Goal: Task Accomplishment & Management: Complete application form

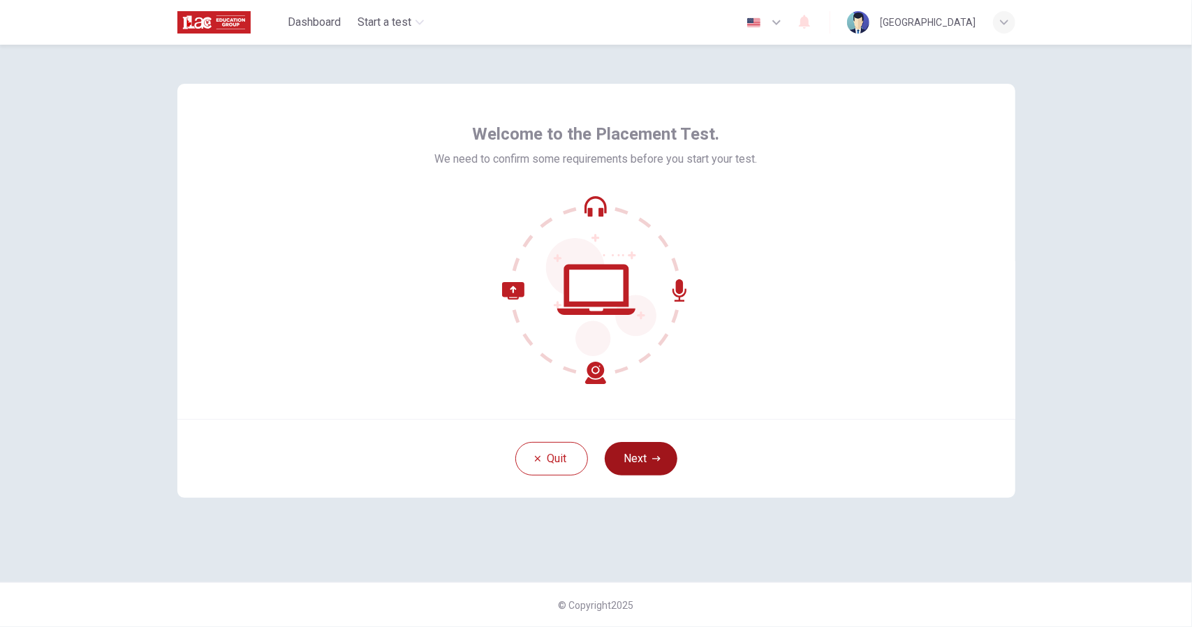
click at [643, 459] on button "Next" at bounding box center [641, 459] width 73 height 34
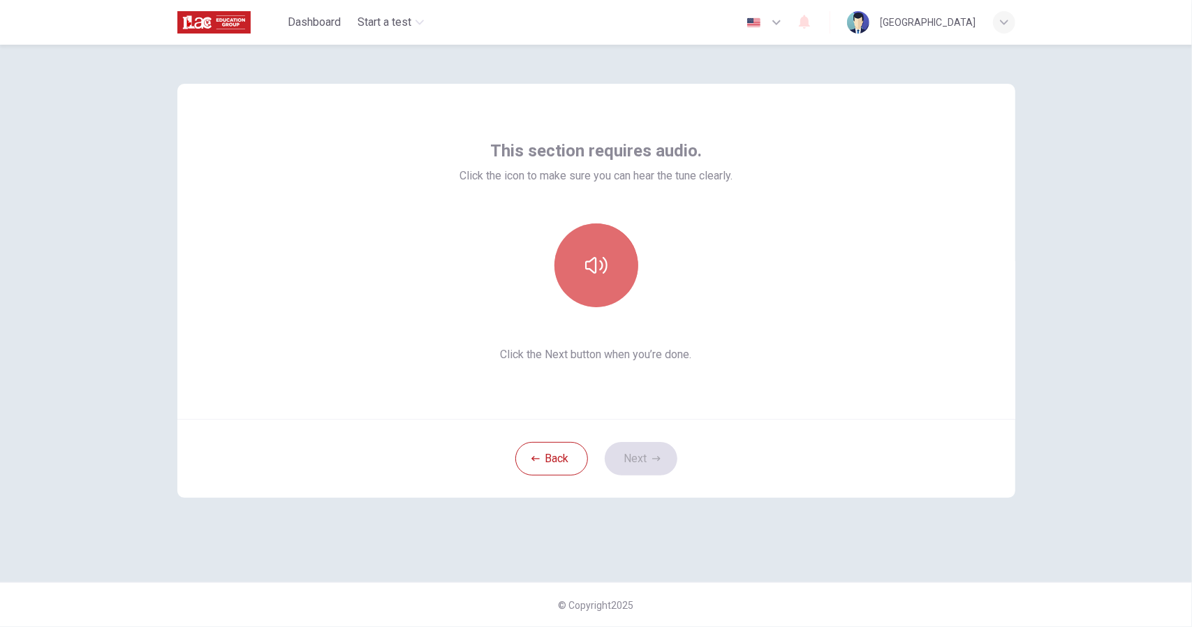
click at [607, 249] on button "button" at bounding box center [597, 265] width 84 height 84
click at [610, 276] on button "button" at bounding box center [597, 265] width 84 height 84
click at [610, 277] on button "button" at bounding box center [597, 265] width 84 height 84
click at [669, 455] on button "Next" at bounding box center [641, 459] width 73 height 34
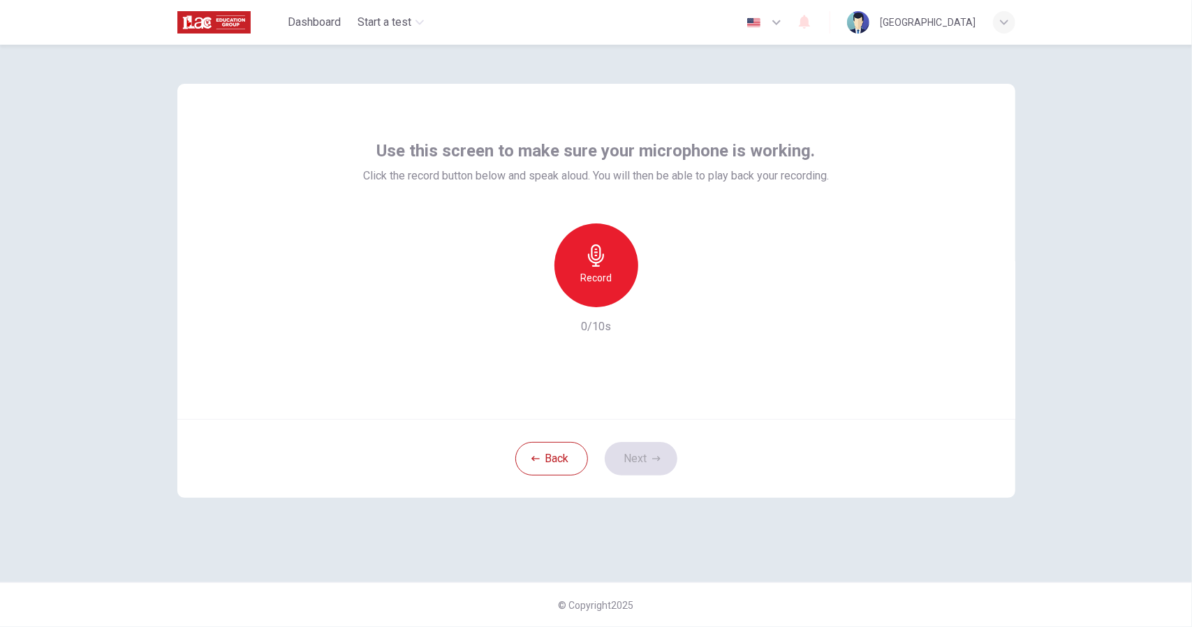
click at [594, 266] on icon "button" at bounding box center [596, 255] width 16 height 22
click at [601, 271] on h6 "Stop" at bounding box center [596, 278] width 21 height 17
click at [601, 271] on h6 "Record" at bounding box center [595, 278] width 31 height 17
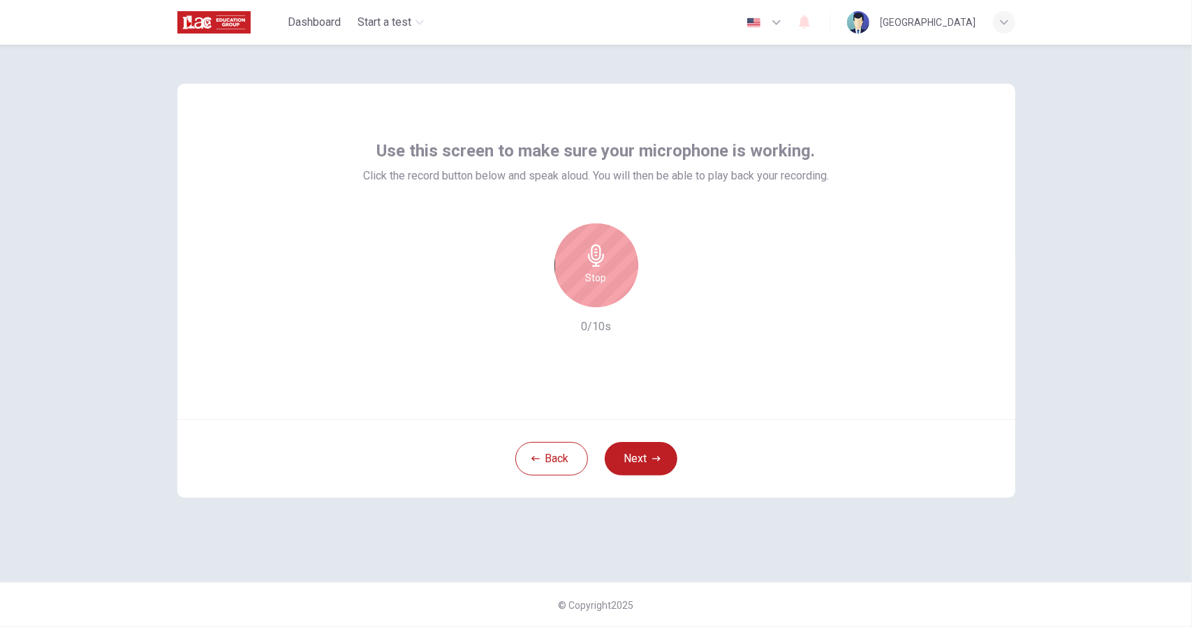
click at [601, 271] on h6 "Stop" at bounding box center [596, 278] width 21 height 17
click at [601, 271] on h6 "Record" at bounding box center [595, 278] width 31 height 17
click at [601, 271] on h6 "Stop" at bounding box center [596, 278] width 21 height 17
click at [666, 300] on icon "button" at bounding box center [661, 296] width 14 height 14
click at [640, 469] on button "Next" at bounding box center [641, 459] width 73 height 34
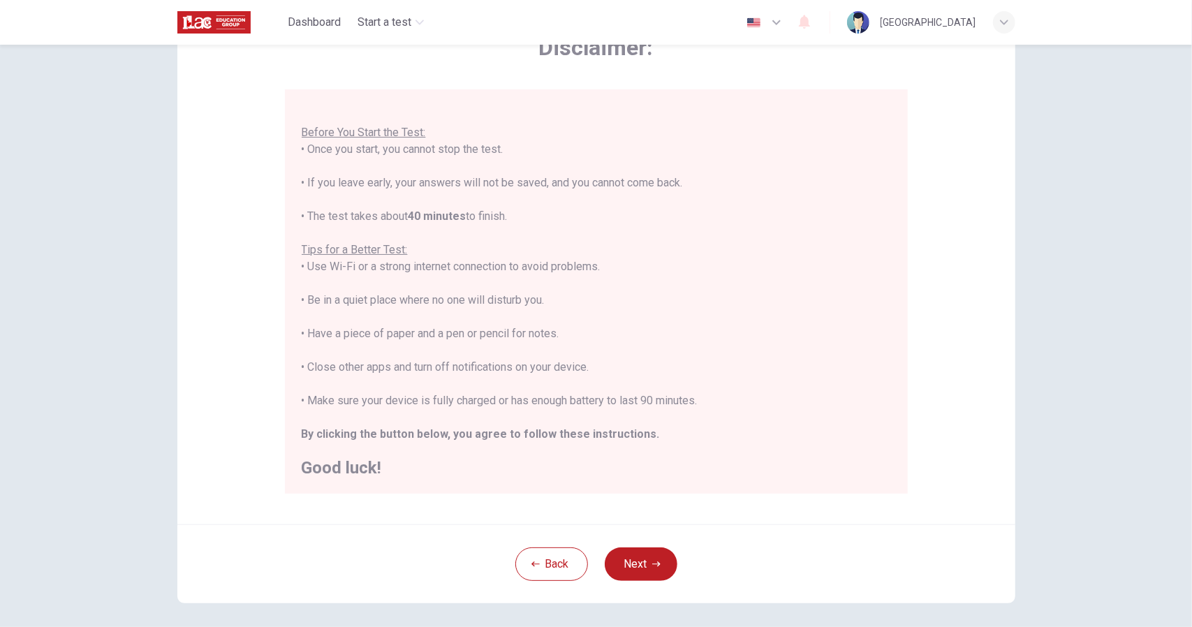
scroll to position [140, 0]
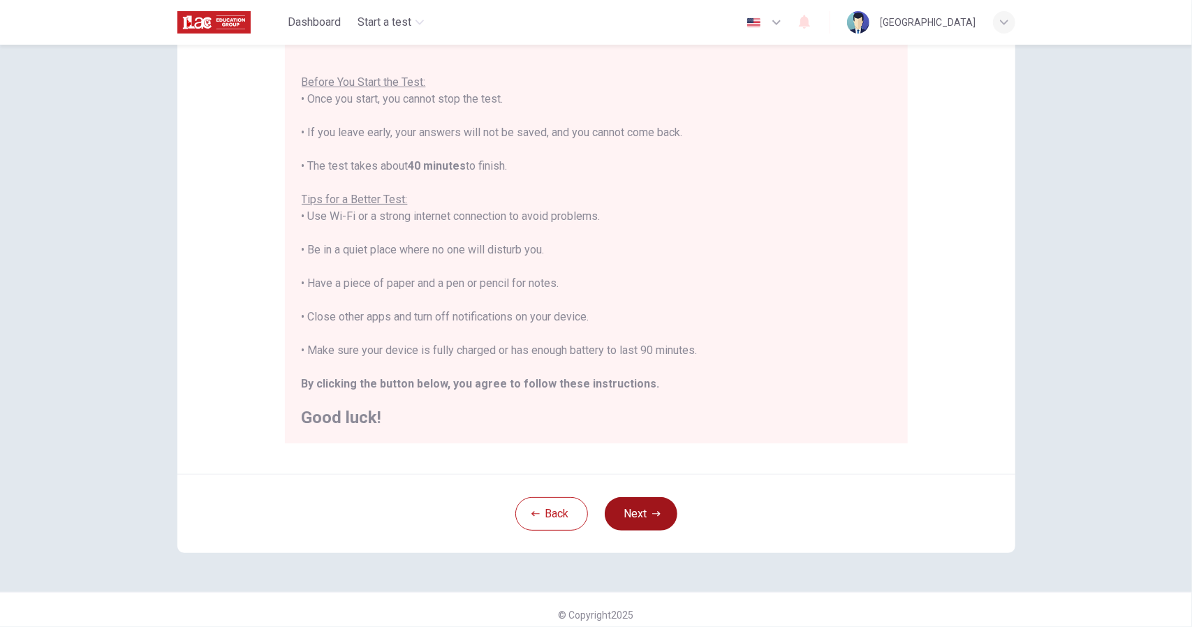
click at [628, 511] on button "Next" at bounding box center [641, 514] width 73 height 34
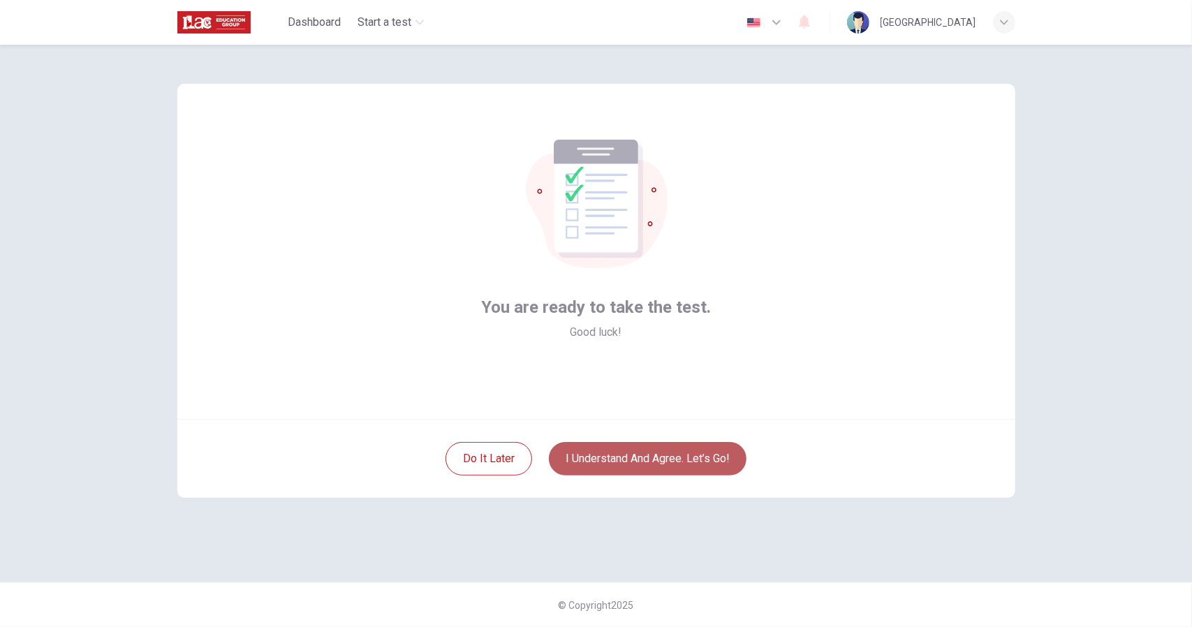
click at [674, 457] on button "I understand and agree. Let’s go!" at bounding box center [648, 459] width 198 height 34
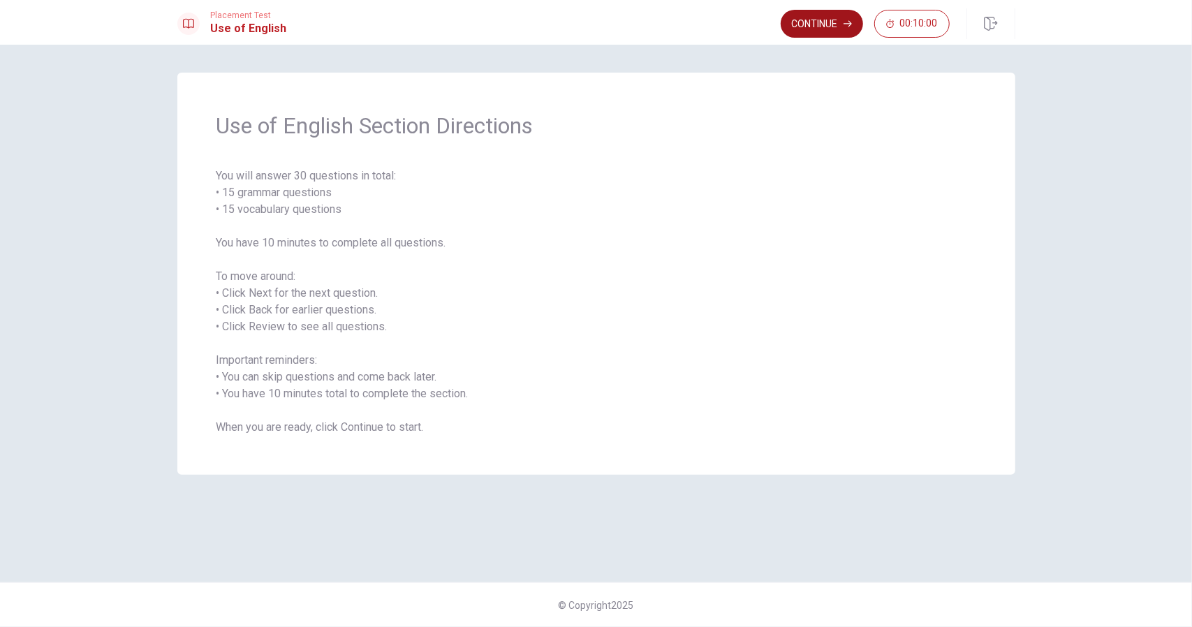
click at [814, 17] on button "Continue" at bounding box center [822, 24] width 82 height 28
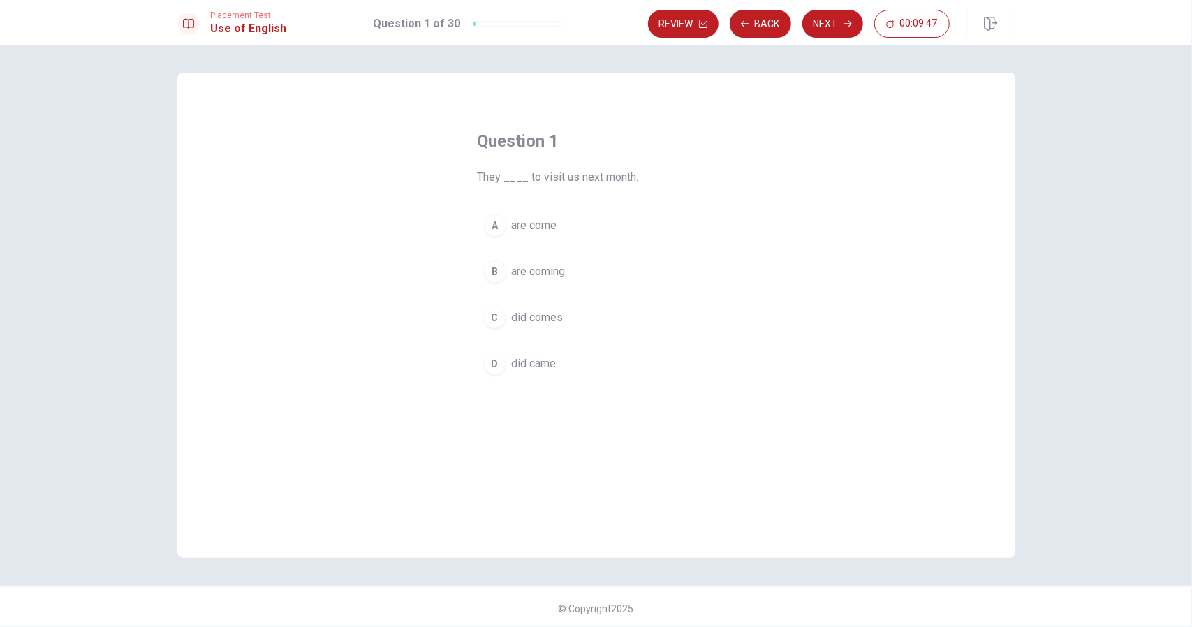
click at [497, 272] on div "B" at bounding box center [495, 272] width 22 height 22
click at [823, 17] on button "Next" at bounding box center [832, 24] width 61 height 28
click at [514, 360] on span "hot" at bounding box center [519, 363] width 15 height 17
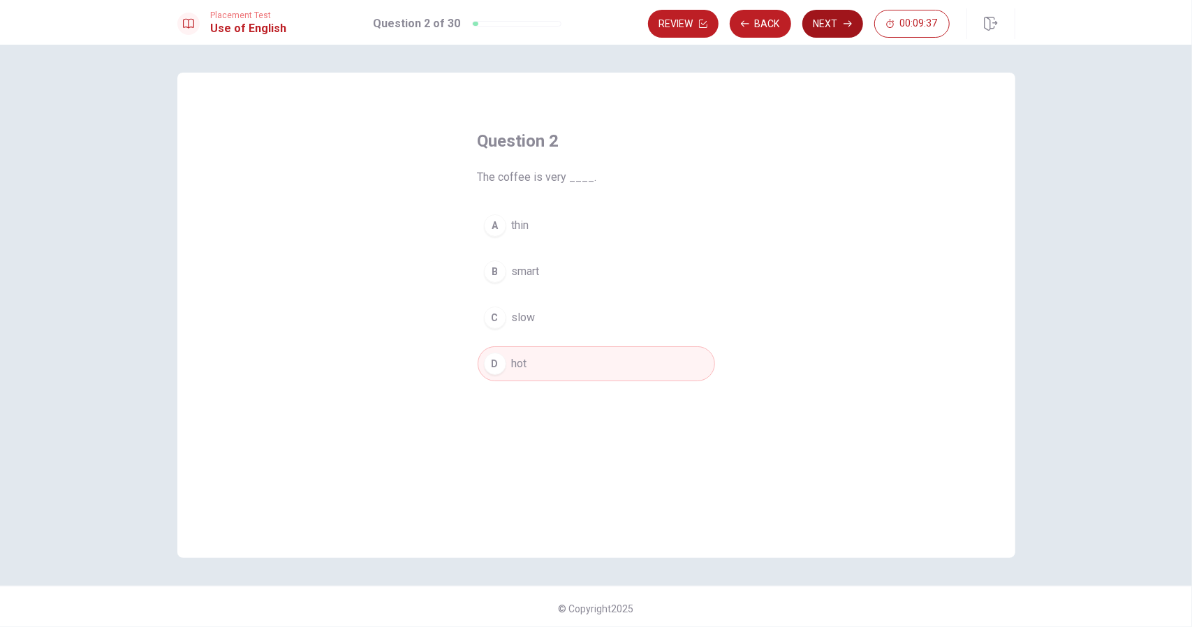
click at [837, 24] on button "Next" at bounding box center [832, 24] width 61 height 28
click at [517, 275] on span "does" at bounding box center [524, 271] width 25 height 17
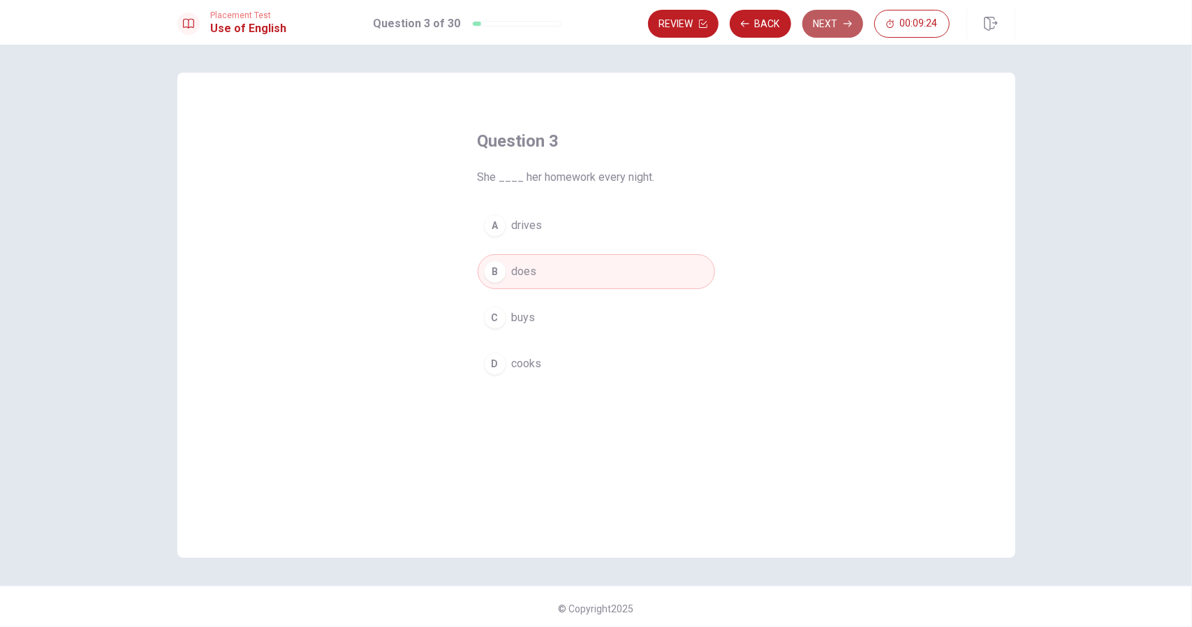
click at [830, 20] on button "Next" at bounding box center [832, 24] width 61 height 28
click at [512, 226] on span "go" at bounding box center [518, 225] width 13 height 17
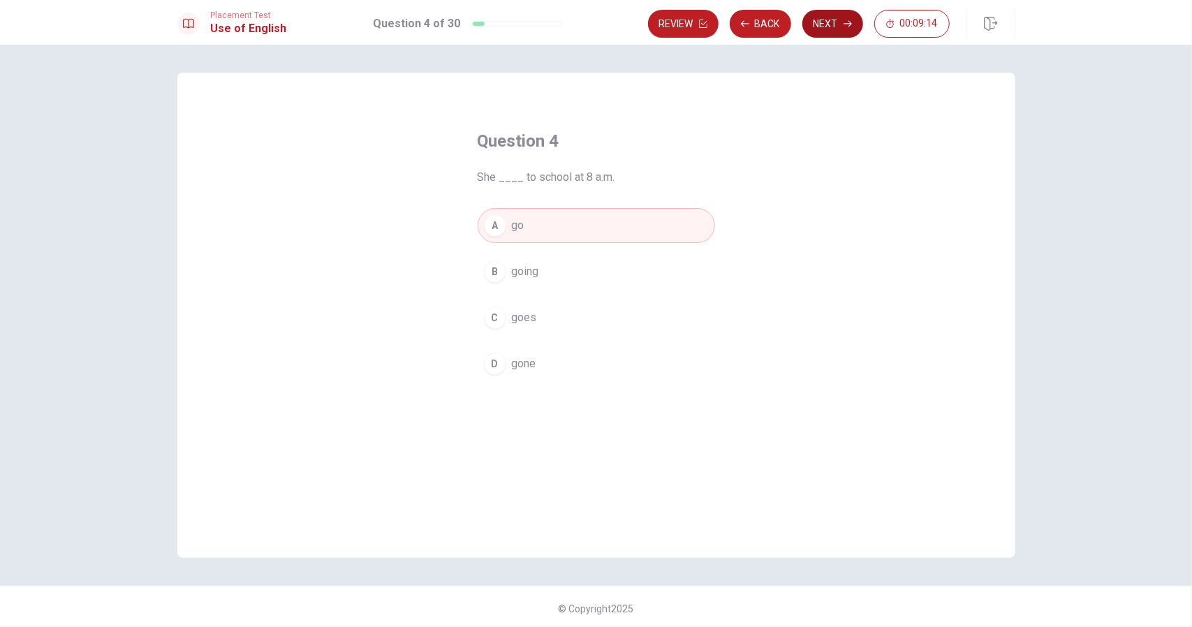
click at [837, 19] on button "Next" at bounding box center [832, 24] width 61 height 28
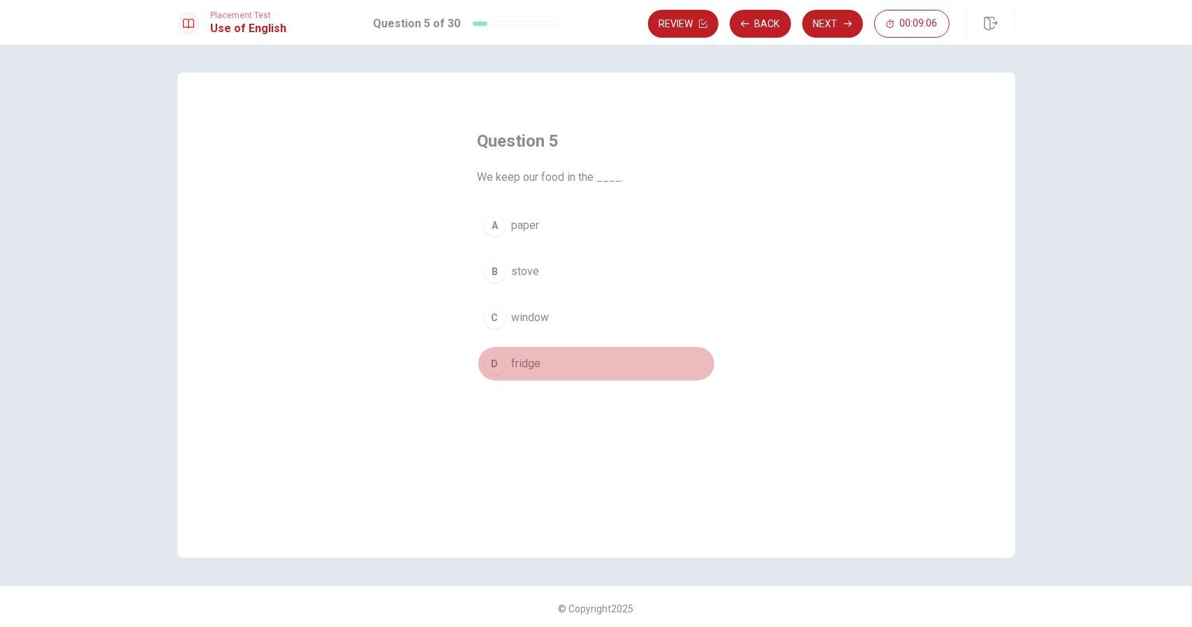
click at [524, 366] on span "fridge" at bounding box center [526, 363] width 29 height 17
click at [826, 17] on button "Next" at bounding box center [832, 24] width 61 height 28
click at [537, 362] on span "will seen" at bounding box center [534, 363] width 44 height 17
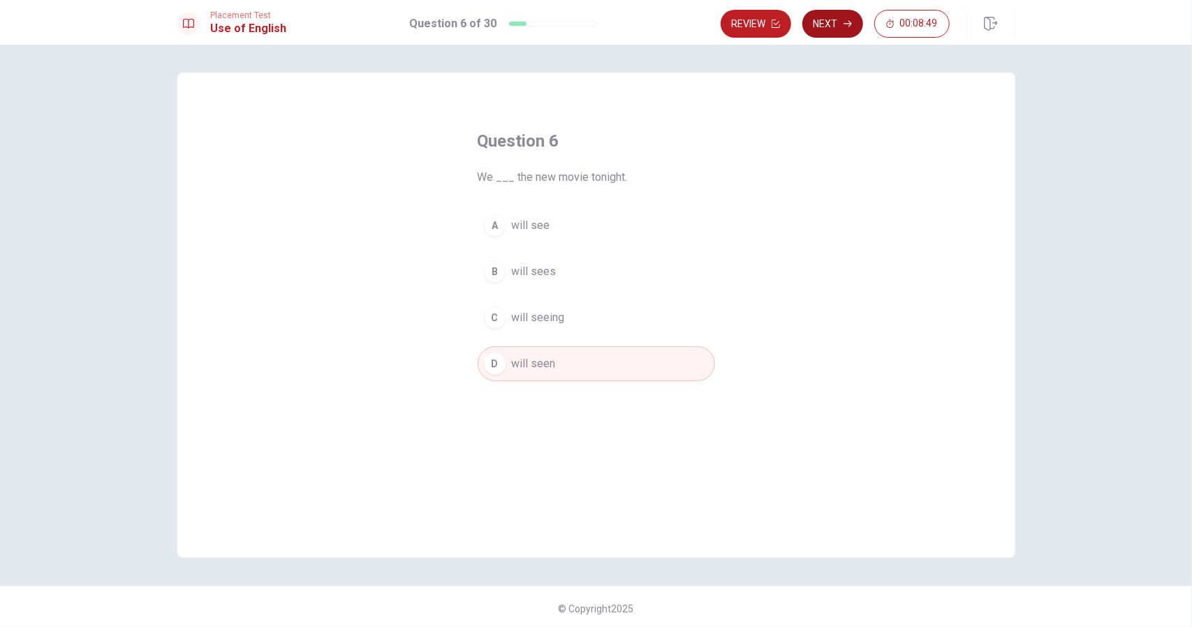
click at [852, 24] on icon "button" at bounding box center [848, 24] width 8 height 8
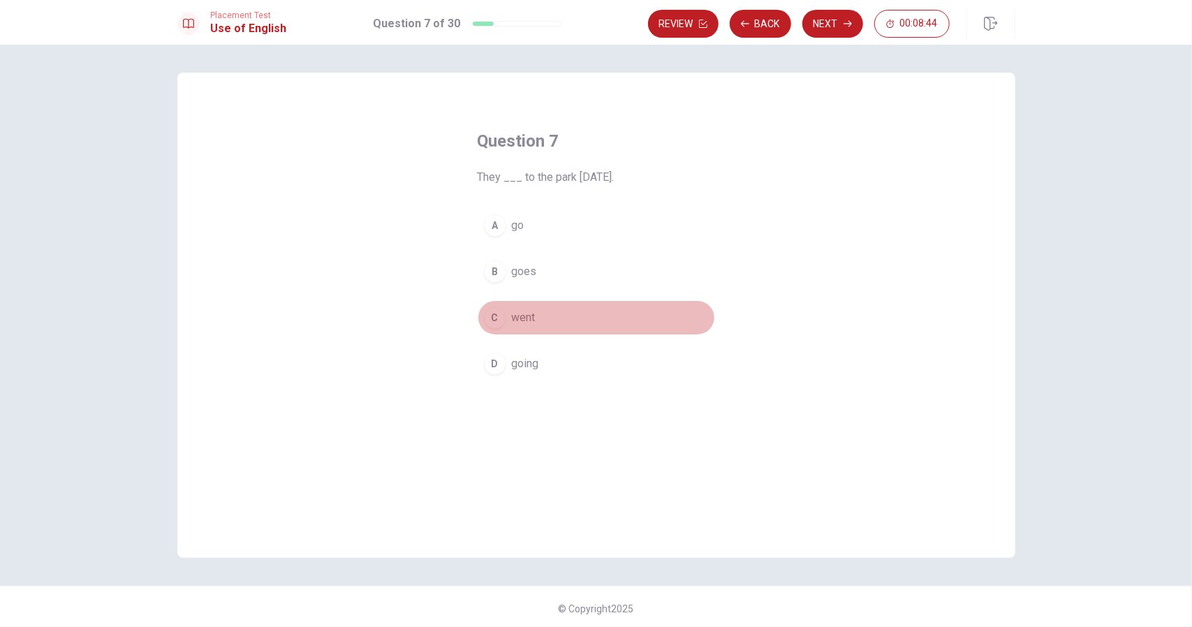
click at [528, 315] on span "went" at bounding box center [524, 317] width 24 height 17
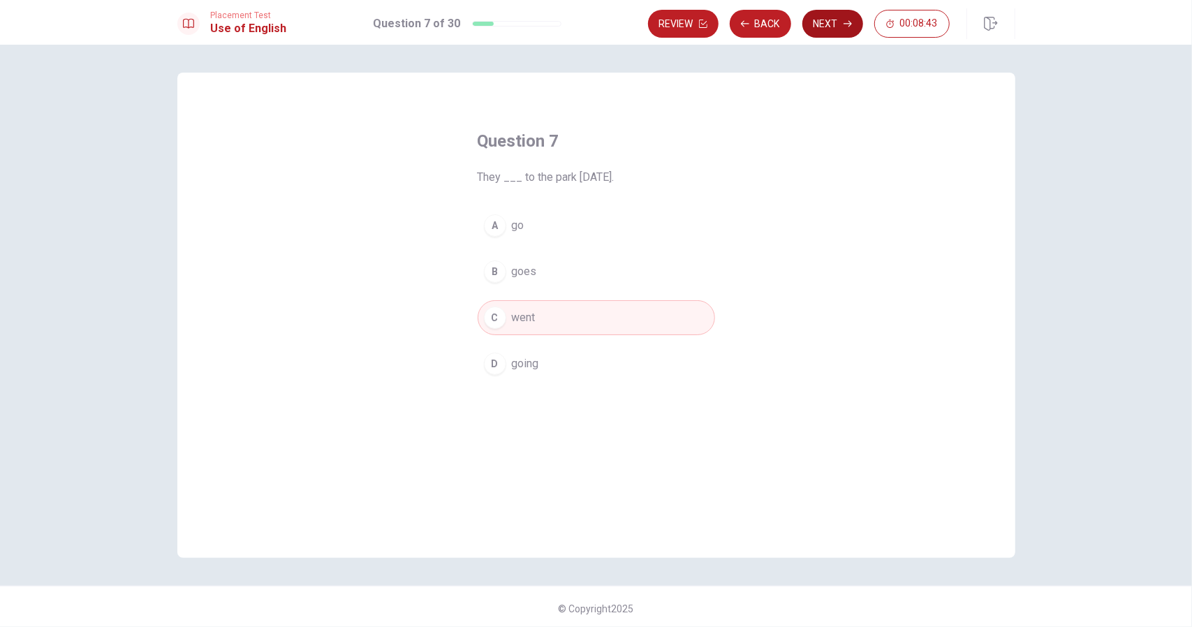
click at [835, 17] on button "Next" at bounding box center [832, 24] width 61 height 28
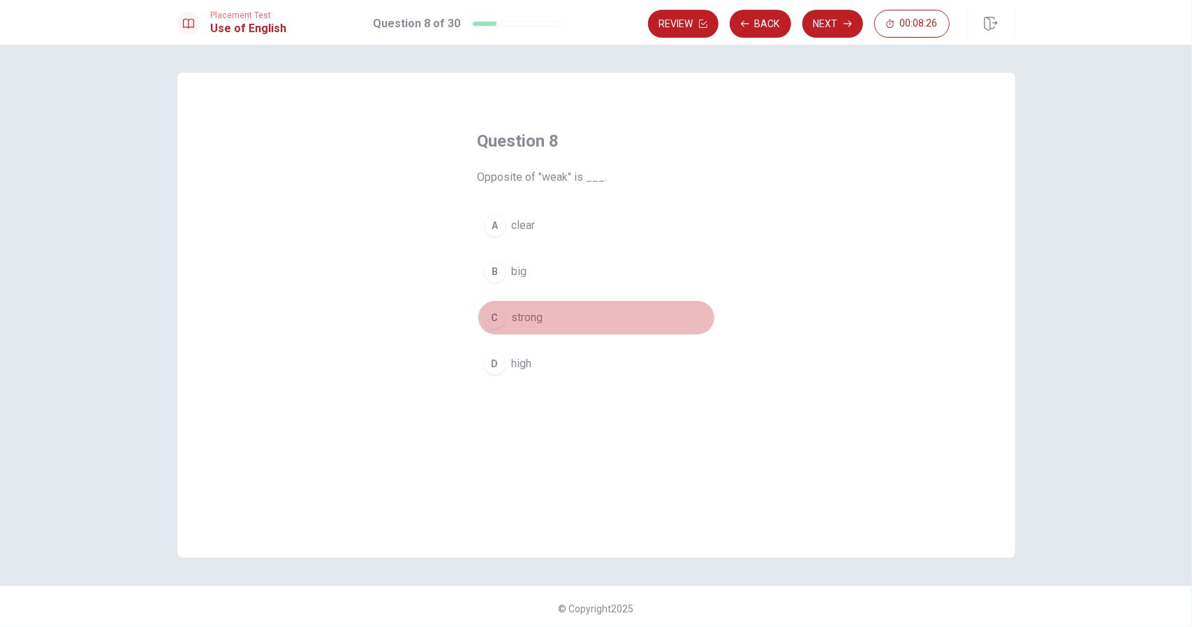
click at [536, 319] on span "strong" at bounding box center [527, 317] width 31 height 17
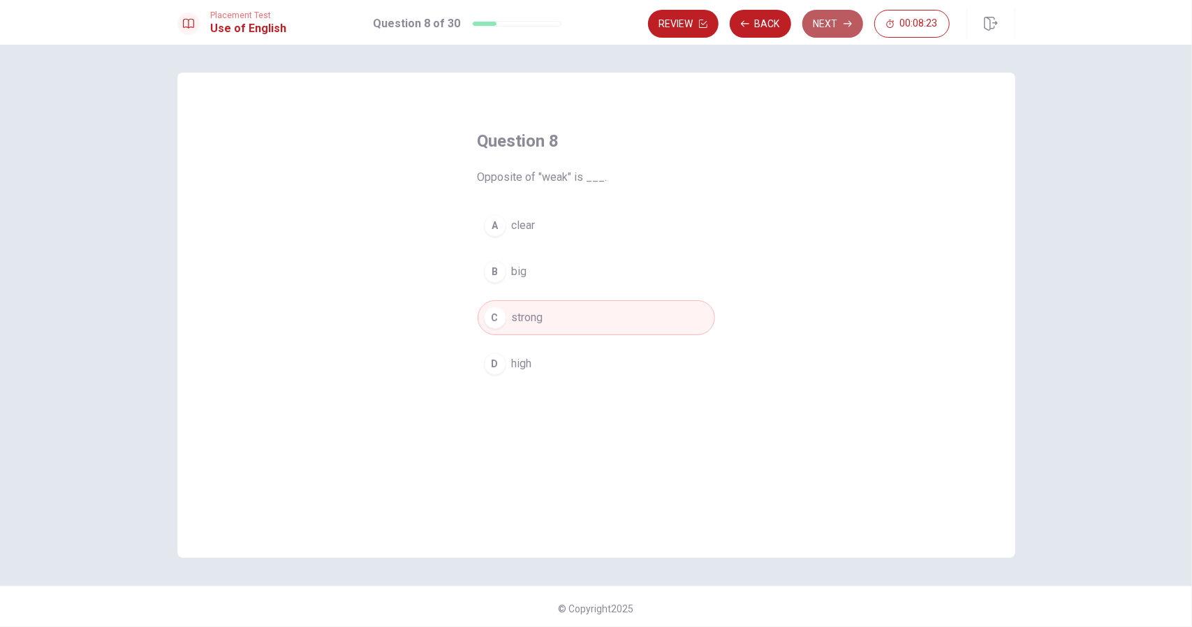
click at [821, 20] on button "Next" at bounding box center [832, 24] width 61 height 28
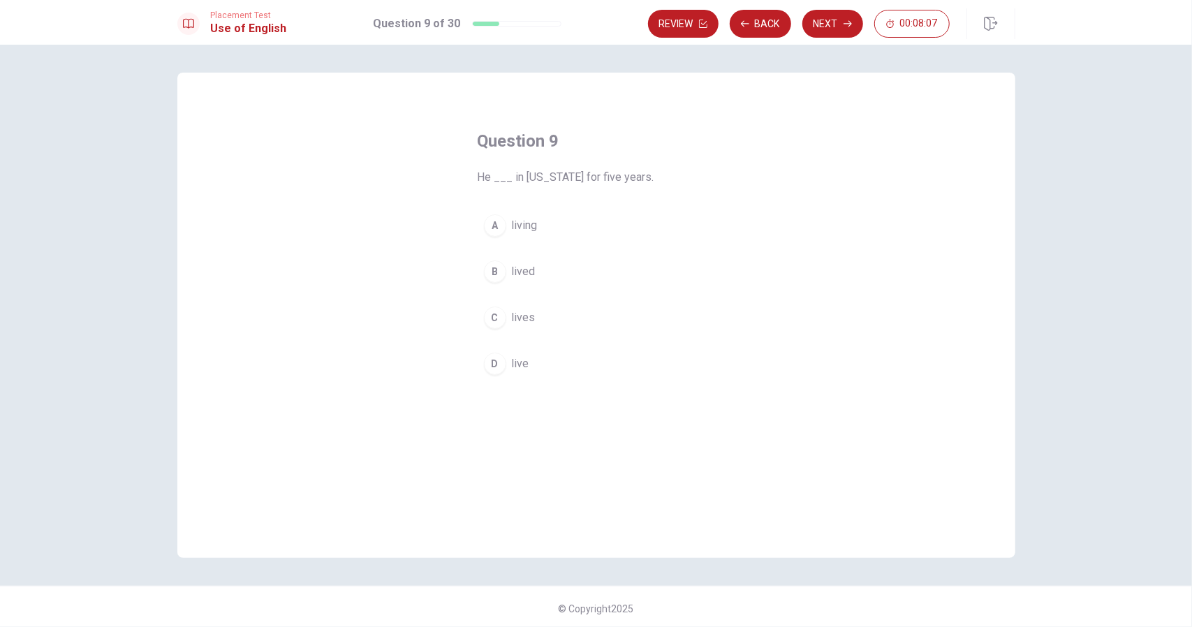
click at [522, 269] on span "lived" at bounding box center [524, 271] width 24 height 17
click at [830, 34] on button "Next" at bounding box center [832, 24] width 61 height 28
click at [552, 272] on span "to think the same as someone else" at bounding box center [598, 271] width 172 height 17
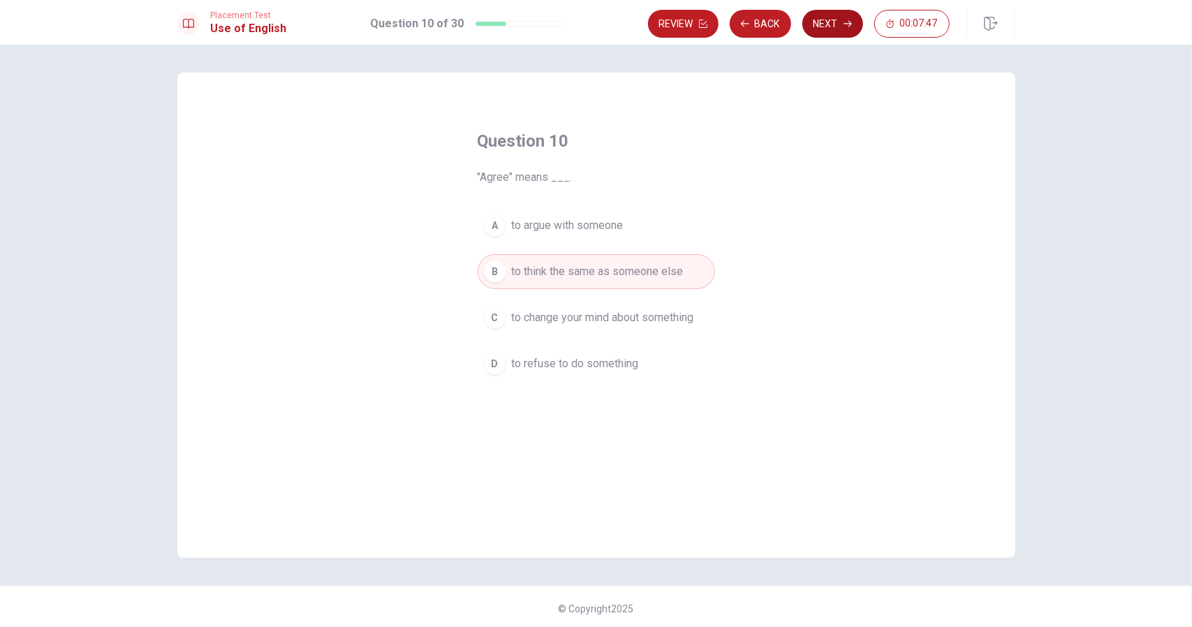
click at [840, 25] on button "Next" at bounding box center [832, 24] width 61 height 28
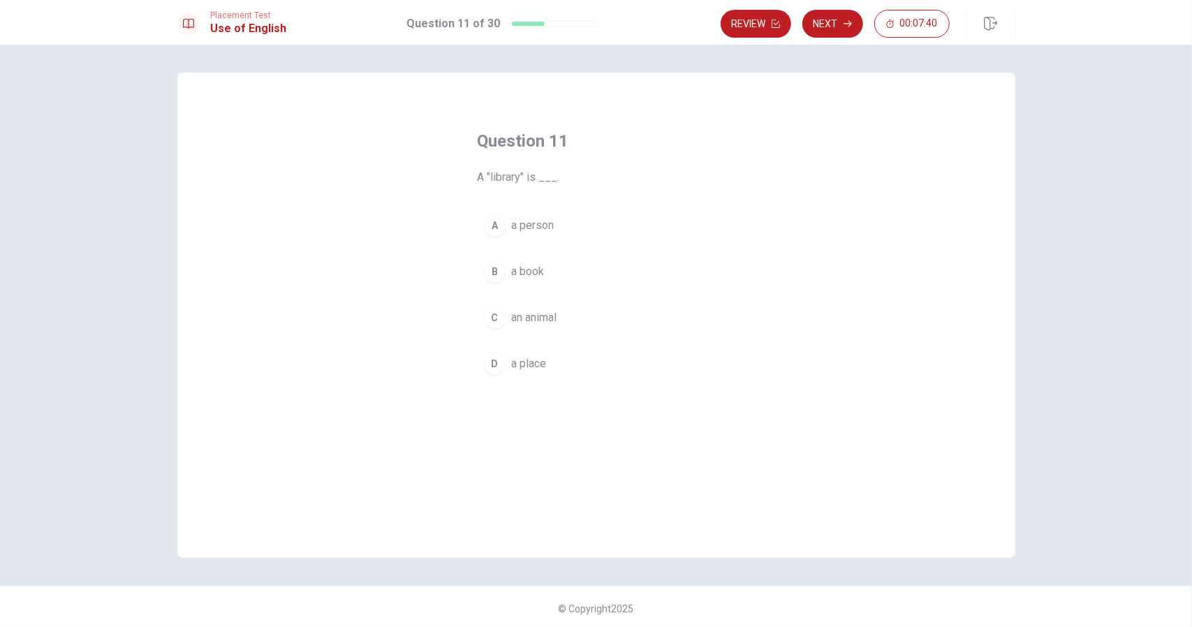
click at [528, 358] on span "a place" at bounding box center [529, 363] width 35 height 17
click at [853, 20] on button "Next" at bounding box center [832, 24] width 61 height 28
click at [506, 227] on button "A stay" at bounding box center [596, 225] width 237 height 35
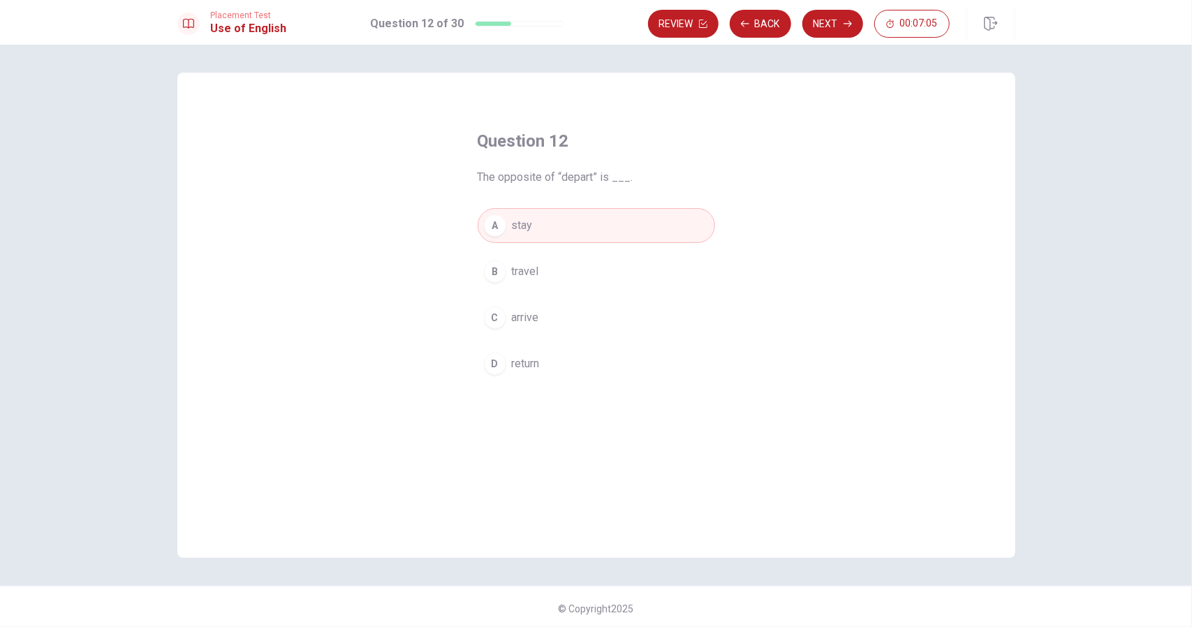
click at [521, 321] on span "arrive" at bounding box center [525, 317] width 27 height 17
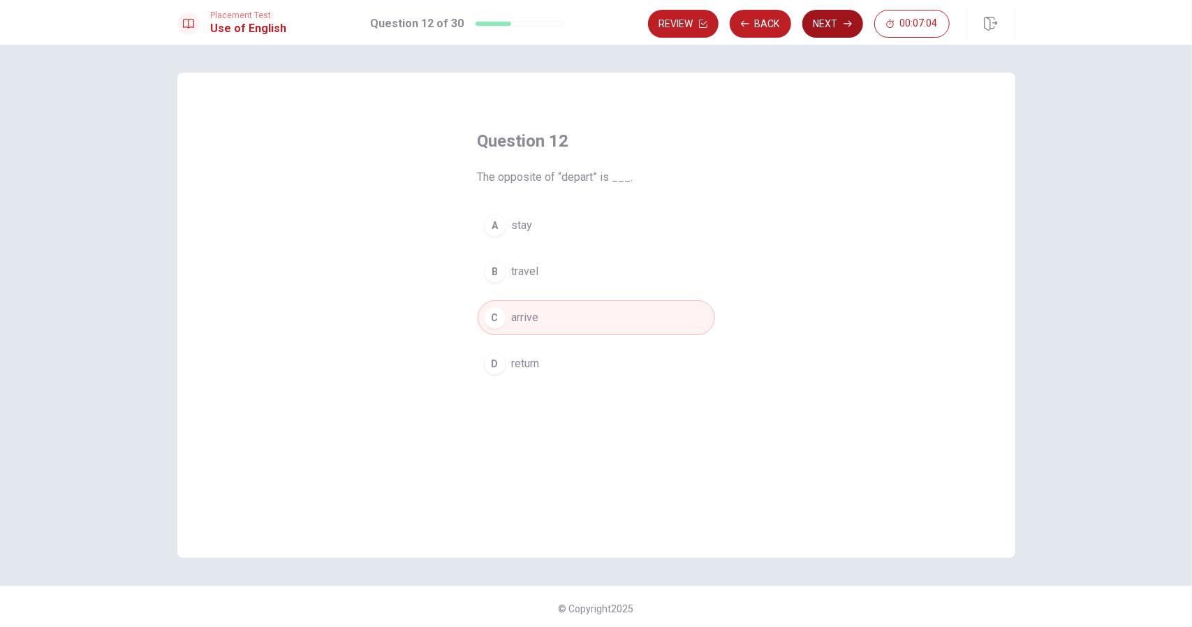
click at [835, 34] on button "Next" at bounding box center [832, 24] width 61 height 28
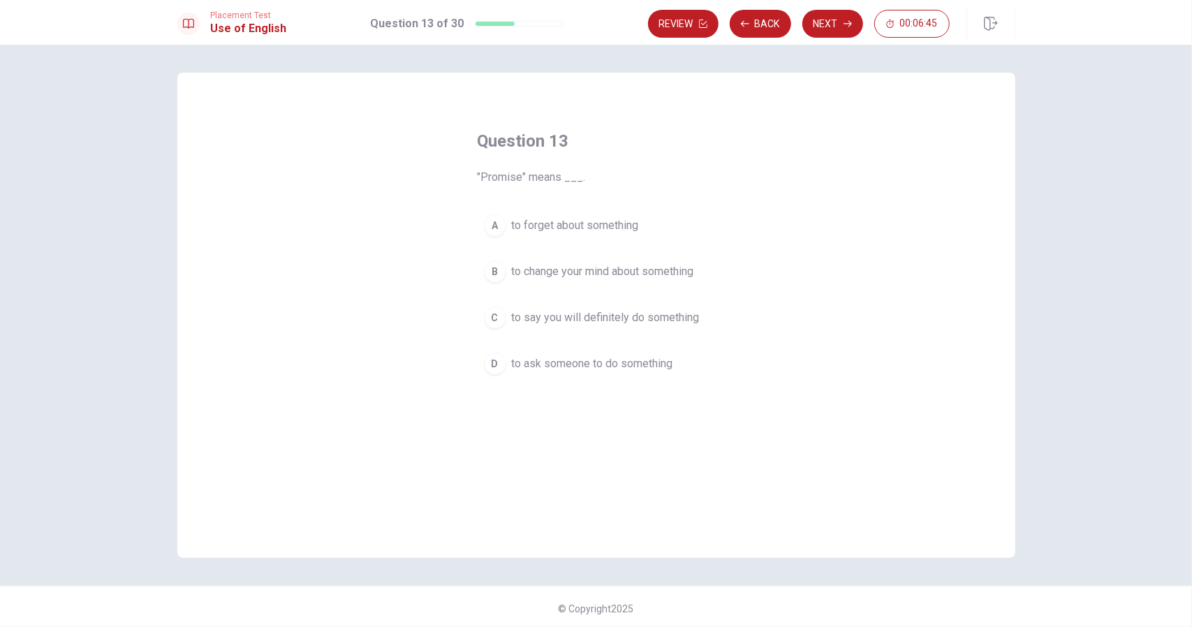
click at [663, 318] on span "to say you will definitely do something" at bounding box center [606, 317] width 188 height 17
click at [848, 25] on icon "button" at bounding box center [848, 24] width 8 height 8
click at [528, 360] on span "dependable" at bounding box center [541, 363] width 58 height 17
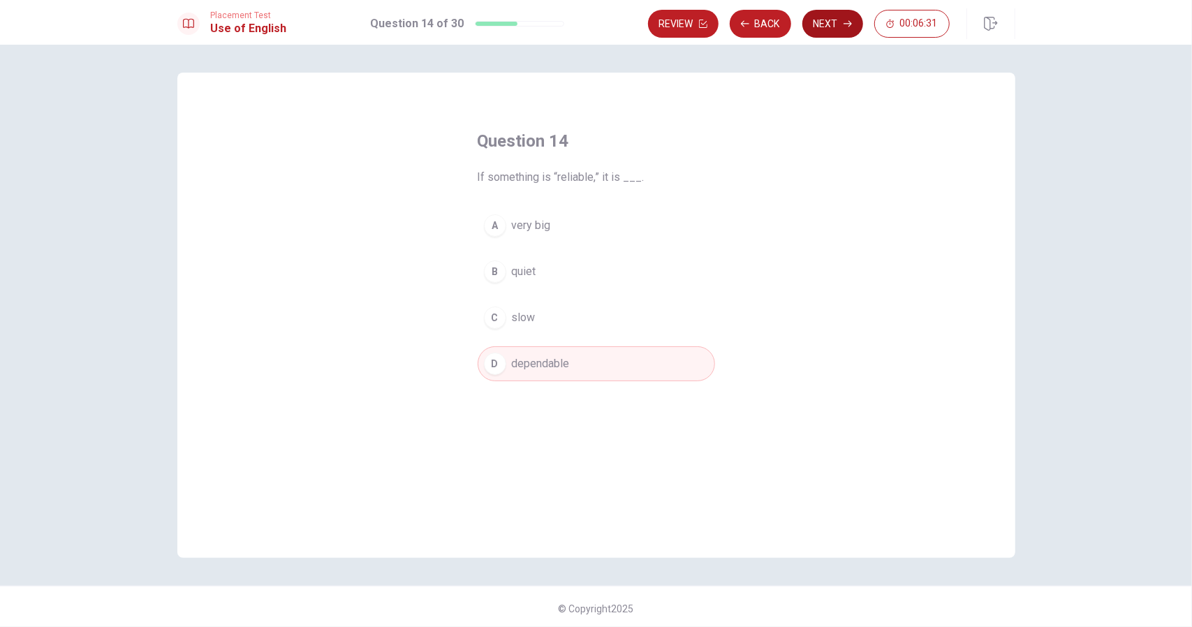
click at [838, 30] on button "Next" at bounding box center [832, 24] width 61 height 28
click at [520, 272] on span "Do" at bounding box center [519, 271] width 14 height 17
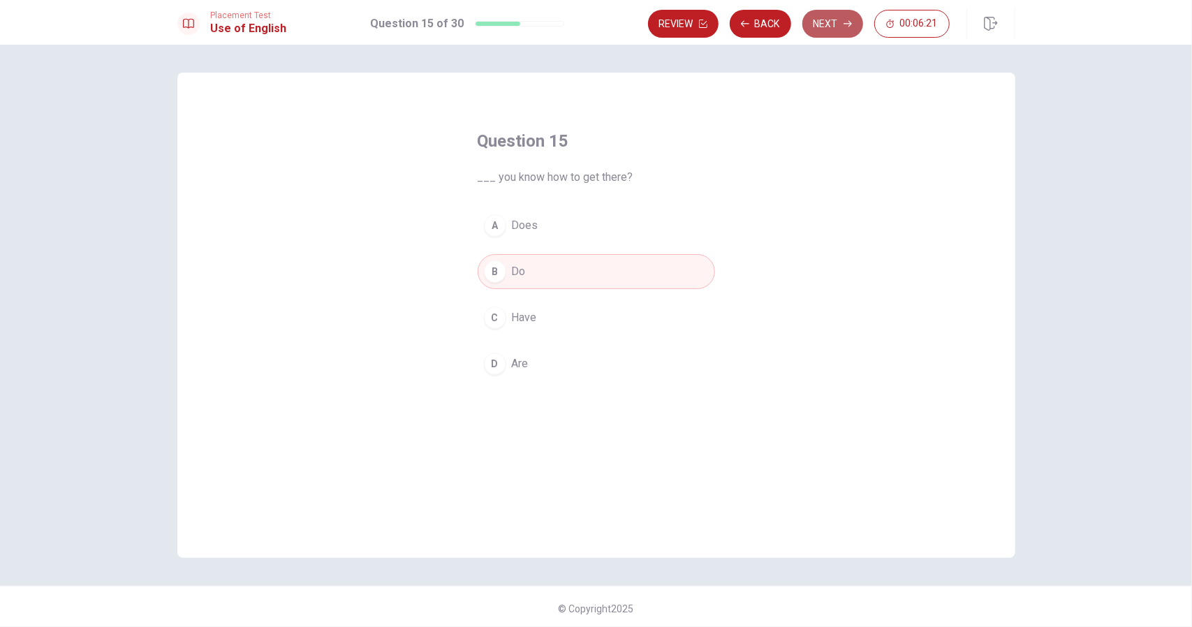
click at [824, 23] on button "Next" at bounding box center [832, 24] width 61 height 28
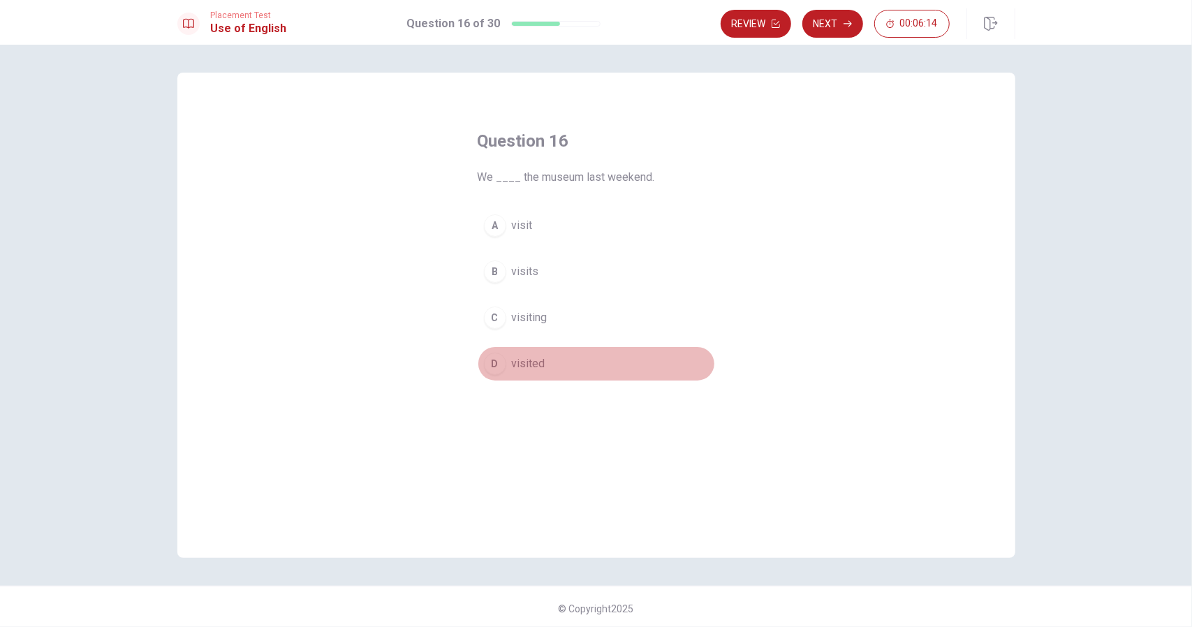
click at [528, 361] on span "visited" at bounding box center [529, 363] width 34 height 17
click at [838, 22] on button "Next" at bounding box center [832, 24] width 61 height 28
click at [538, 365] on span "is working" at bounding box center [537, 363] width 50 height 17
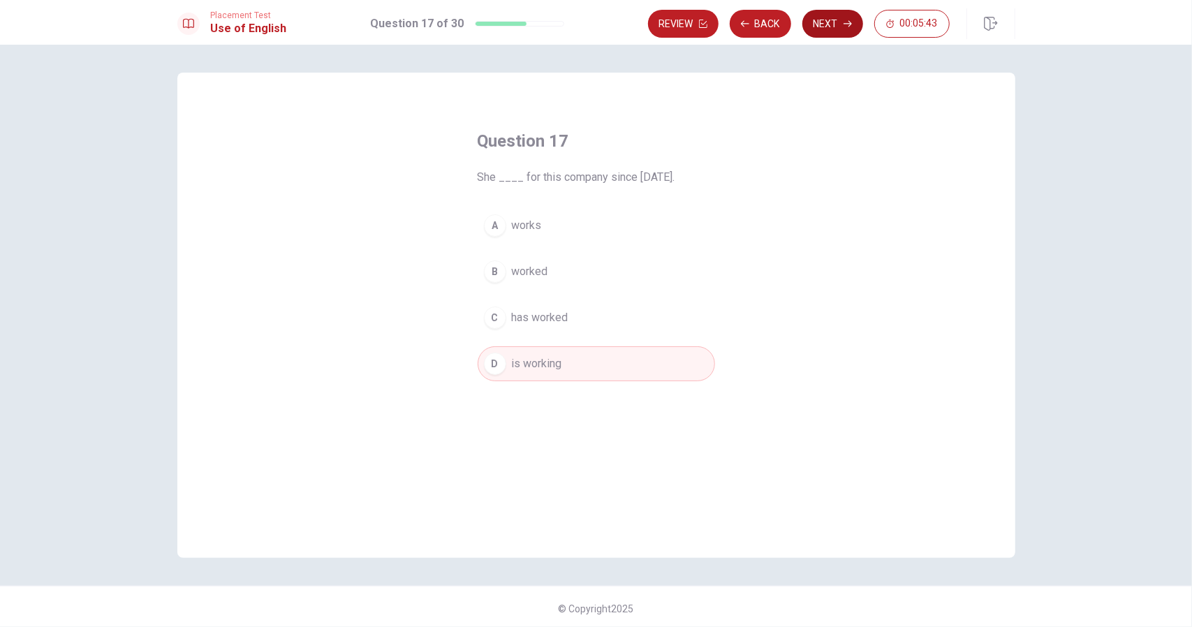
click at [831, 14] on button "Next" at bounding box center [832, 24] width 61 height 28
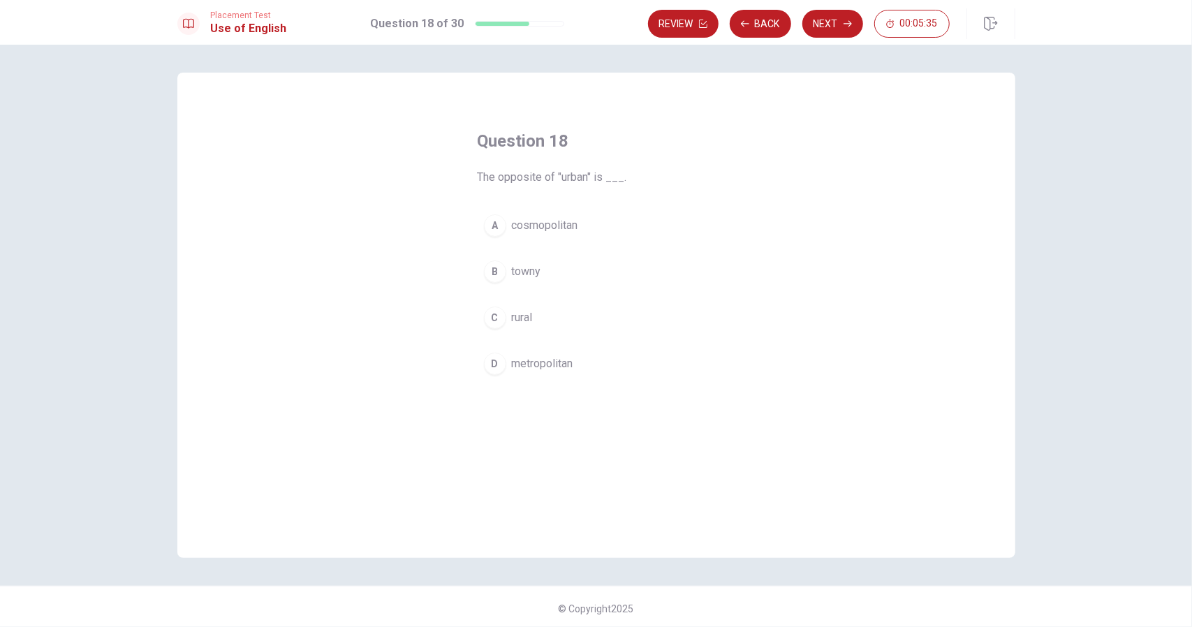
click at [513, 309] on span "rural" at bounding box center [522, 317] width 21 height 17
click at [838, 17] on button "Next" at bounding box center [832, 24] width 61 height 28
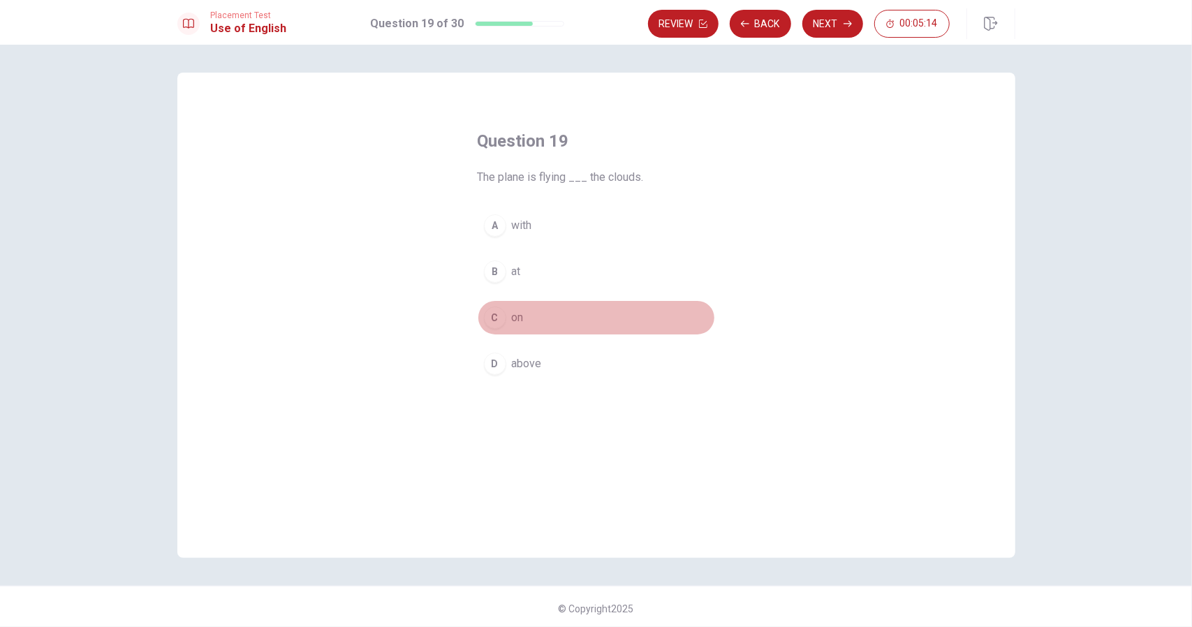
click at [499, 325] on div "C" at bounding box center [495, 318] width 22 height 22
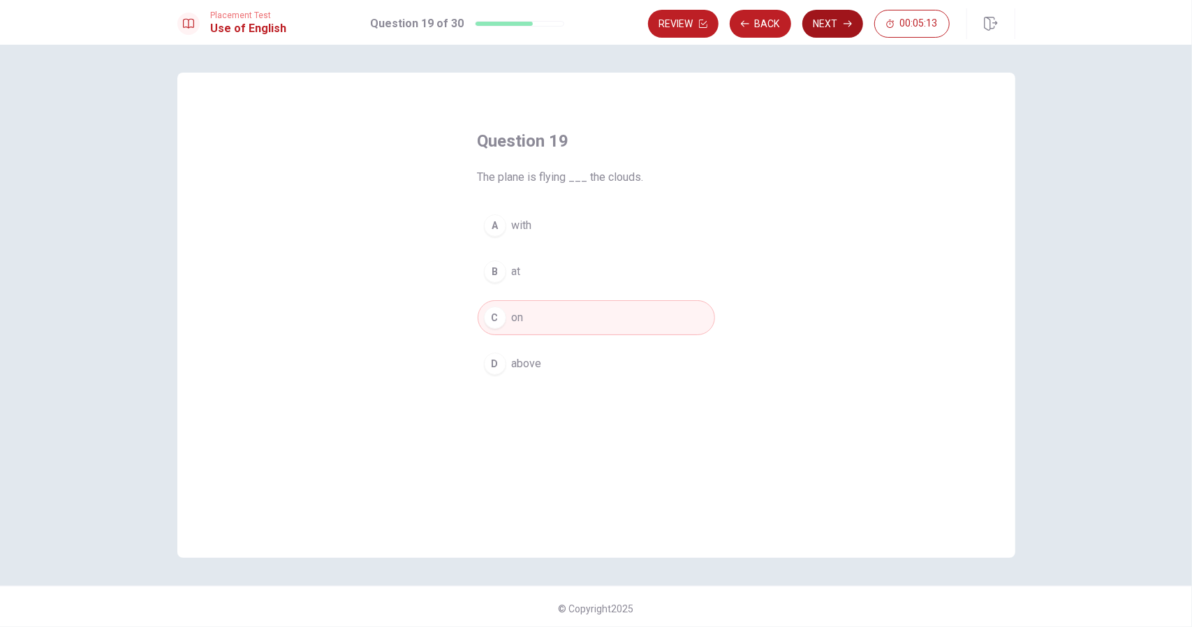
click at [837, 21] on button "Next" at bounding box center [832, 24] width 61 height 28
click at [526, 313] on span "will win" at bounding box center [530, 317] width 36 height 17
click at [841, 17] on button "Next" at bounding box center [832, 24] width 61 height 28
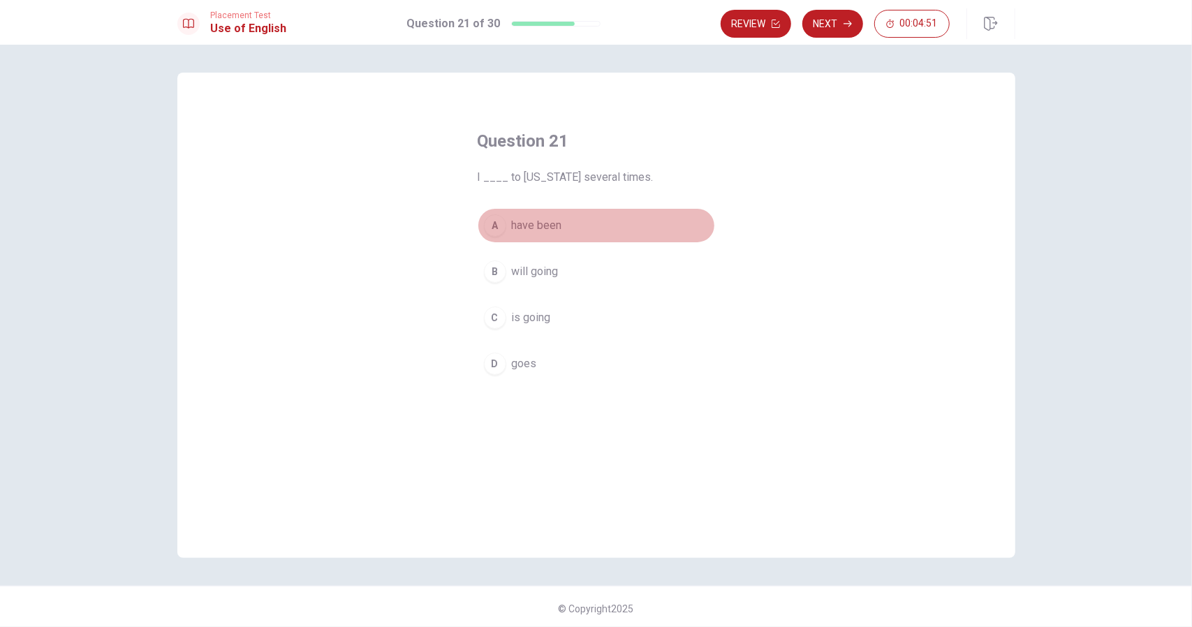
click at [547, 221] on span "have been" at bounding box center [537, 225] width 50 height 17
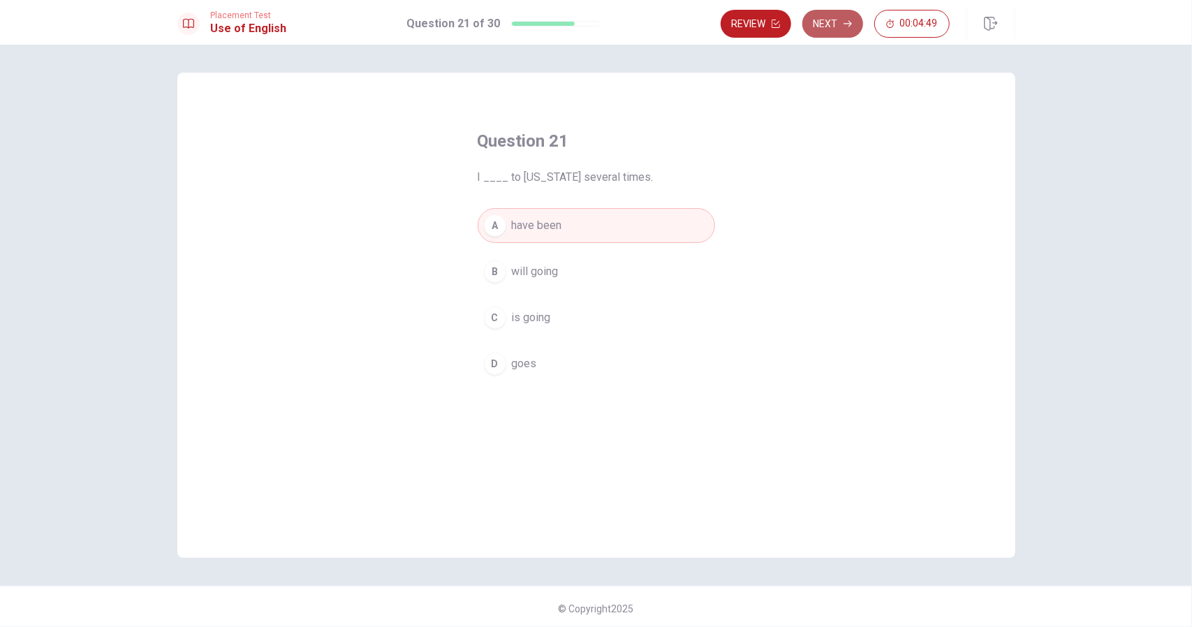
click at [856, 17] on button "Next" at bounding box center [832, 24] width 61 height 28
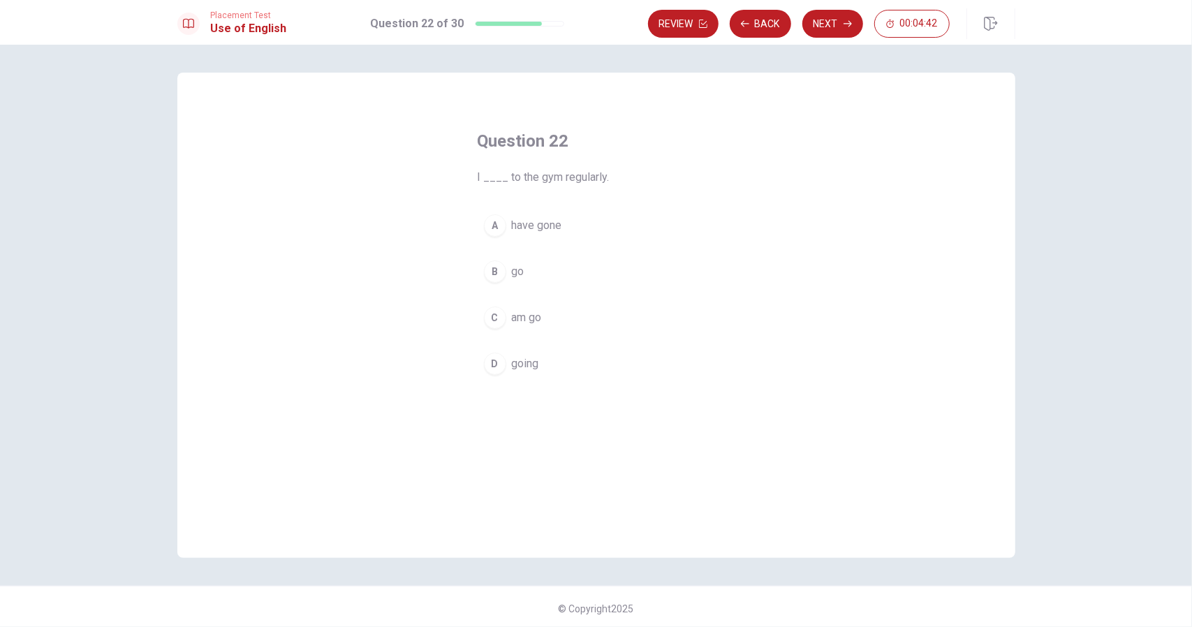
click at [515, 269] on span "go" at bounding box center [518, 271] width 13 height 17
click at [842, 21] on button "Next" at bounding box center [832, 24] width 61 height 28
click at [522, 374] on button "D going" at bounding box center [596, 363] width 237 height 35
drag, startPoint x: 806, startPoint y: 27, endPoint x: 815, endPoint y: 27, distance: 9.1
click at [807, 27] on button "Next" at bounding box center [832, 24] width 61 height 28
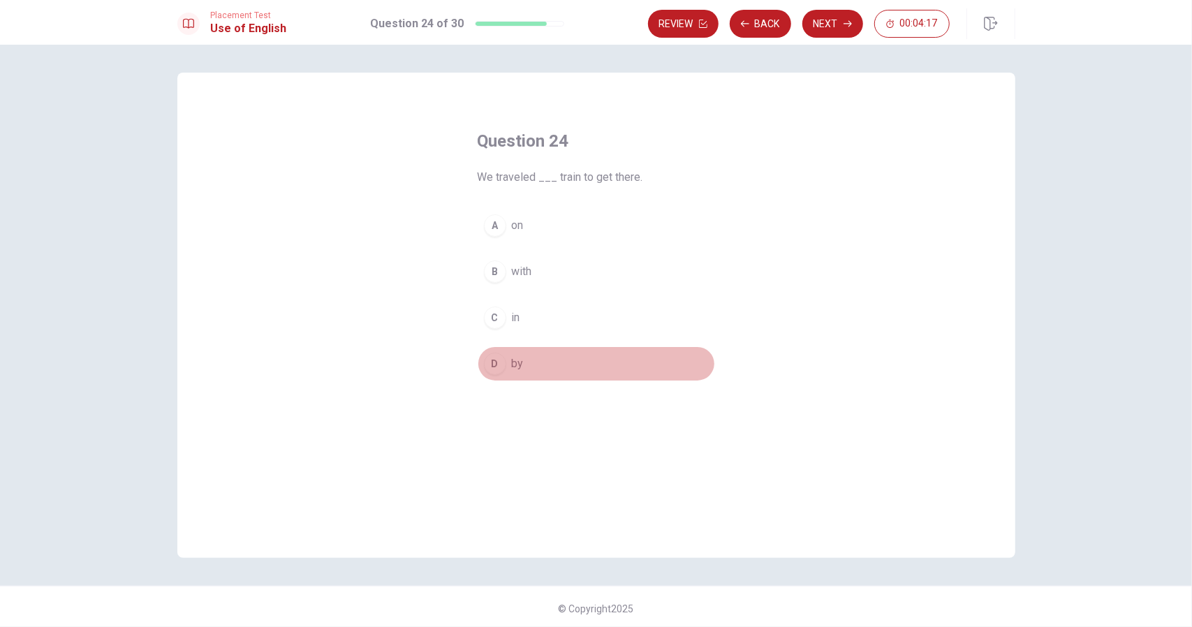
click at [500, 361] on div "D" at bounding box center [495, 364] width 22 height 22
click at [813, 40] on div "Placement Test Use of English Question 24 of 30 Review Back Next 00:04:16" at bounding box center [596, 22] width 1192 height 45
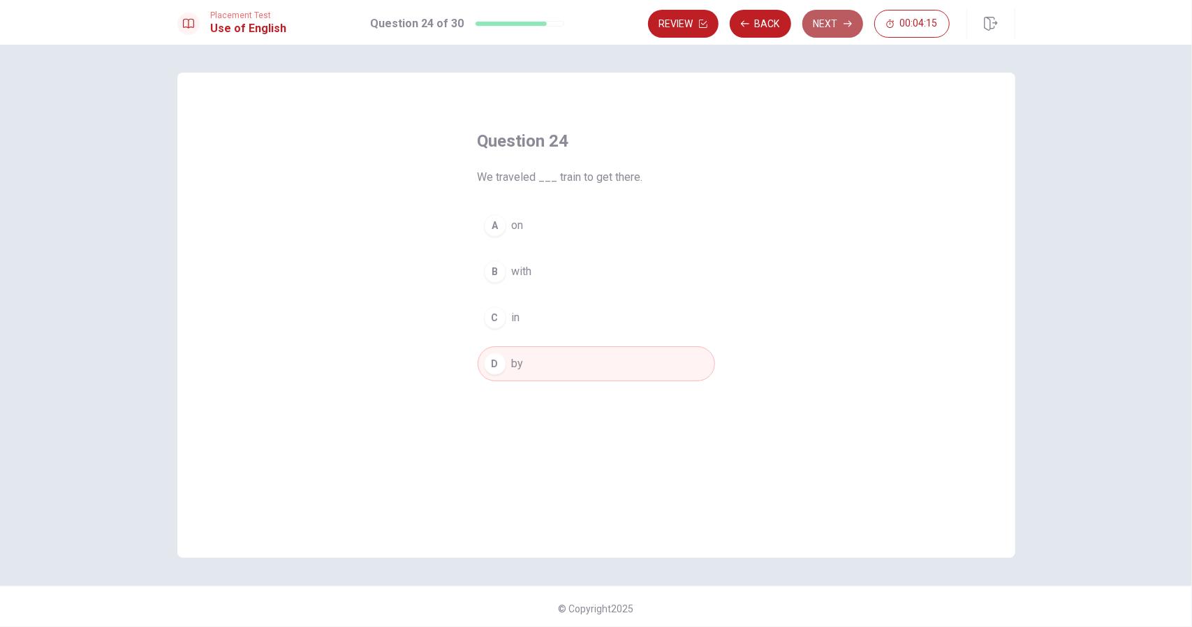
click at [827, 26] on button "Next" at bounding box center [832, 24] width 61 height 28
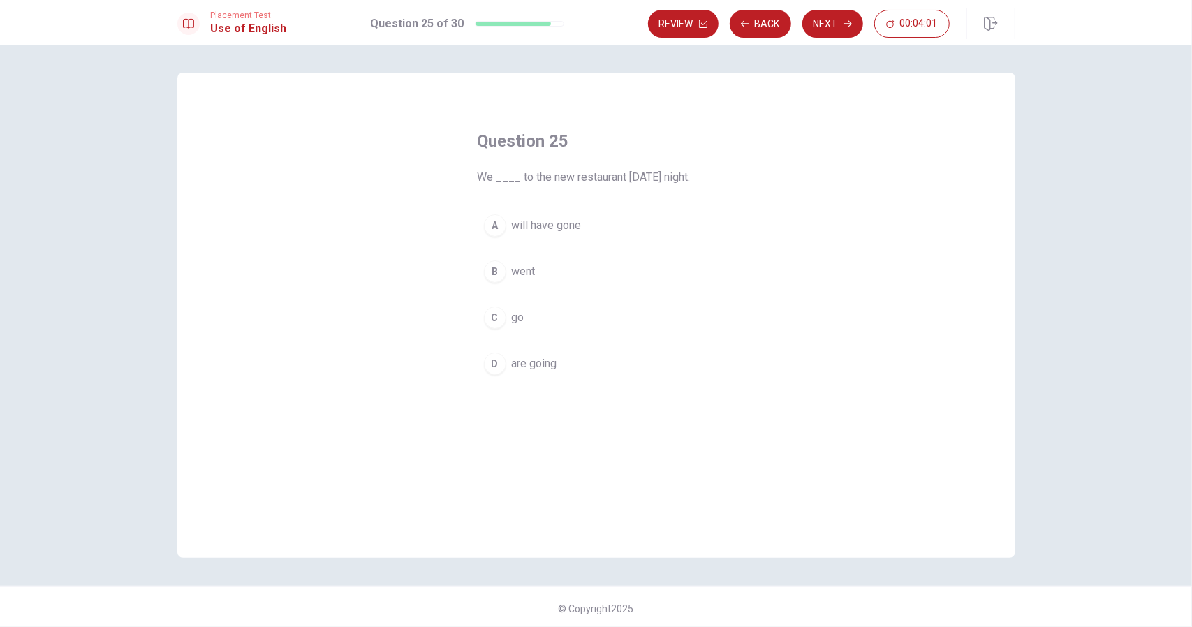
click at [513, 367] on span "are going" at bounding box center [534, 363] width 45 height 17
click at [863, 13] on div "Review Back Next 00:03:59" at bounding box center [799, 24] width 302 height 28
click at [835, 26] on button "Next" at bounding box center [832, 24] width 61 height 28
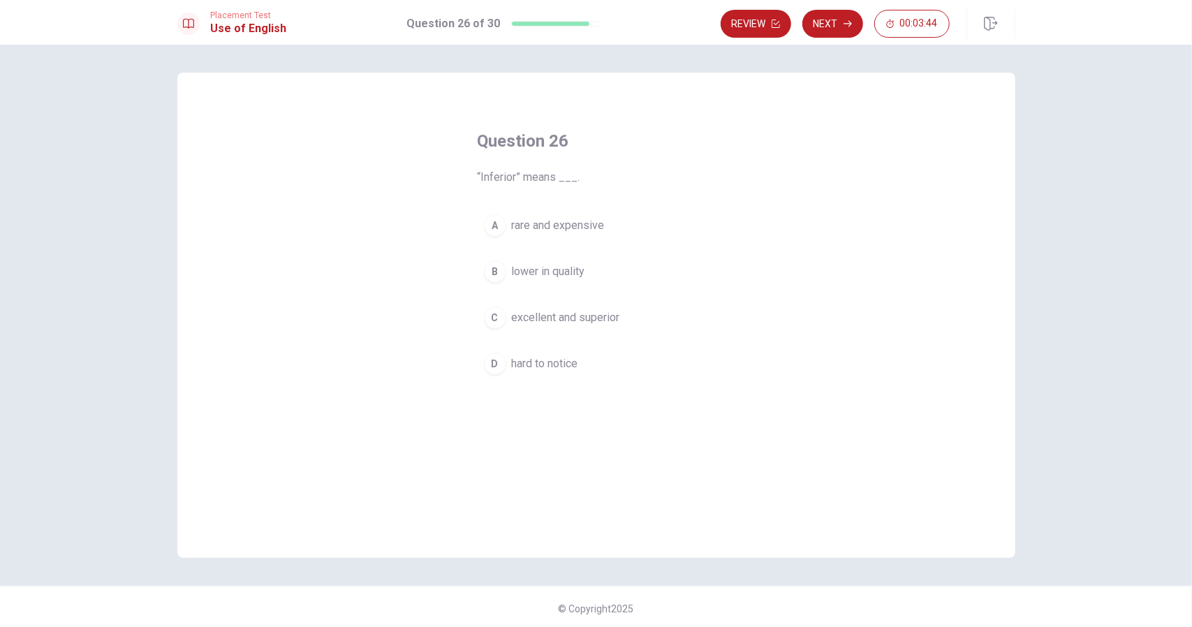
click at [533, 267] on span "lower in quality" at bounding box center [548, 271] width 73 height 17
click at [830, 23] on button "Next" at bounding box center [832, 24] width 61 height 28
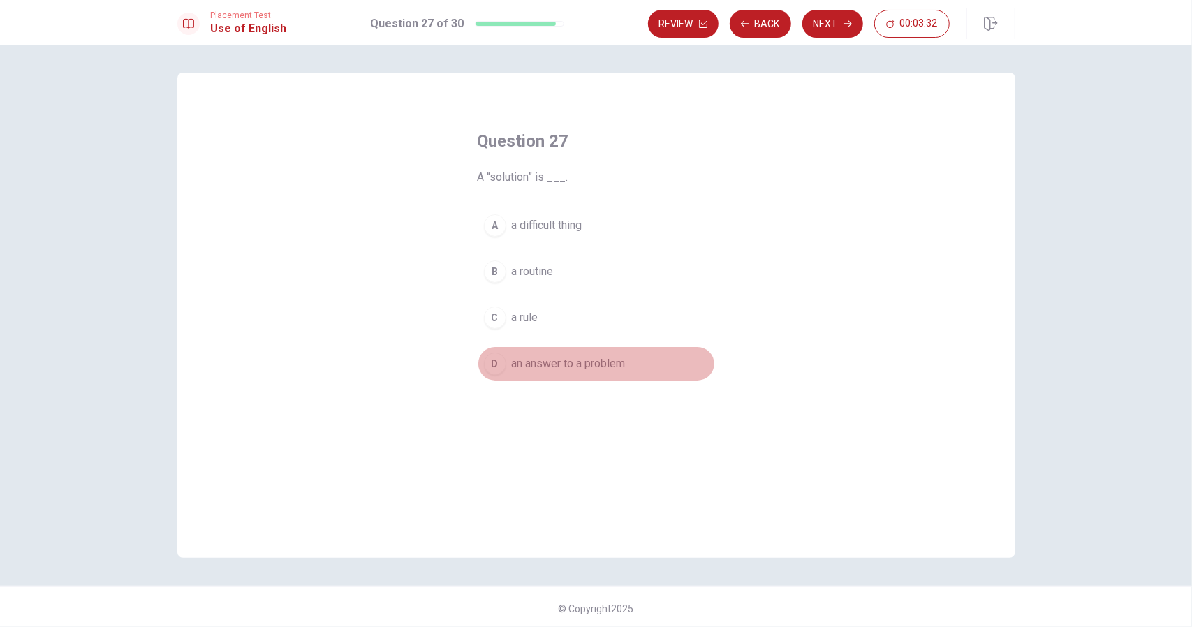
click at [564, 362] on span "an answer to a problem" at bounding box center [569, 363] width 114 height 17
click at [836, 20] on button "Next" at bounding box center [832, 24] width 61 height 28
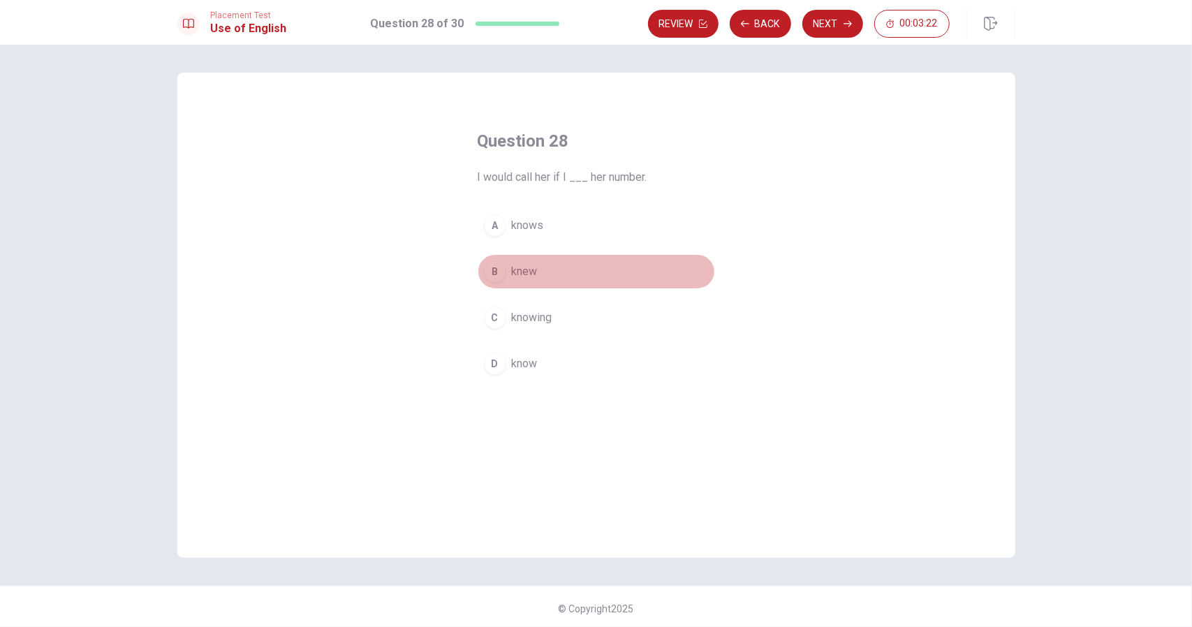
click at [527, 263] on span "knew" at bounding box center [525, 271] width 26 height 17
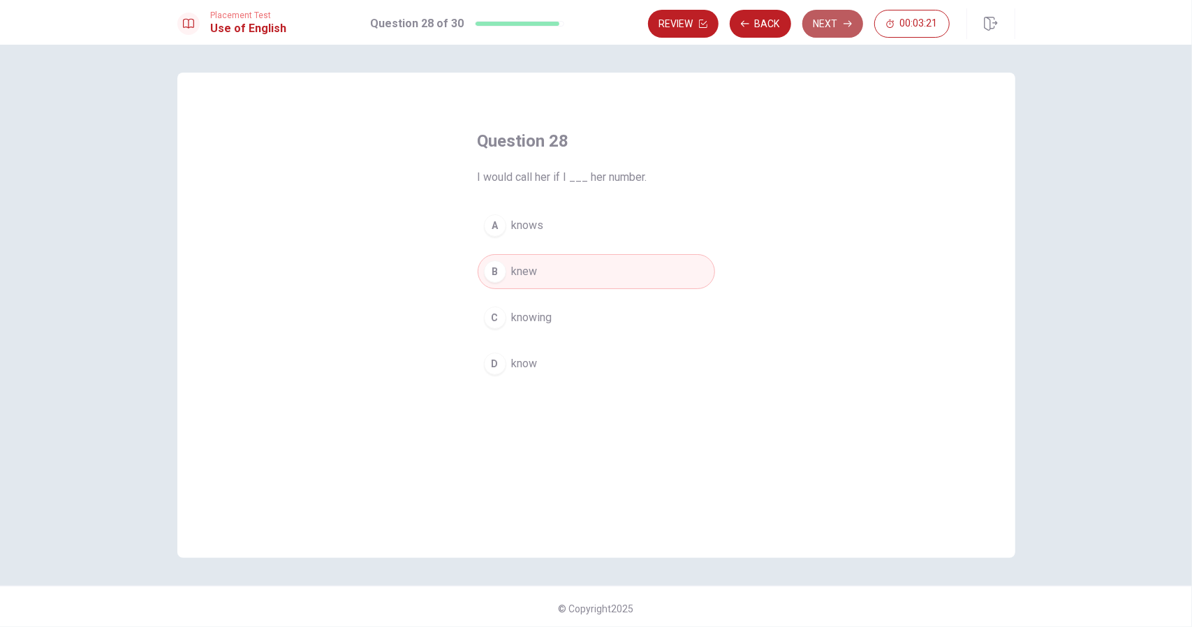
click at [830, 24] on button "Next" at bounding box center [832, 24] width 61 height 28
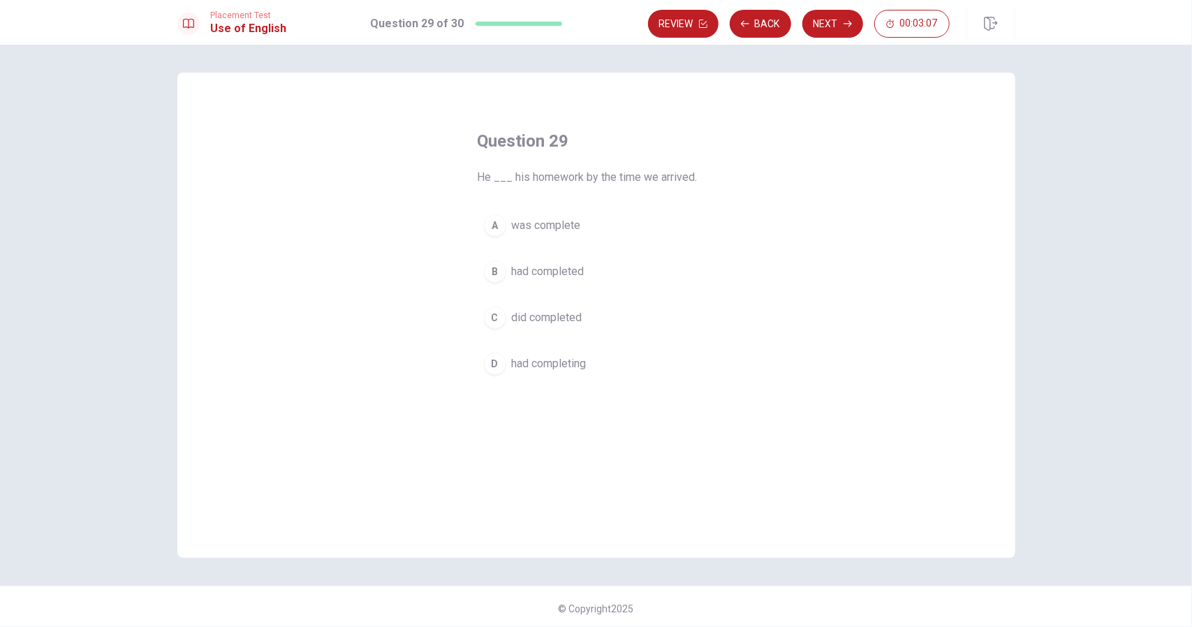
click at [571, 275] on span "had completed" at bounding box center [548, 271] width 73 height 17
click at [851, 13] on button "Next" at bounding box center [832, 24] width 61 height 28
click at [535, 367] on span "had left" at bounding box center [530, 363] width 37 height 17
click at [834, 17] on button "Next" at bounding box center [832, 24] width 61 height 28
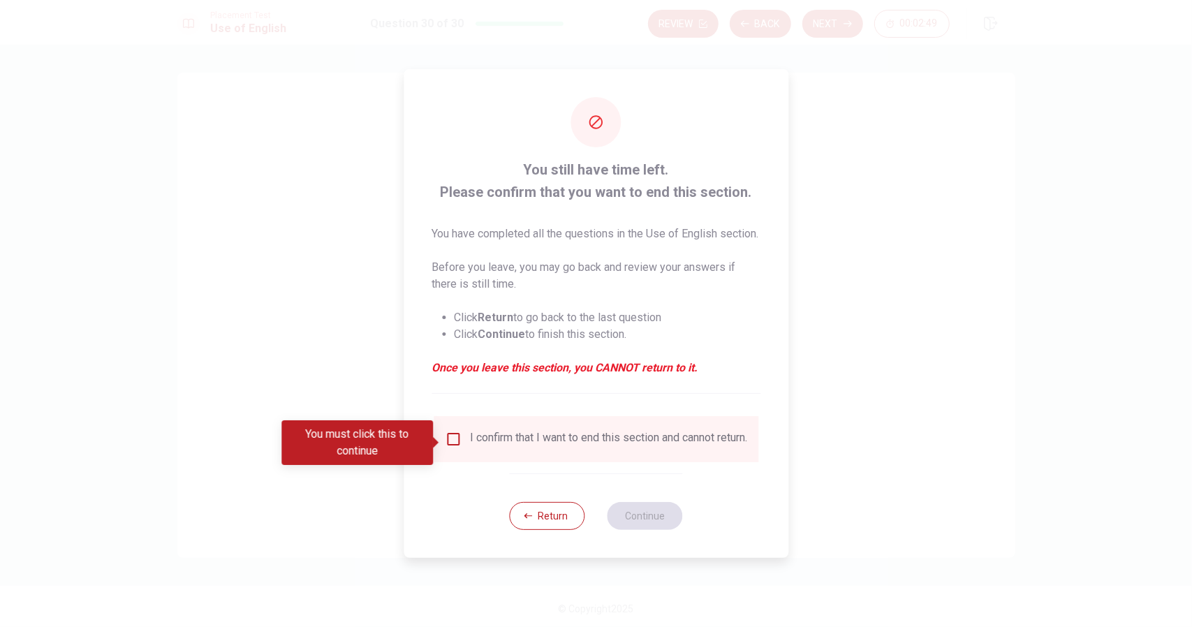
click at [447, 445] on input "You must click this to continue" at bounding box center [453, 439] width 17 height 17
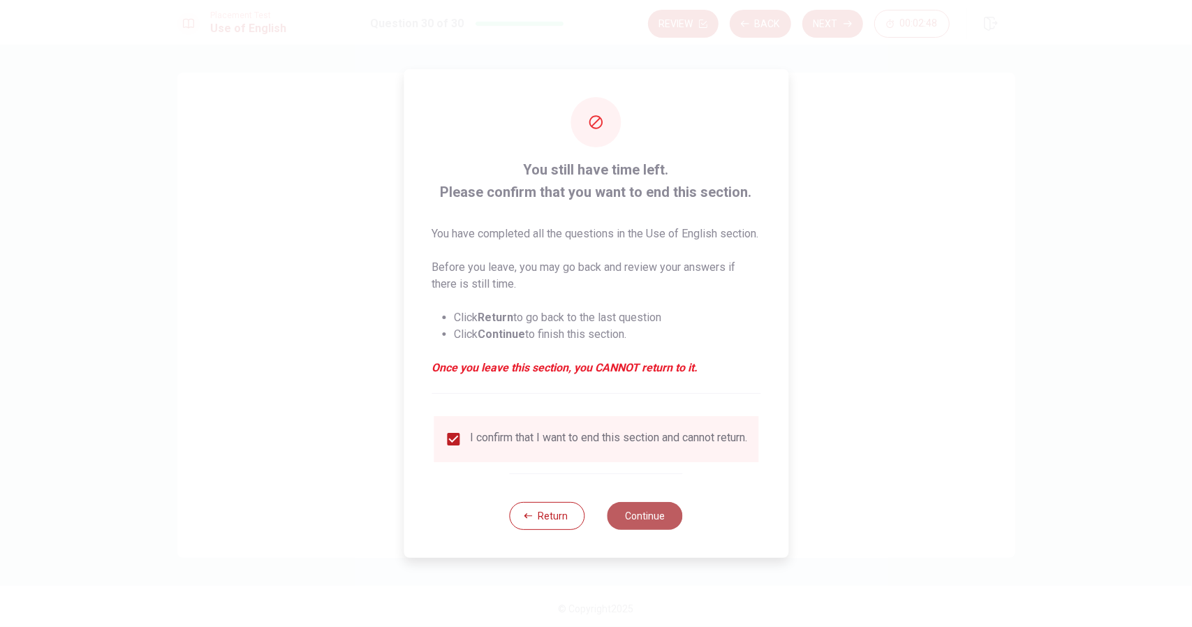
click at [643, 530] on button "Continue" at bounding box center [645, 516] width 75 height 28
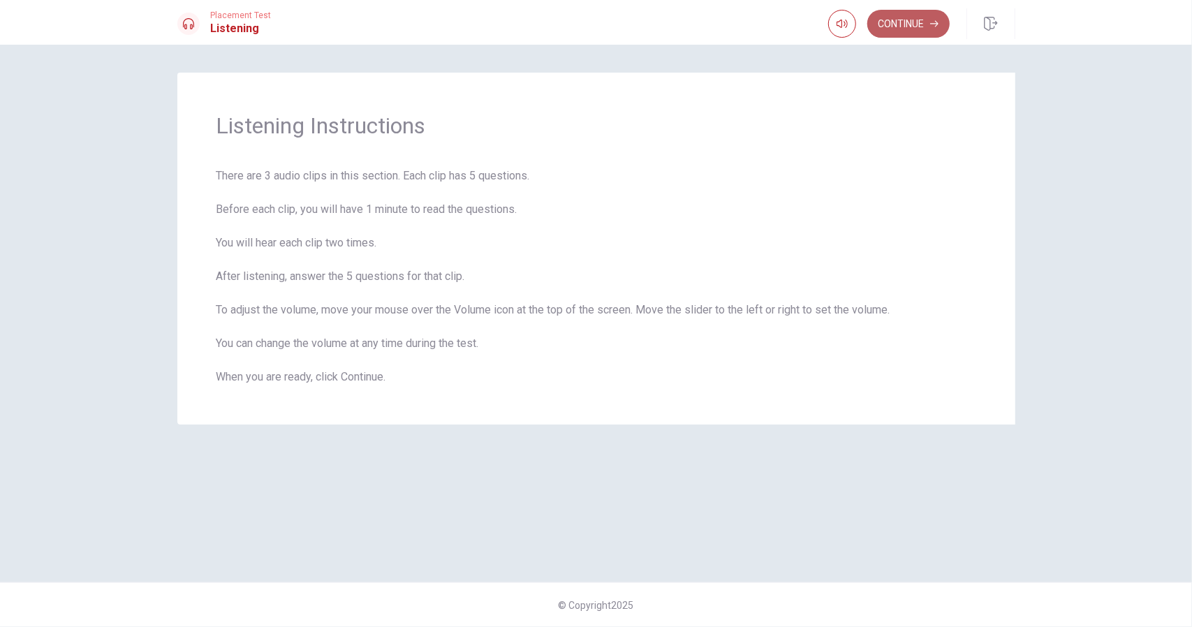
click at [921, 22] on button "Continue" at bounding box center [908, 24] width 82 height 28
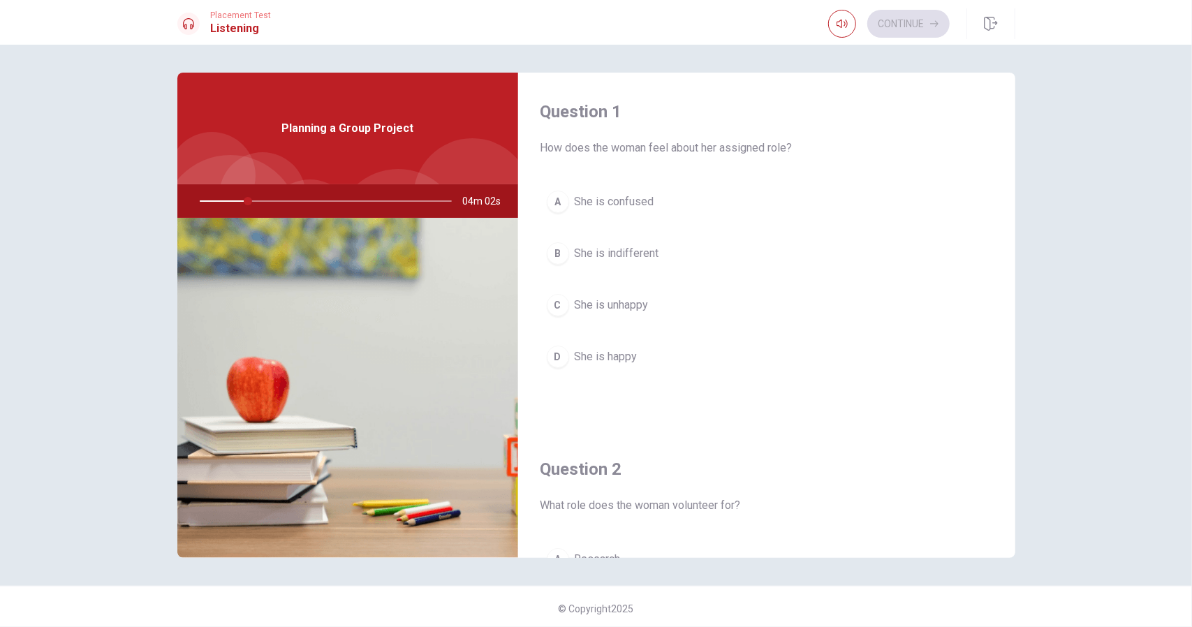
drag, startPoint x: 249, startPoint y: 205, endPoint x: 264, endPoint y: 205, distance: 15.4
click at [263, 205] on div at bounding box center [323, 201] width 280 height 34
click at [264, 205] on div at bounding box center [323, 201] width 280 height 34
click at [268, 204] on div at bounding box center [323, 201] width 280 height 34
click at [336, 146] on div "Planning a Group Project" at bounding box center [347, 129] width 341 height 112
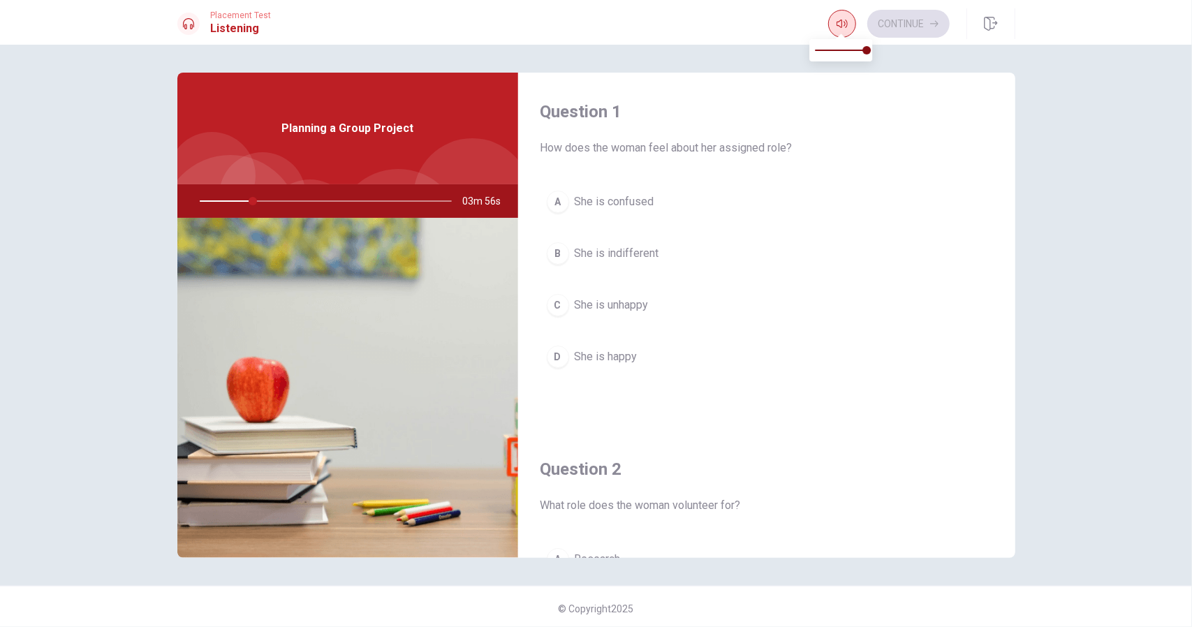
click at [834, 22] on button "button" at bounding box center [842, 24] width 28 height 28
click at [834, 23] on button "button" at bounding box center [842, 24] width 28 height 28
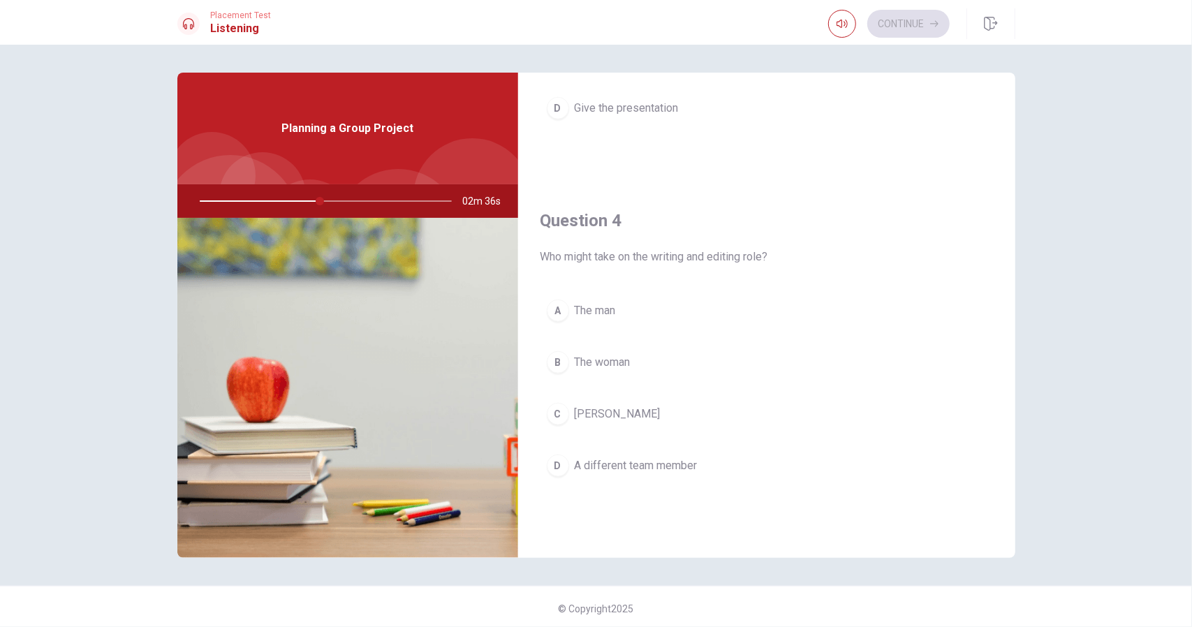
scroll to position [978, 0]
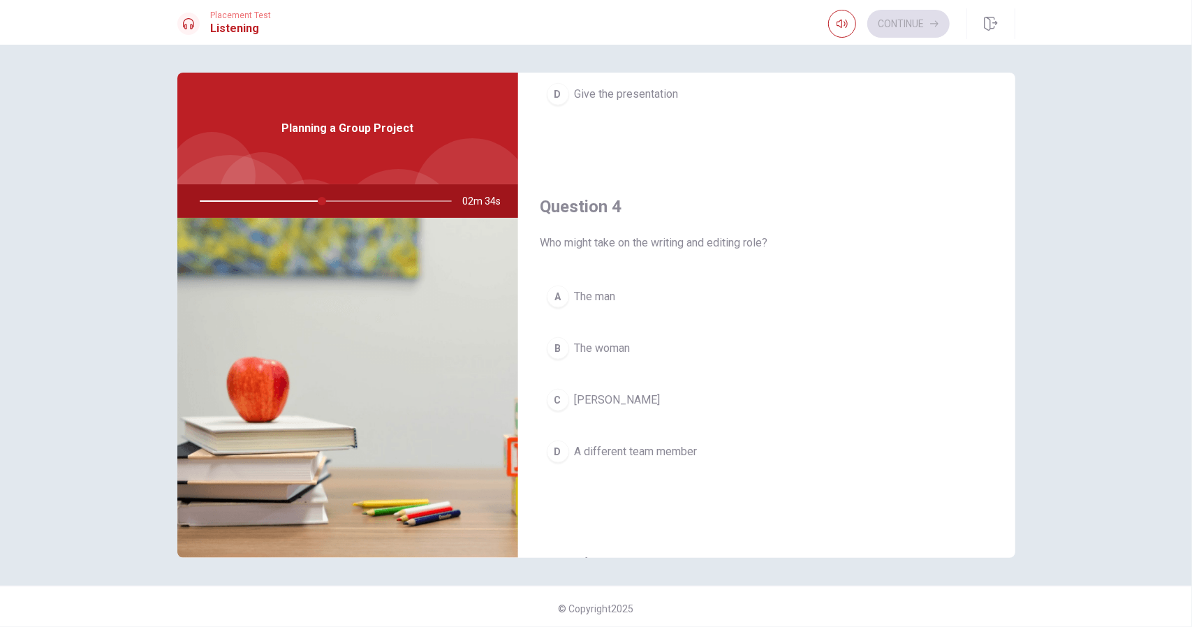
click at [559, 396] on div "C" at bounding box center [558, 400] width 22 height 22
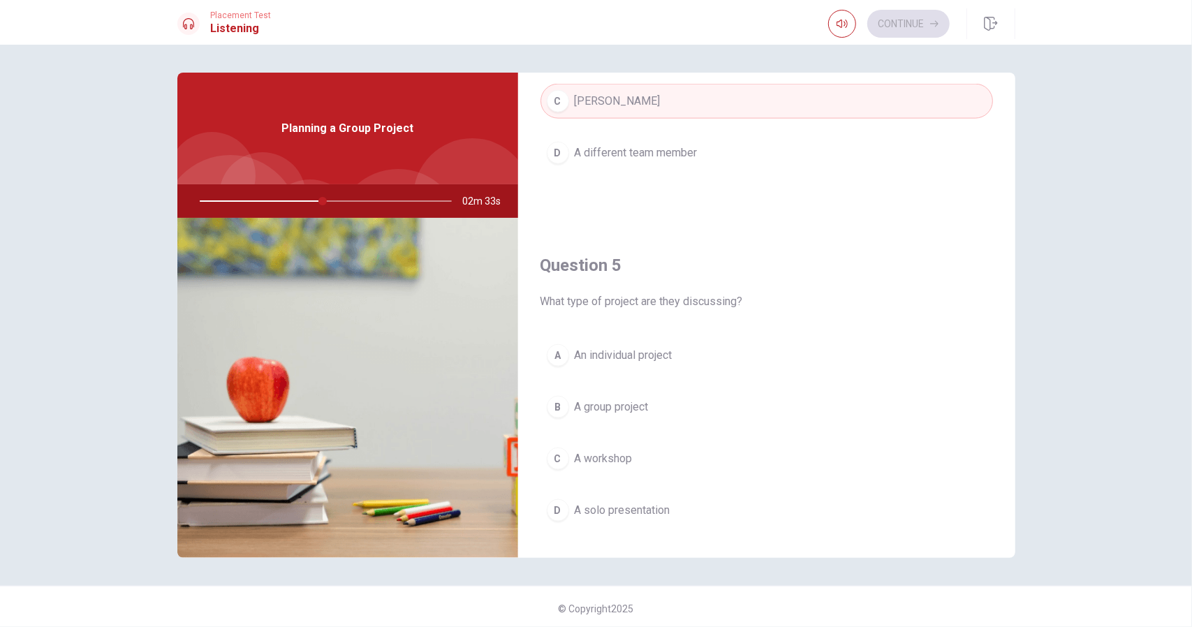
scroll to position [1293, 0]
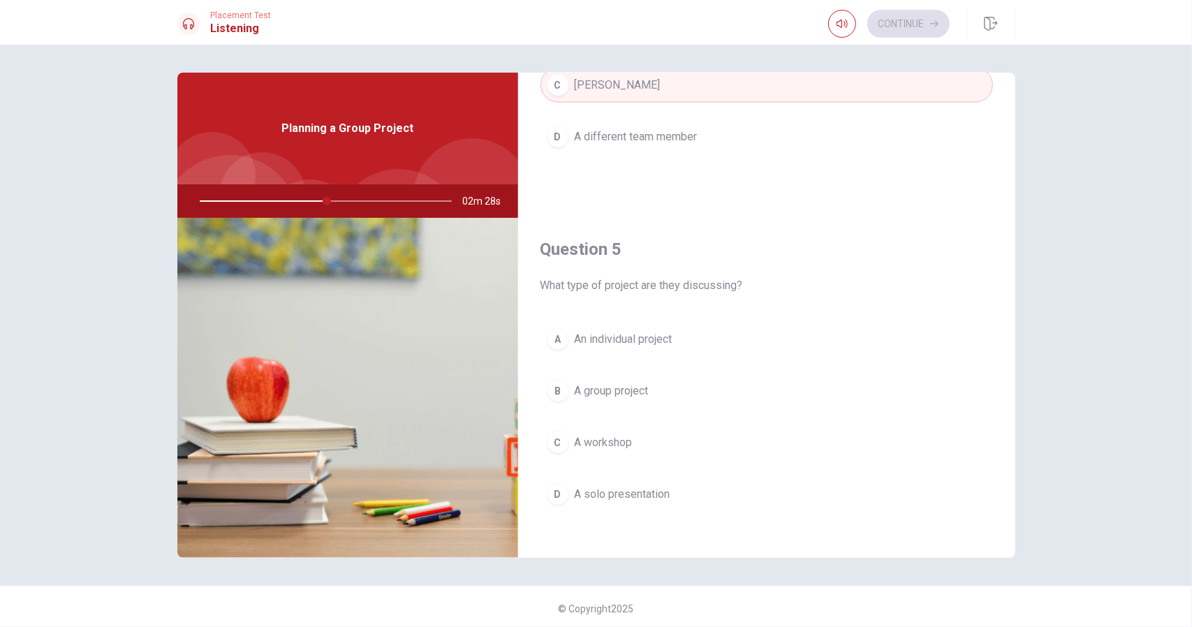
click at [636, 385] on span "A group project" at bounding box center [612, 391] width 74 height 17
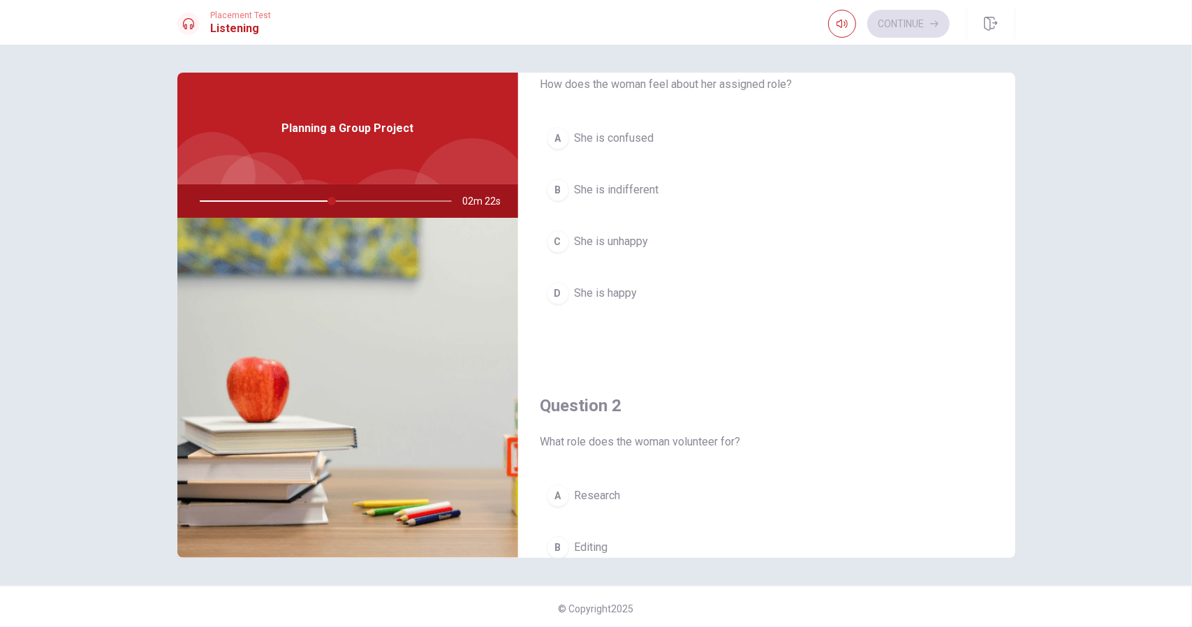
scroll to position [0, 0]
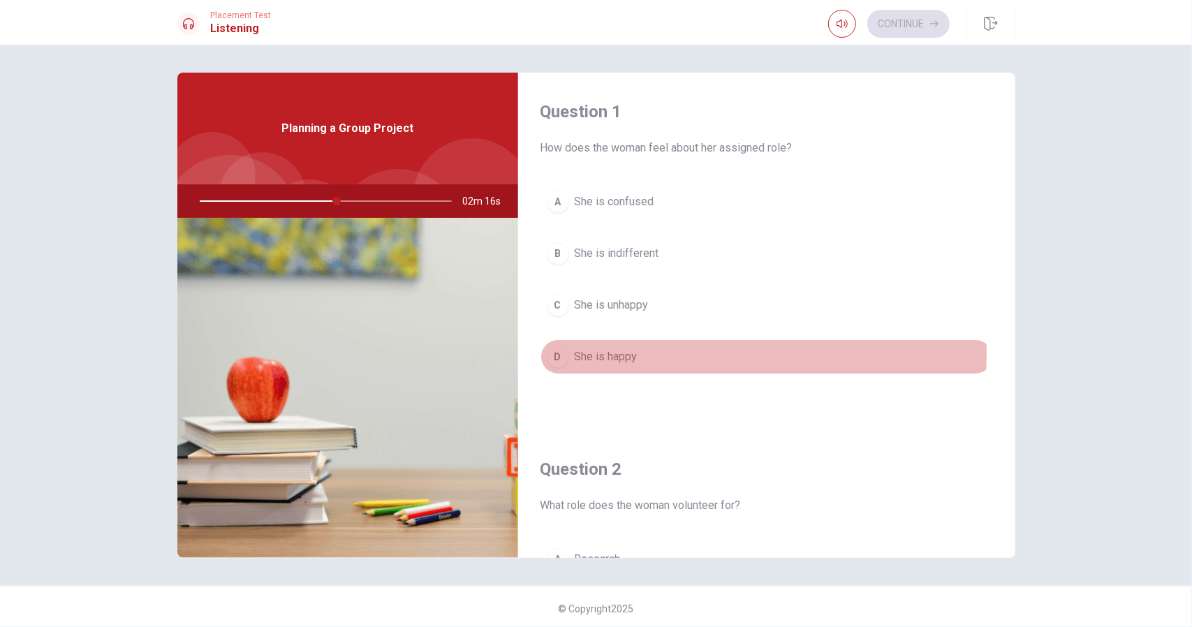
click at [623, 353] on span "She is happy" at bounding box center [606, 357] width 63 height 17
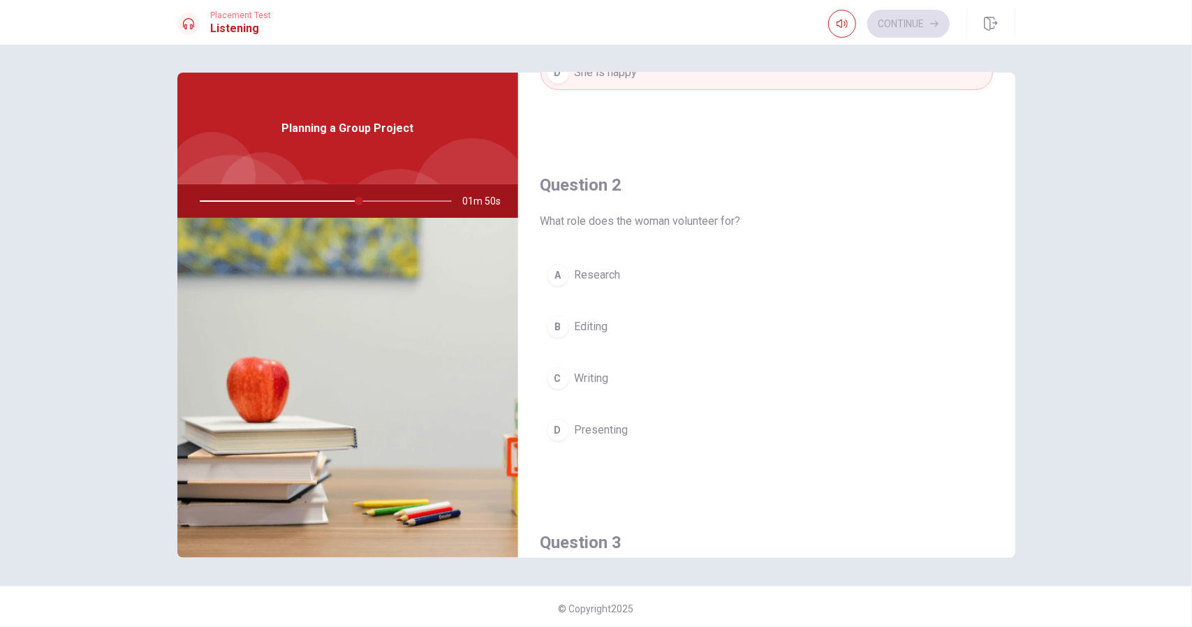
scroll to position [279, 0]
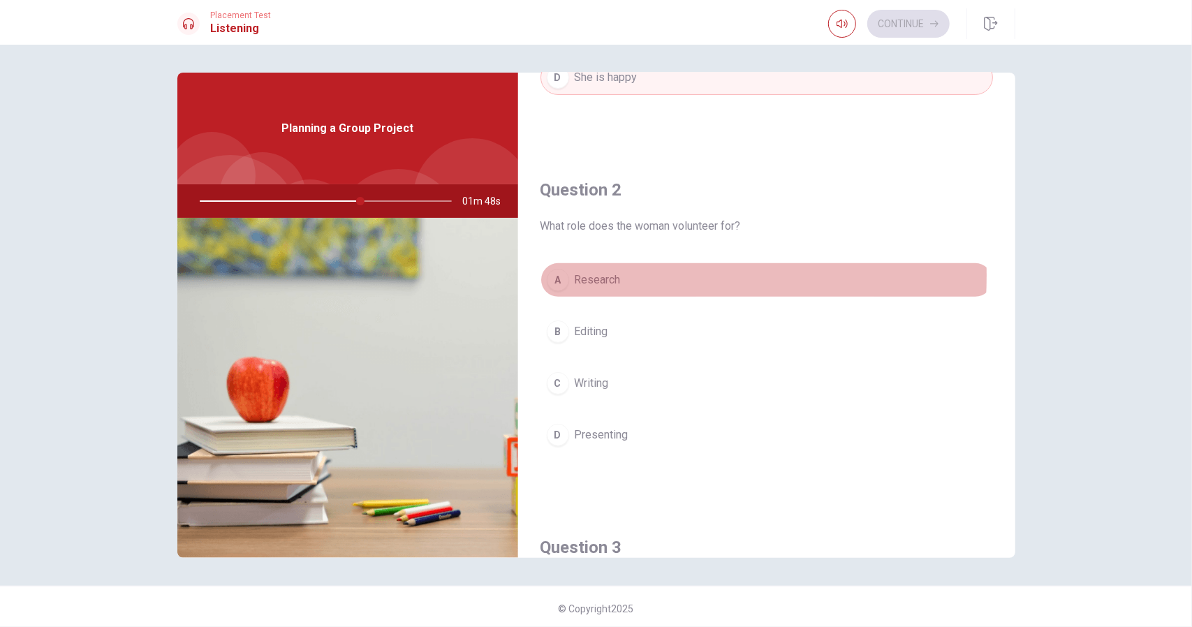
click at [591, 274] on span "Research" at bounding box center [598, 280] width 46 height 17
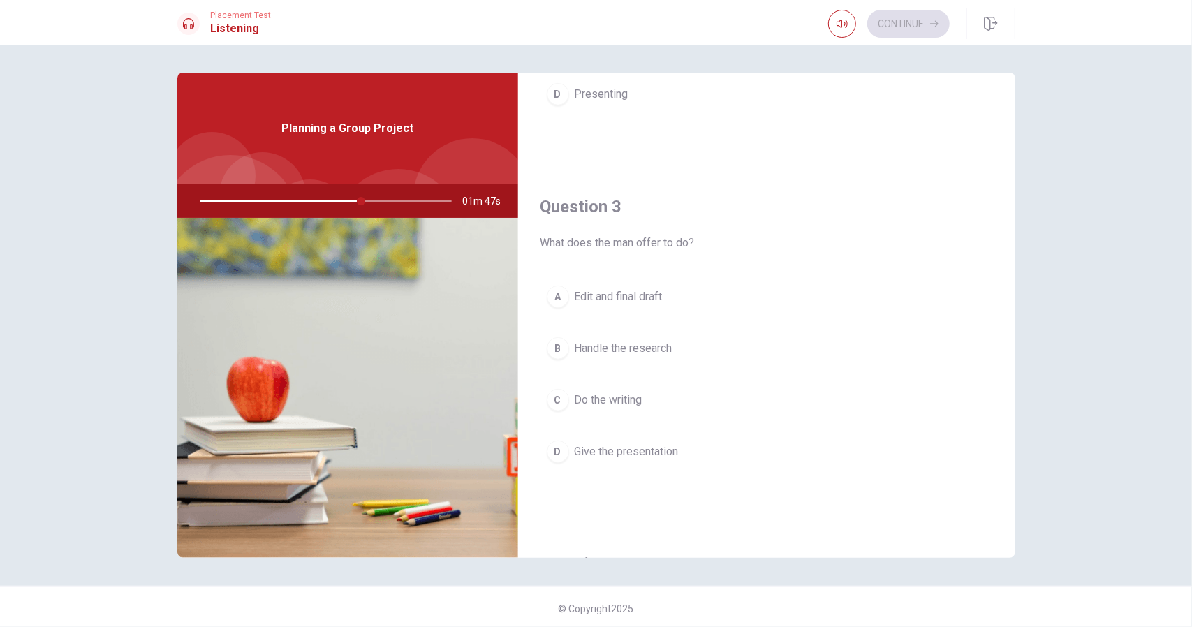
scroll to position [698, 0]
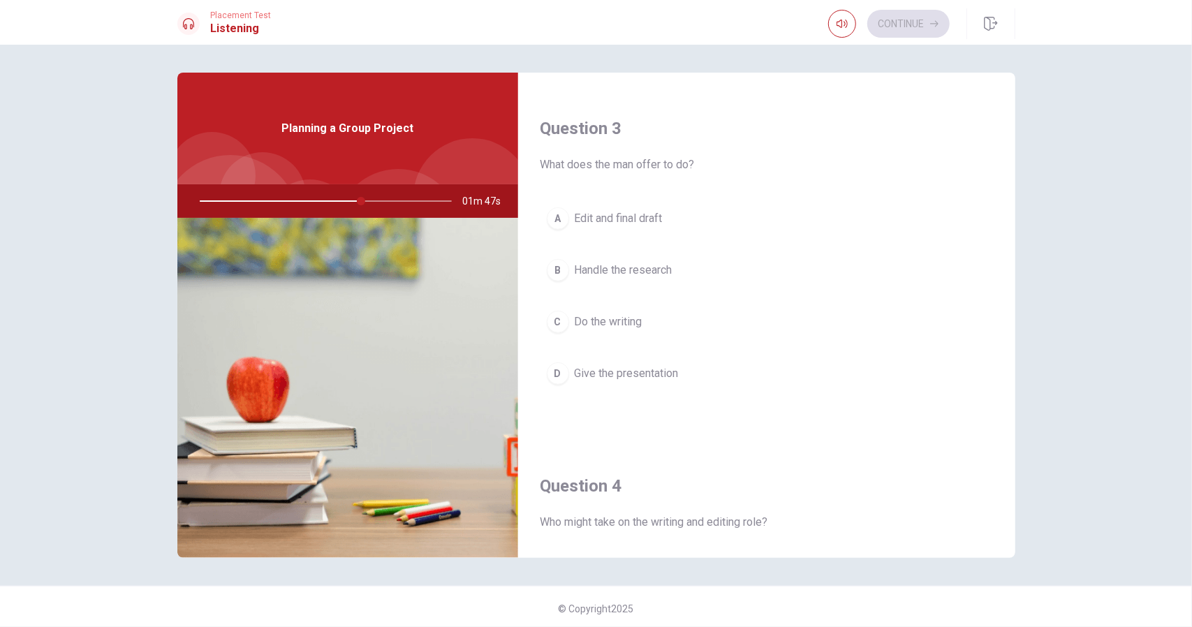
click at [624, 374] on span "Give the presentation" at bounding box center [627, 373] width 104 height 17
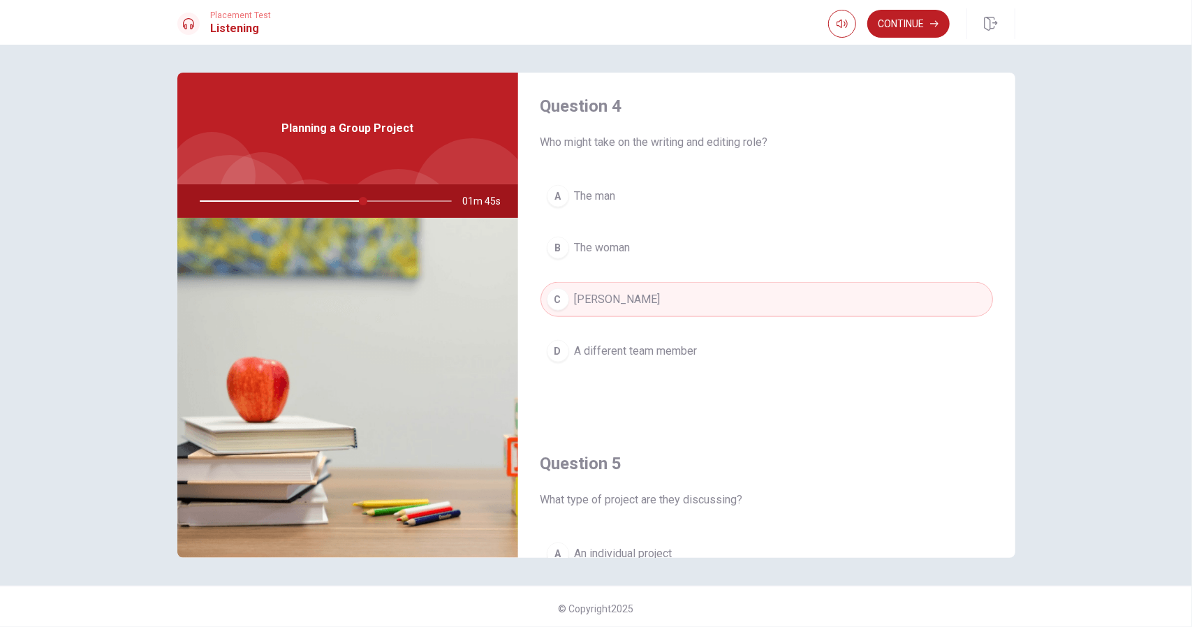
scroll to position [1257, 0]
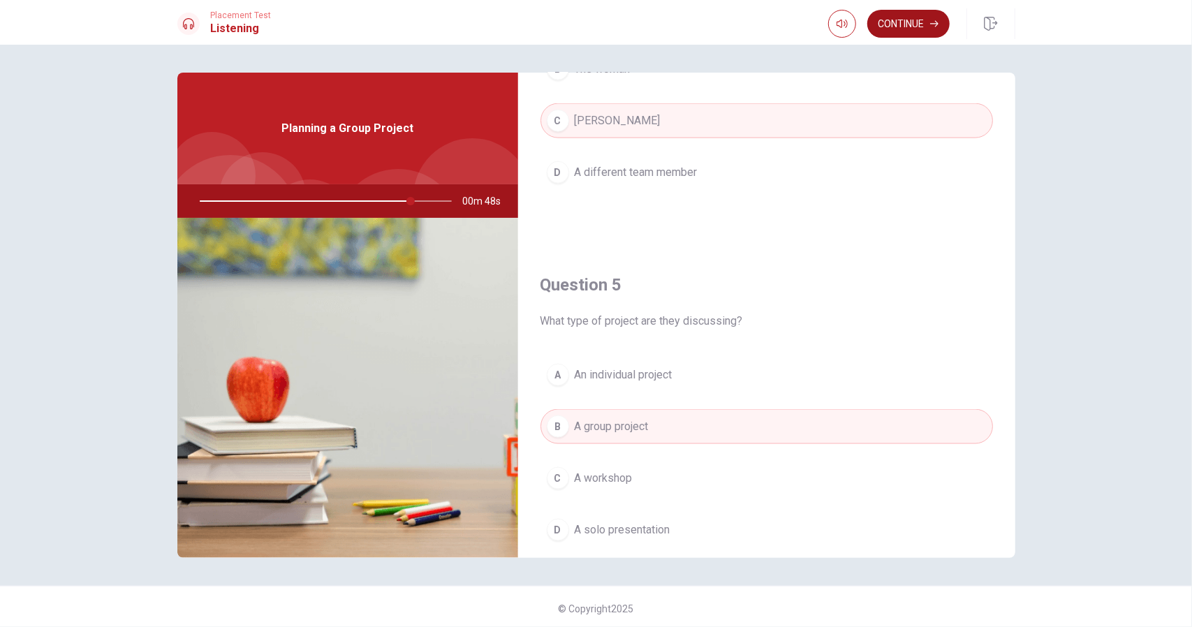
click at [919, 18] on button "Continue" at bounding box center [908, 24] width 82 height 28
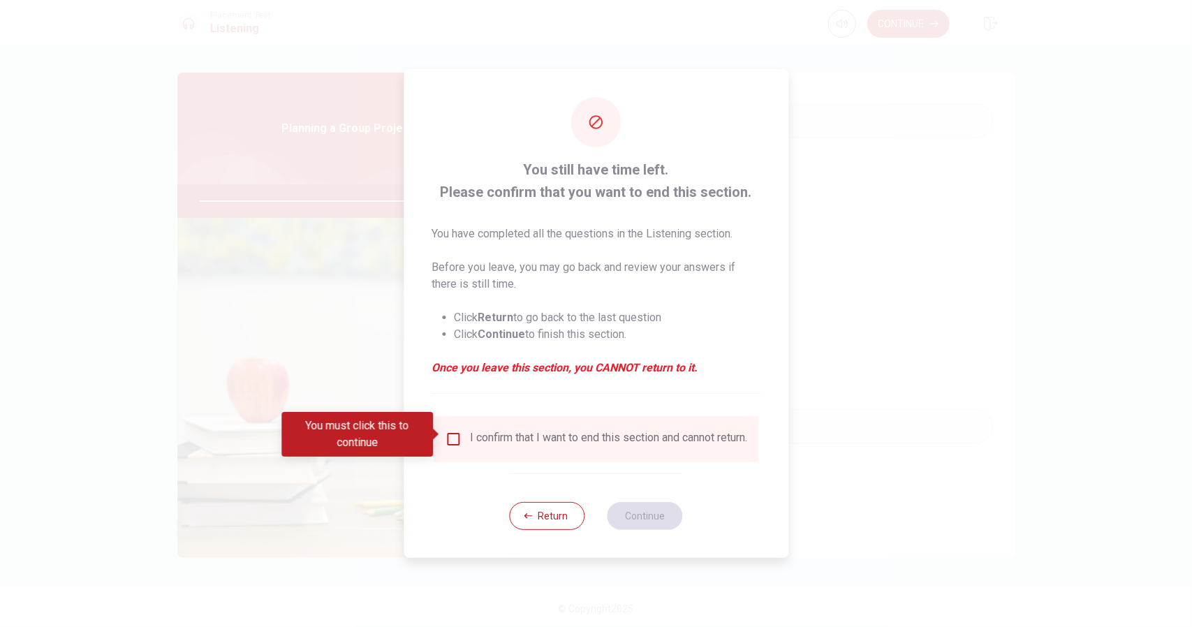
click at [447, 431] on input "You must click this to continue" at bounding box center [453, 439] width 17 height 17
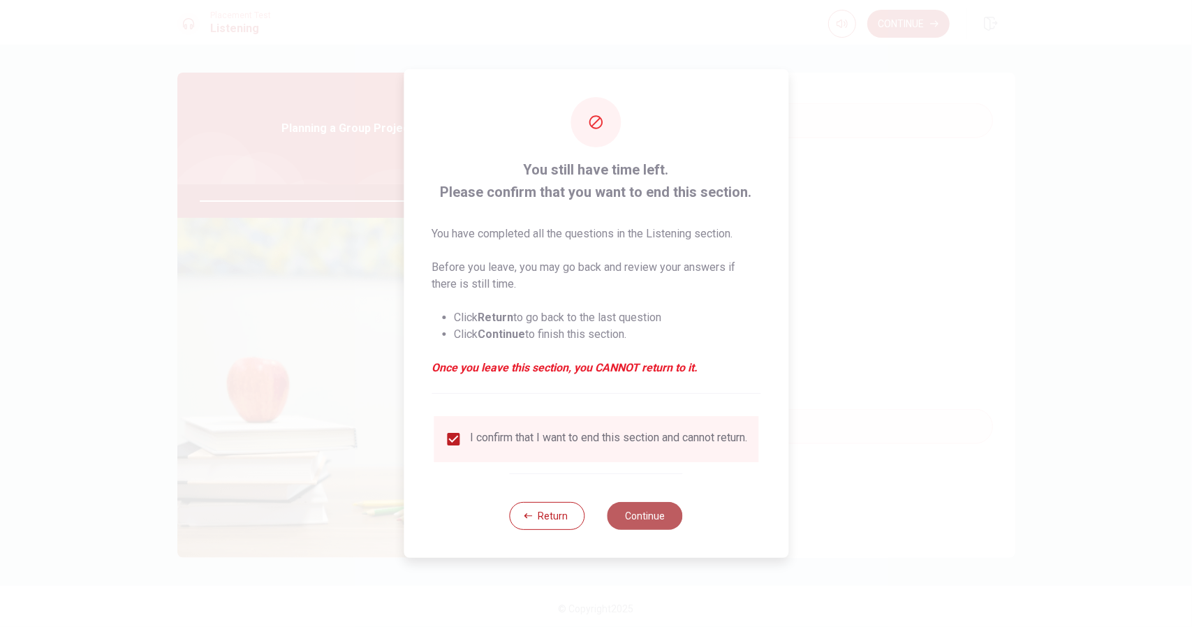
click at [636, 530] on button "Continue" at bounding box center [645, 516] width 75 height 28
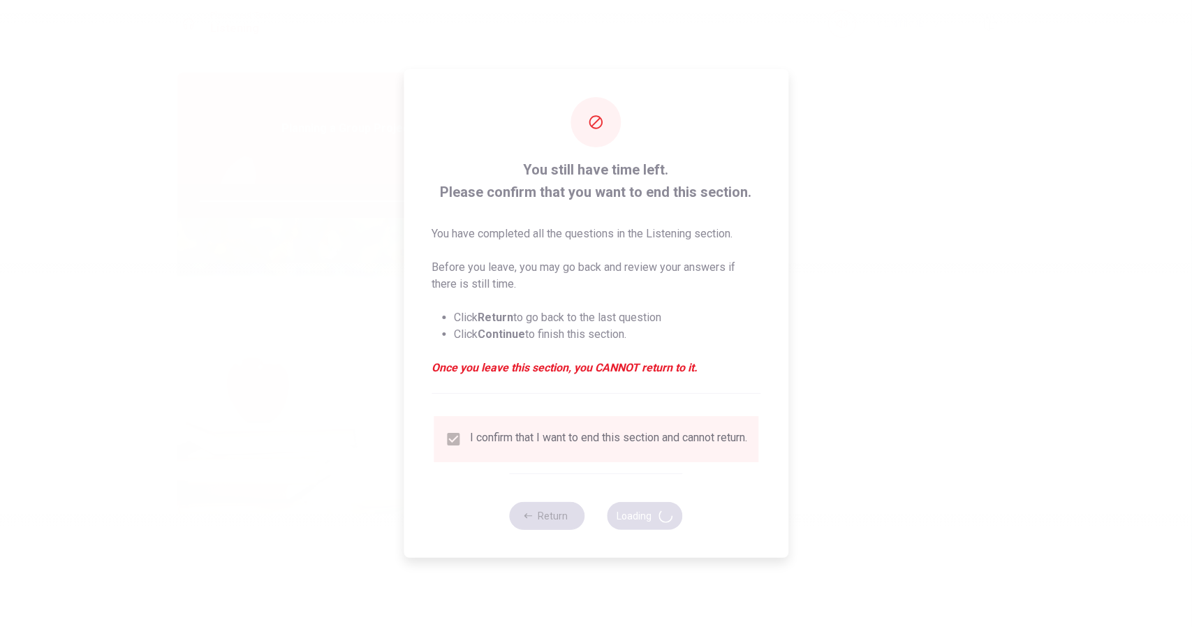
type input "86"
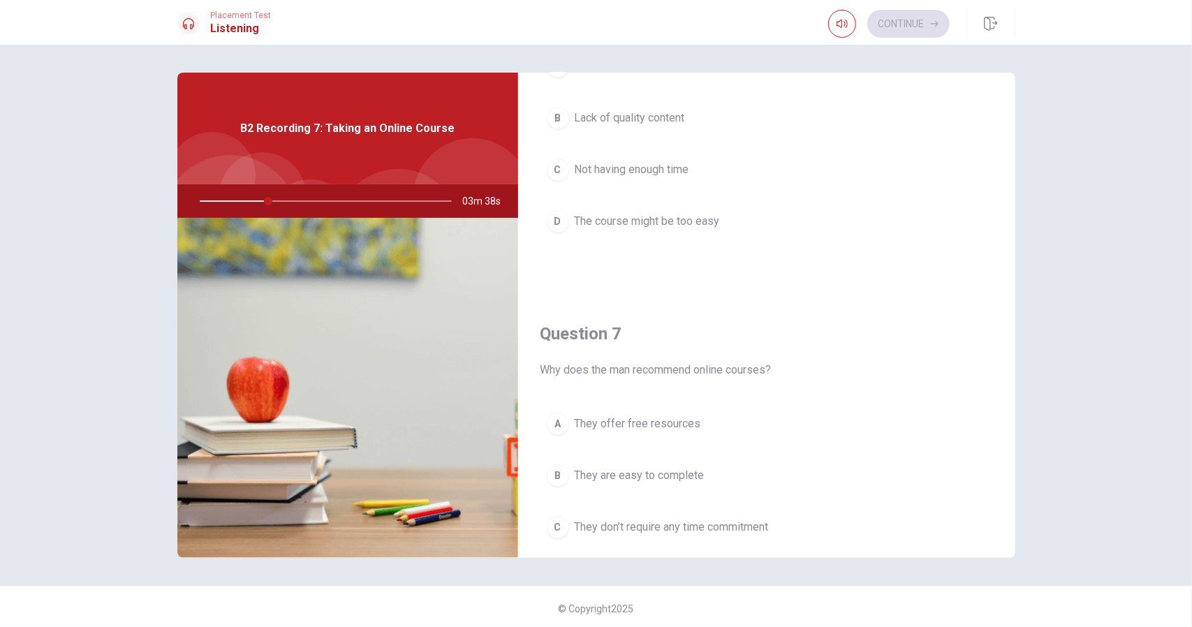
scroll to position [0, 0]
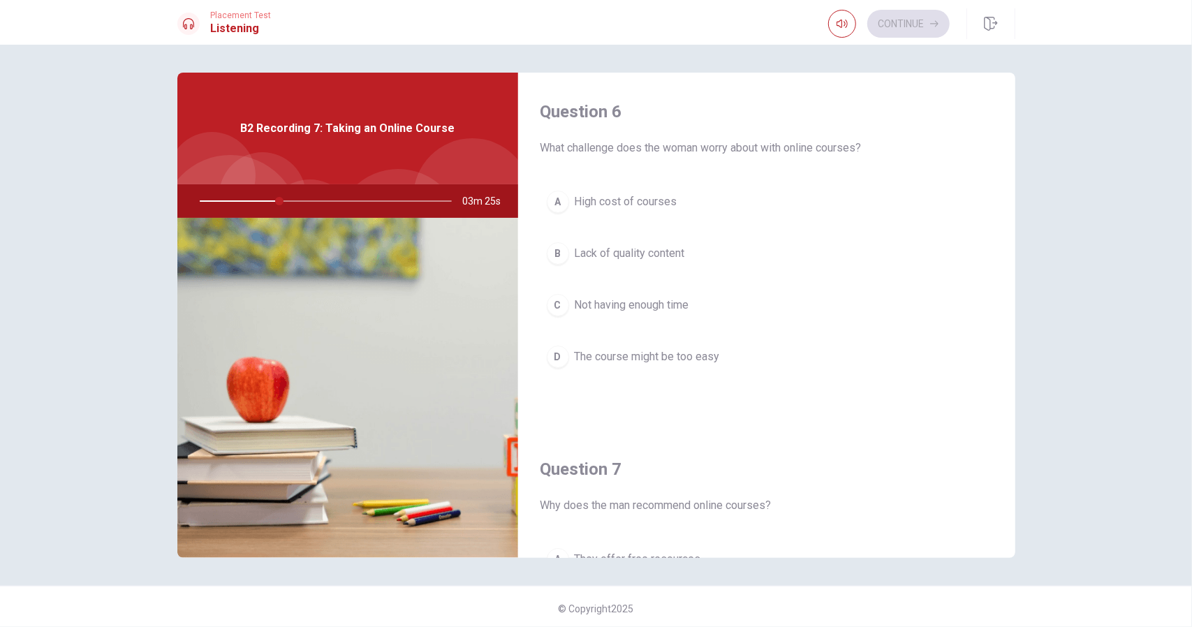
drag, startPoint x: 614, startPoint y: 257, endPoint x: 619, endPoint y: 263, distance: 8.0
click at [614, 256] on span "Lack of quality content" at bounding box center [630, 253] width 110 height 17
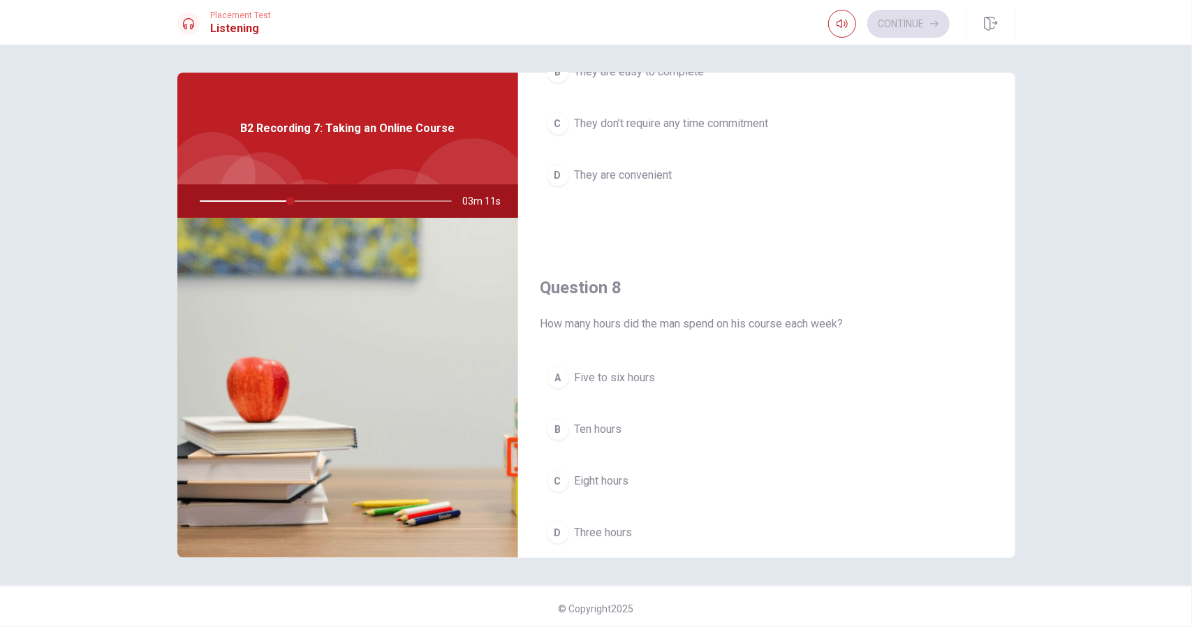
scroll to position [629, 0]
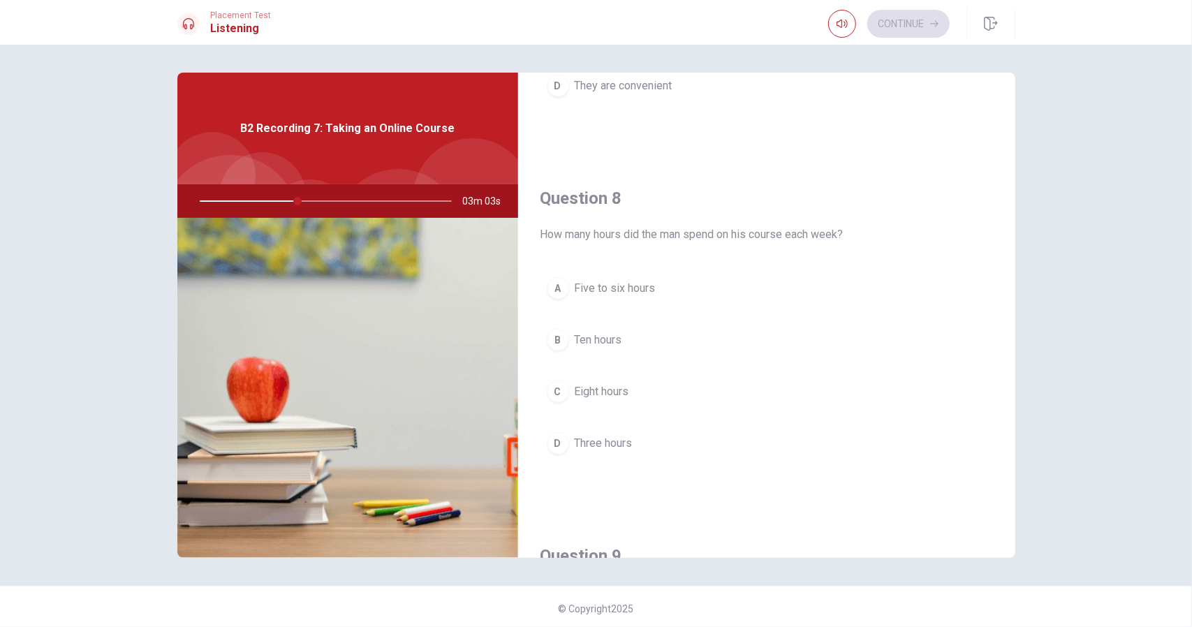
click at [627, 293] on span "Five to six hours" at bounding box center [615, 288] width 81 height 17
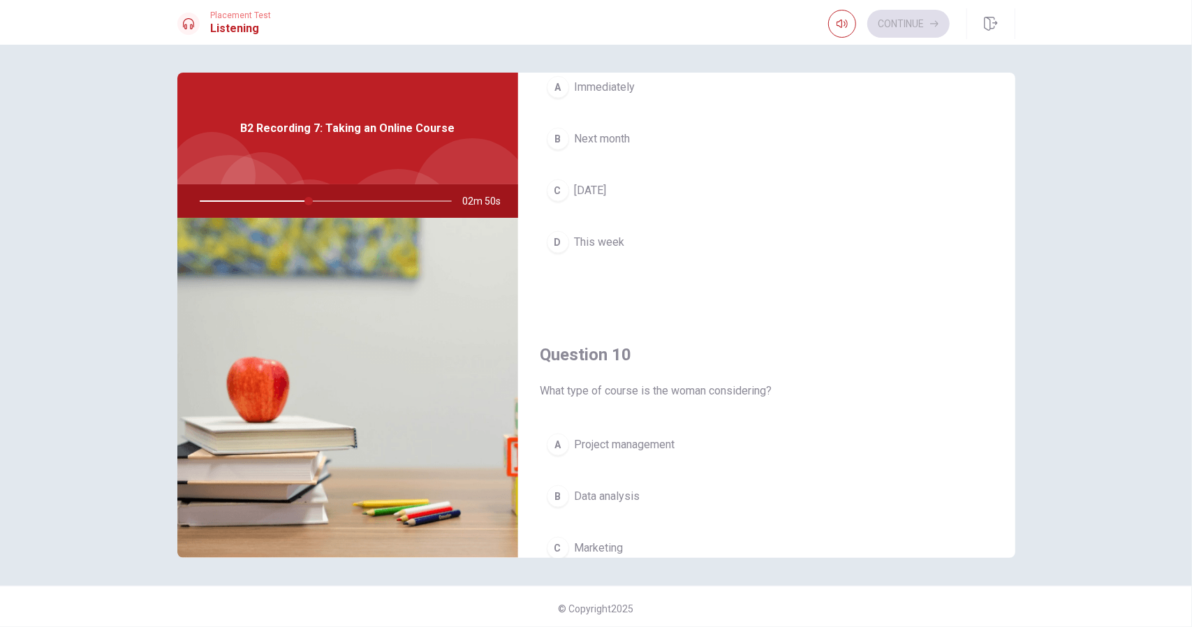
scroll to position [978, 0]
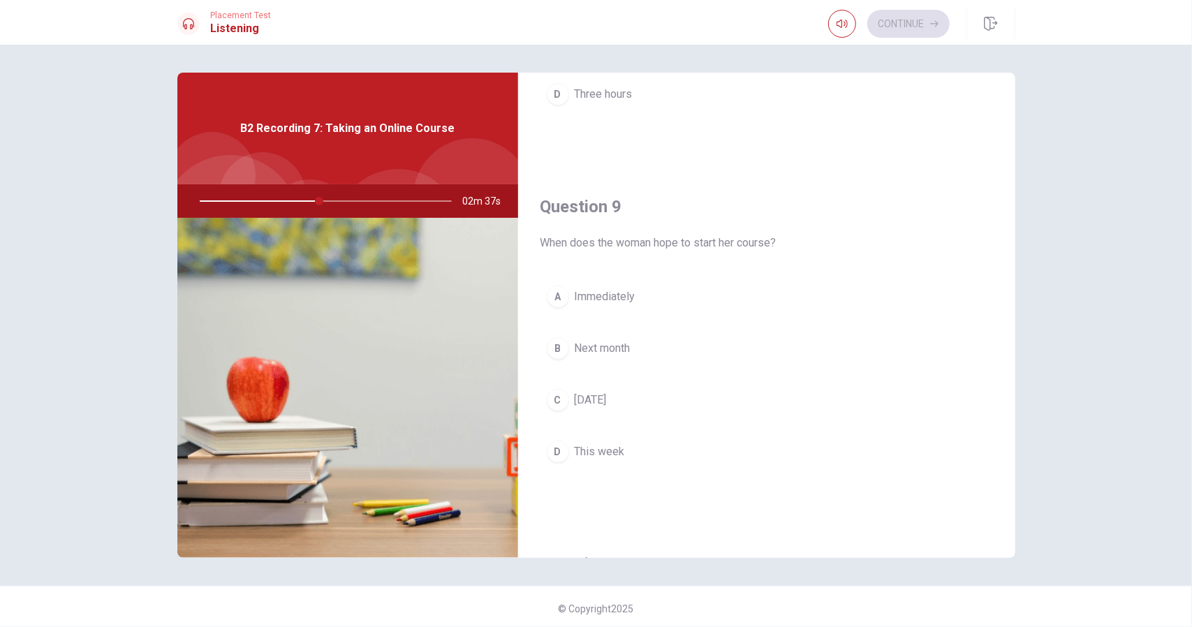
click at [617, 342] on span "Next month" at bounding box center [603, 348] width 56 height 17
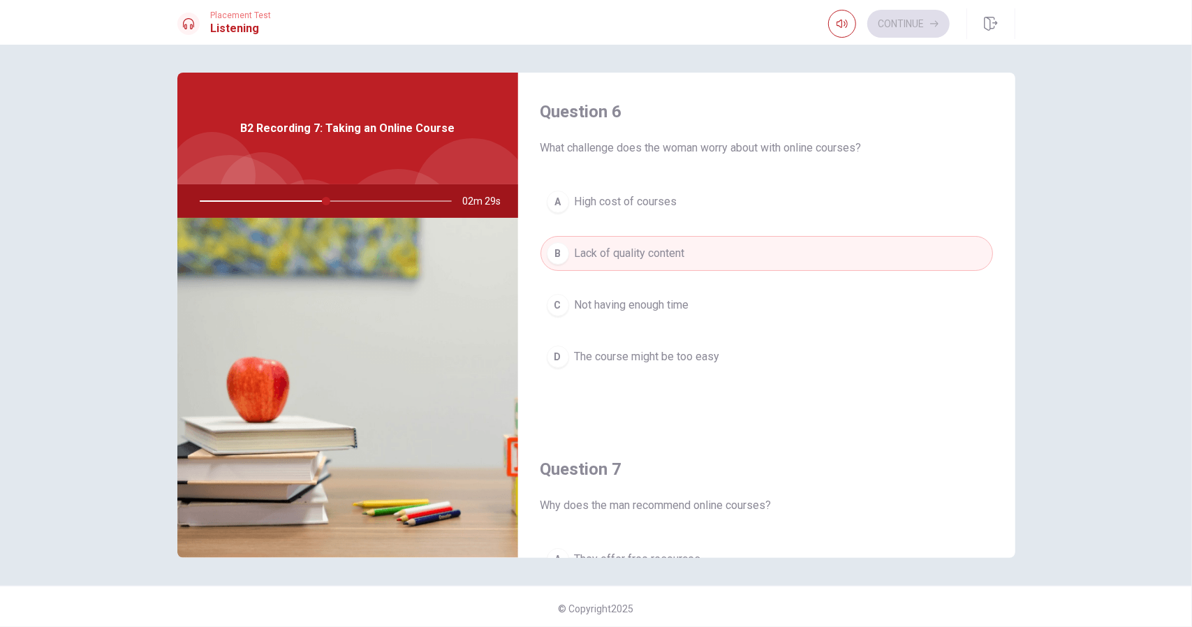
scroll to position [279, 0]
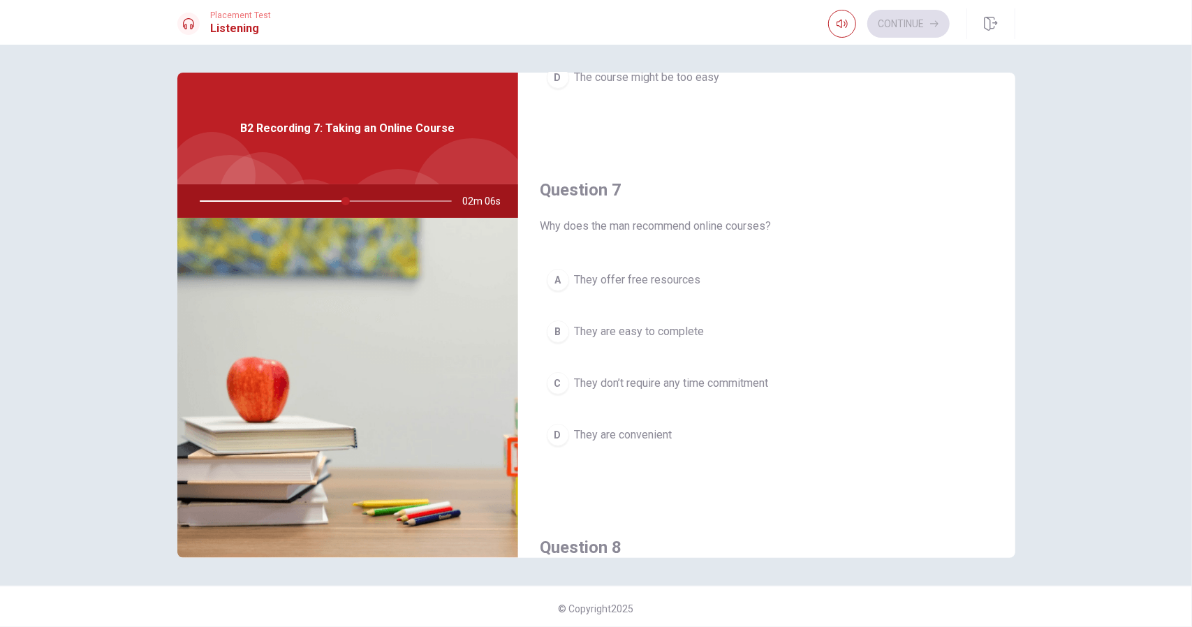
click at [652, 433] on span "They are convenient" at bounding box center [624, 435] width 98 height 17
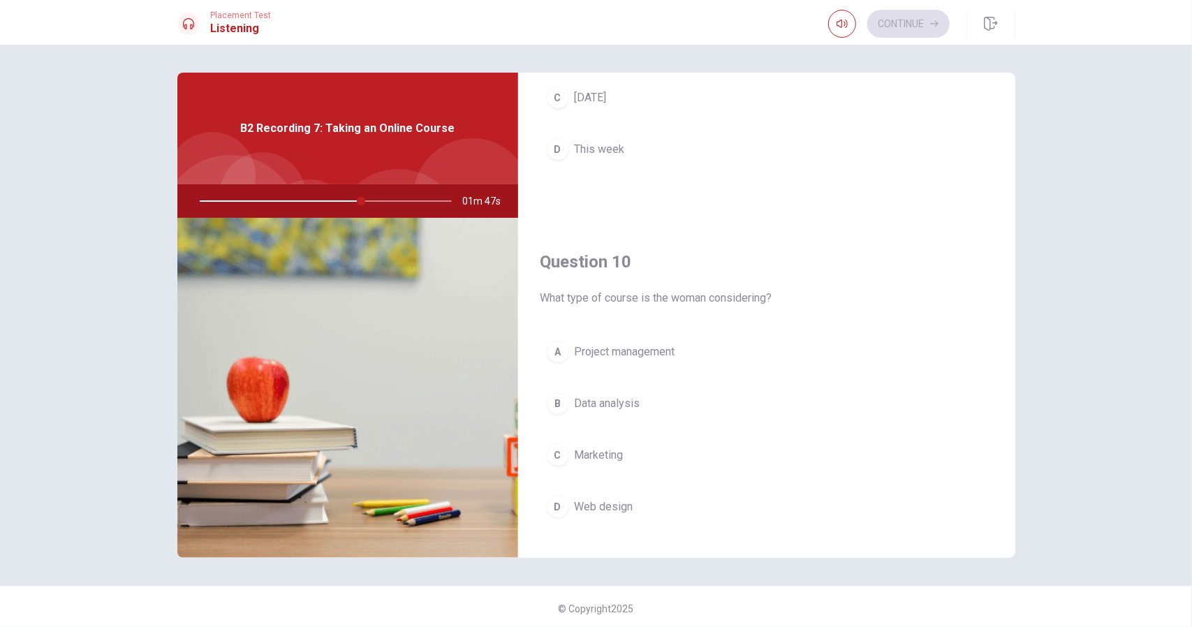
scroll to position [1293, 0]
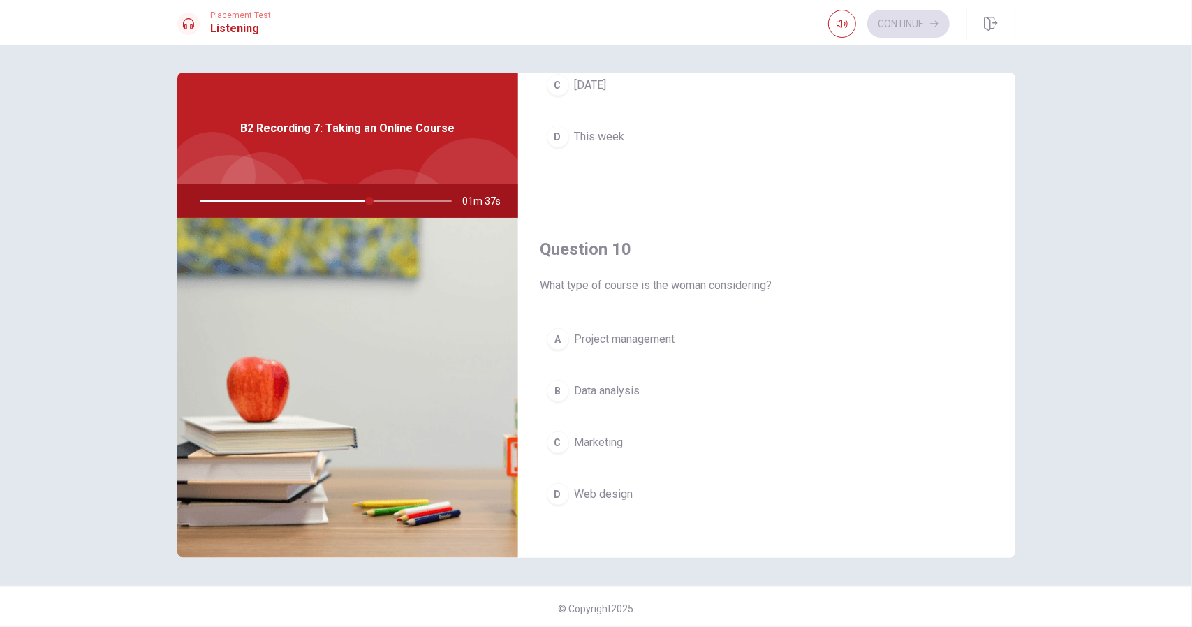
click at [674, 335] on span "Project management" at bounding box center [625, 339] width 101 height 17
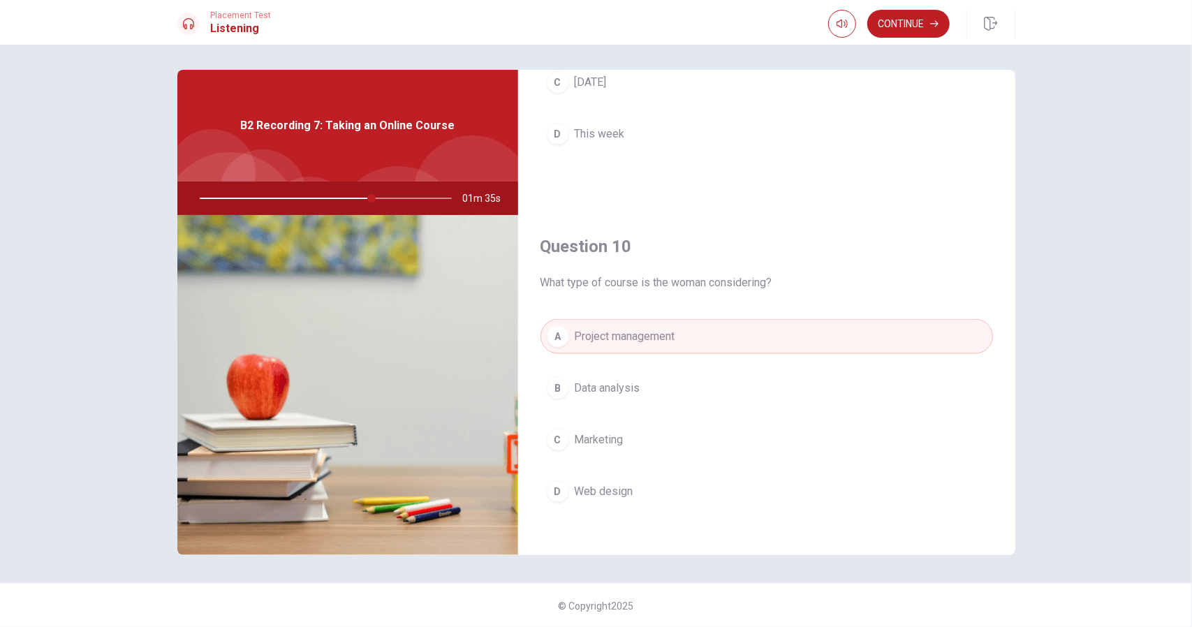
scroll to position [3, 0]
click at [916, 15] on button "Continue" at bounding box center [908, 24] width 82 height 28
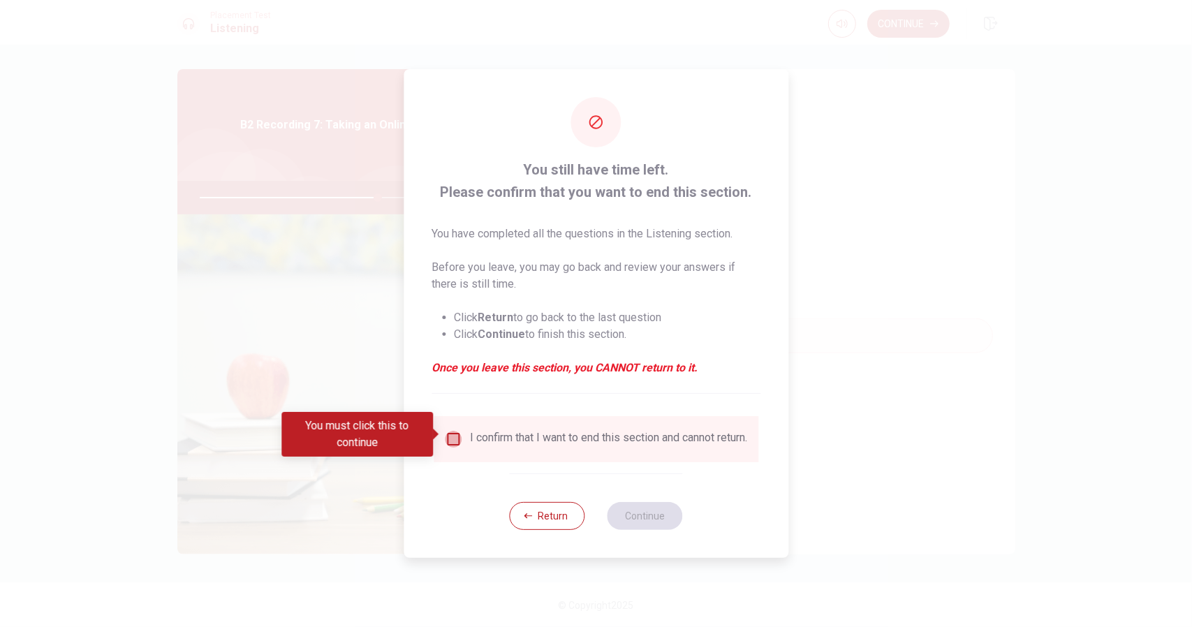
click at [450, 436] on input "You must click this to continue" at bounding box center [453, 439] width 17 height 17
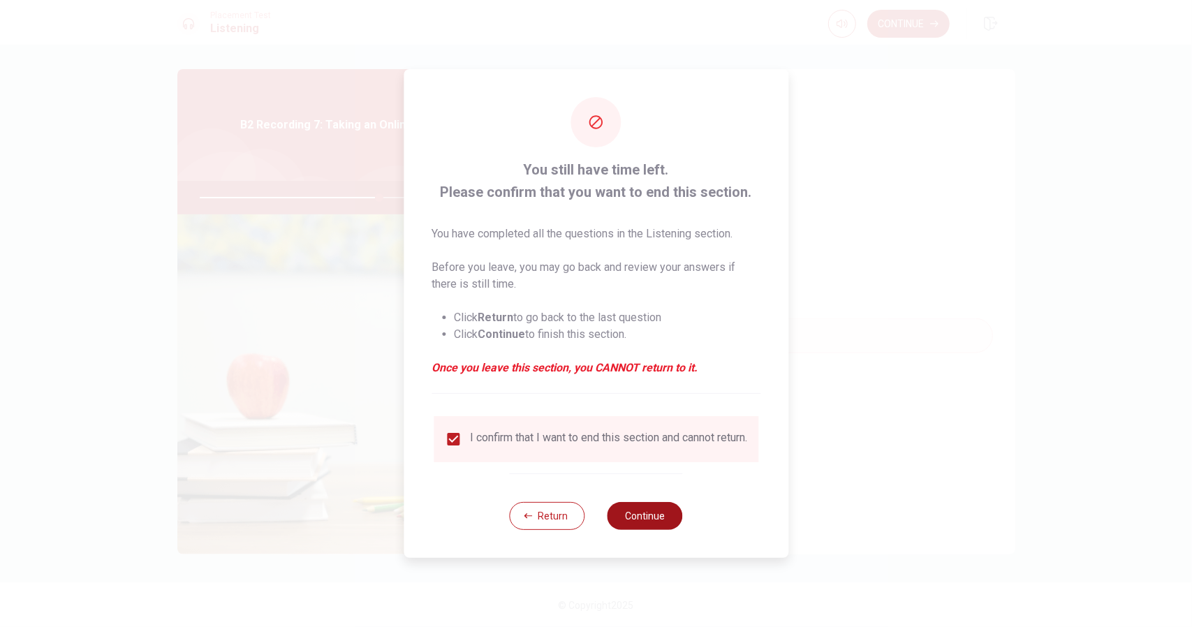
click at [637, 521] on button "Continue" at bounding box center [645, 516] width 75 height 28
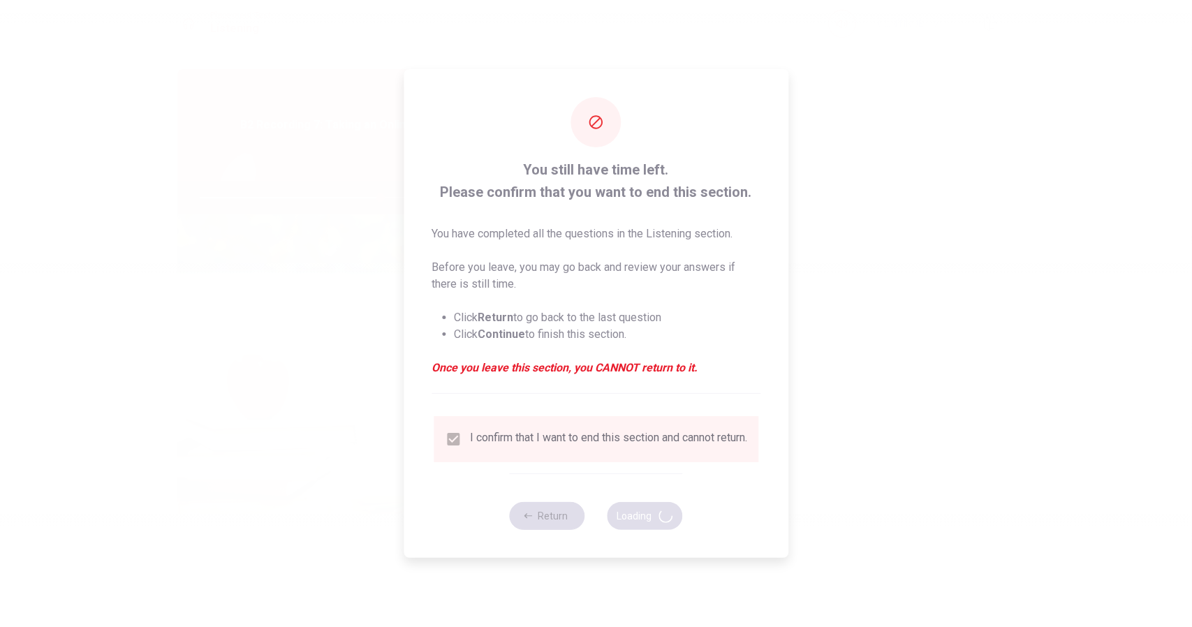
type input "72"
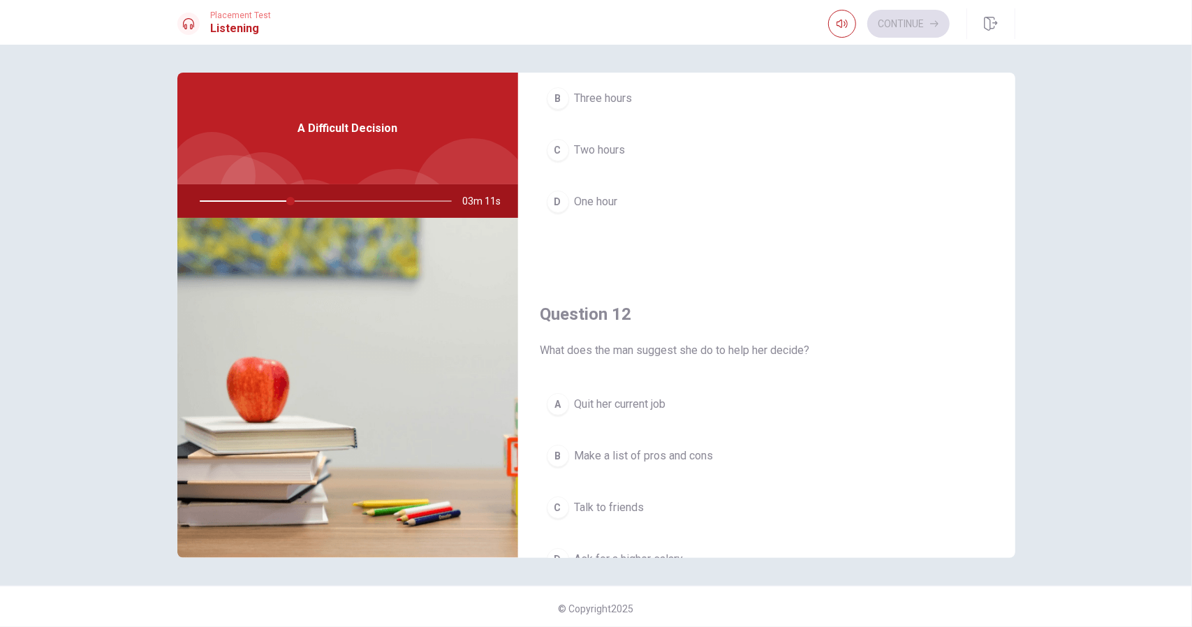
scroll to position [70, 0]
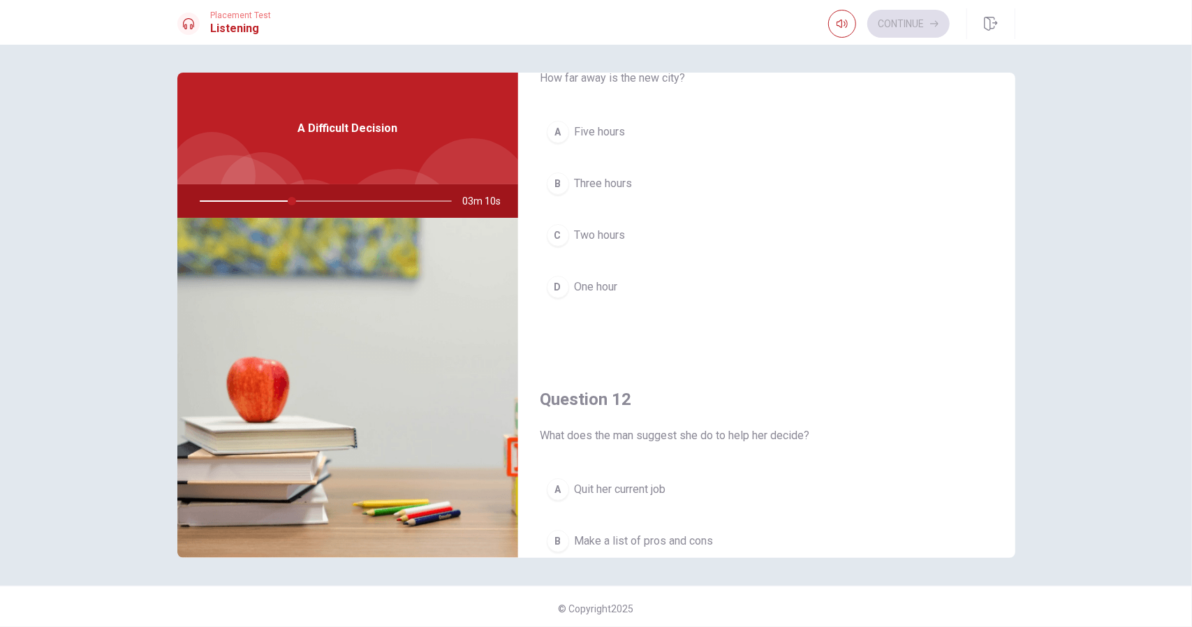
click at [599, 182] on span "Three hours" at bounding box center [604, 183] width 58 height 17
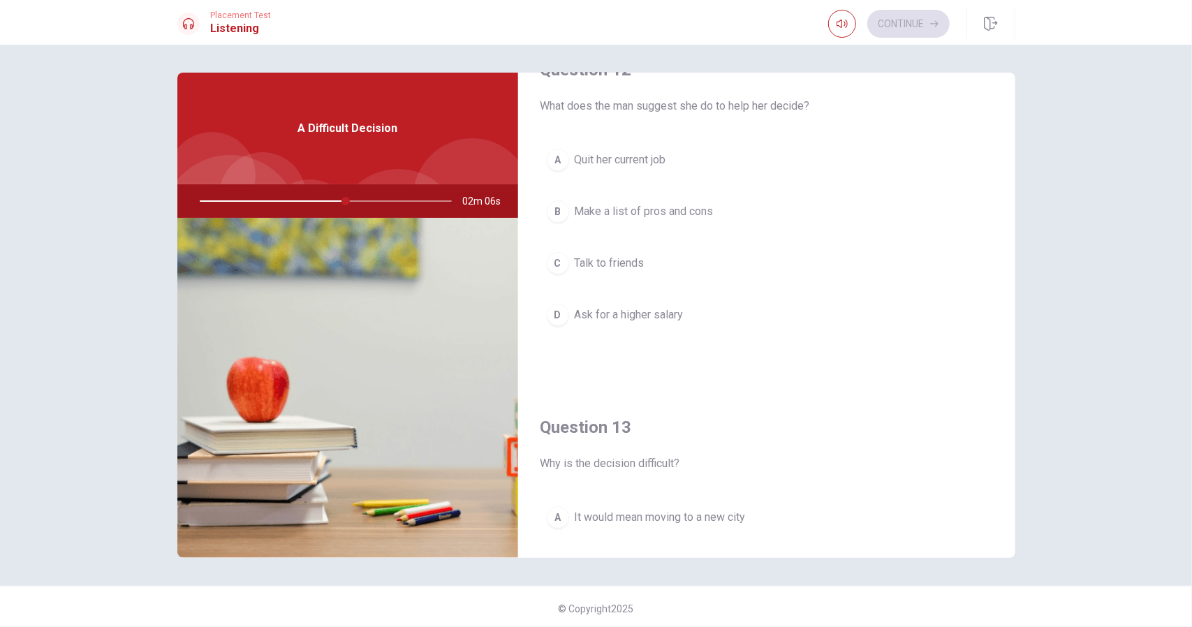
scroll to position [349, 0]
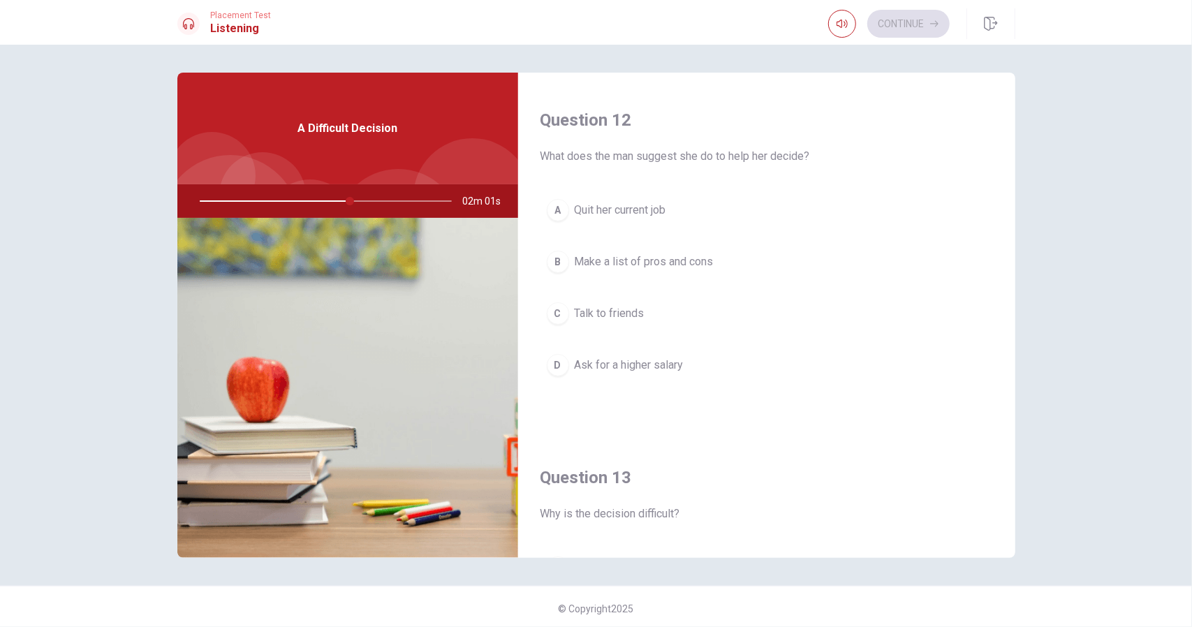
click at [613, 207] on span "Quit her current job" at bounding box center [620, 210] width 91 height 17
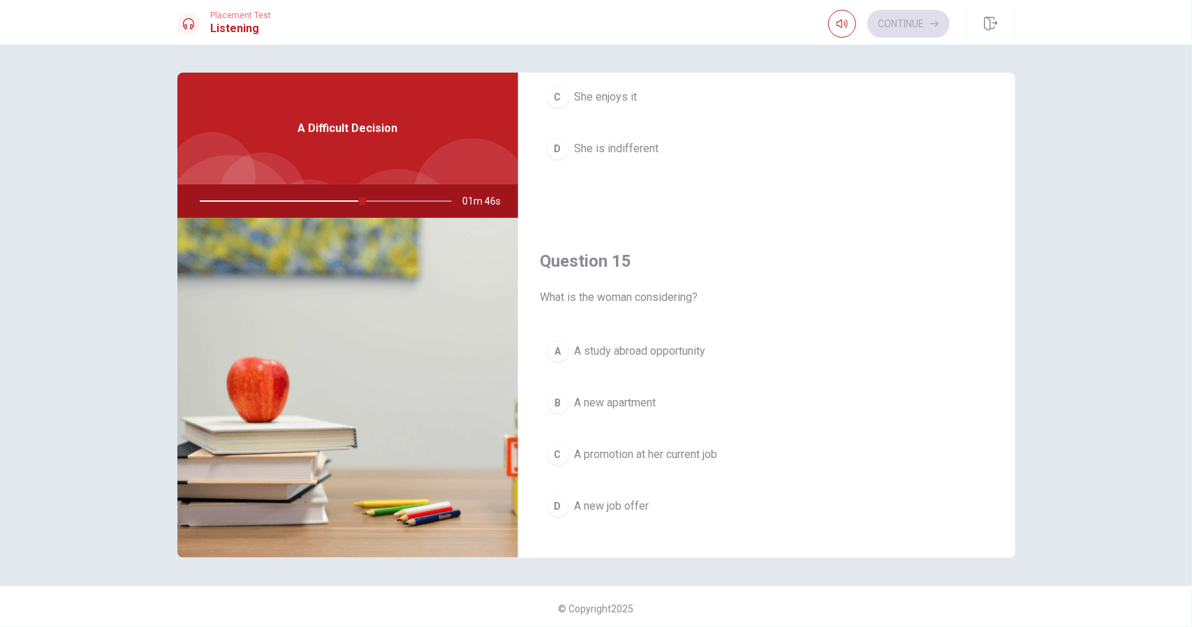
scroll to position [1293, 0]
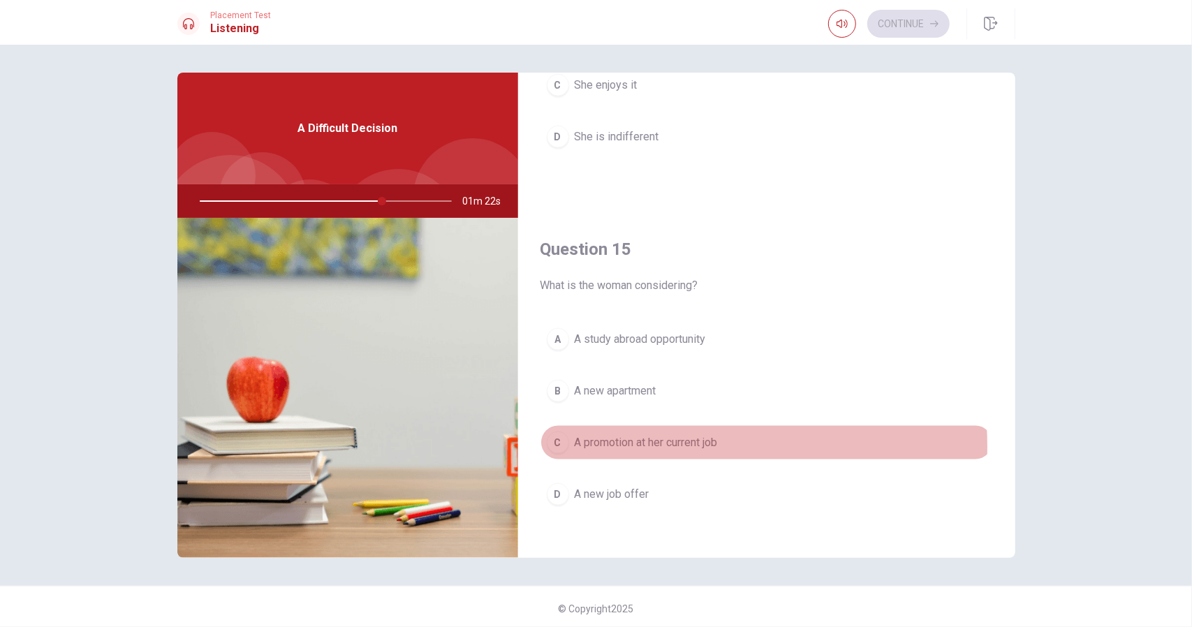
click at [650, 438] on span "A promotion at her current job" at bounding box center [646, 442] width 143 height 17
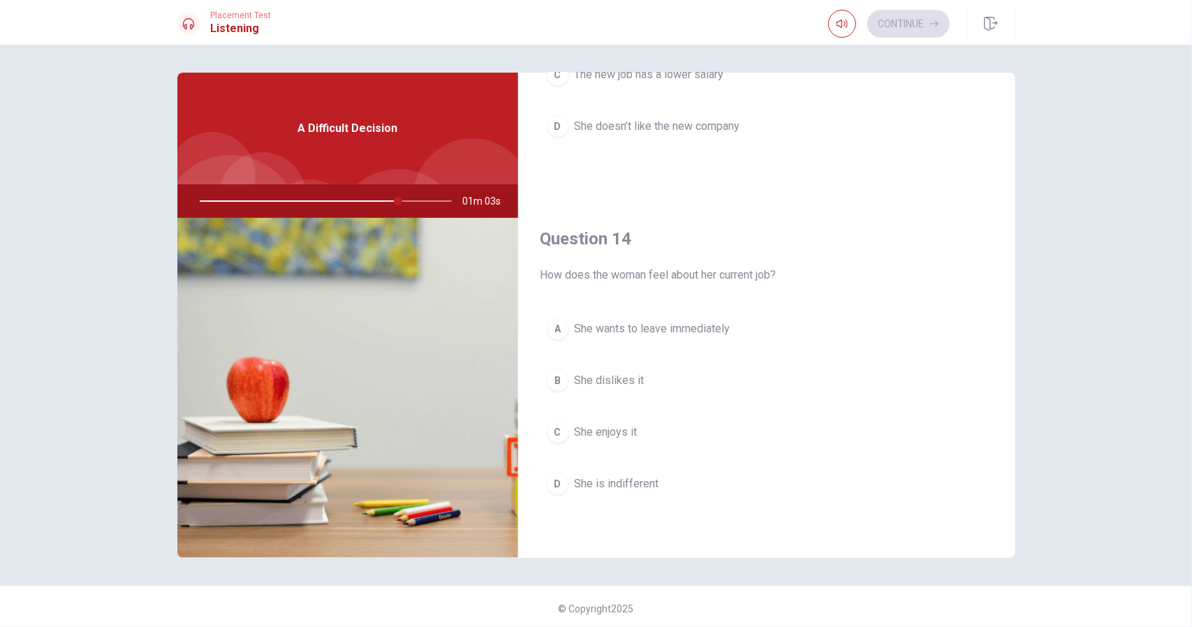
scroll to position [944, 0]
click at [656, 328] on span "She wants to leave immediately" at bounding box center [653, 331] width 156 height 17
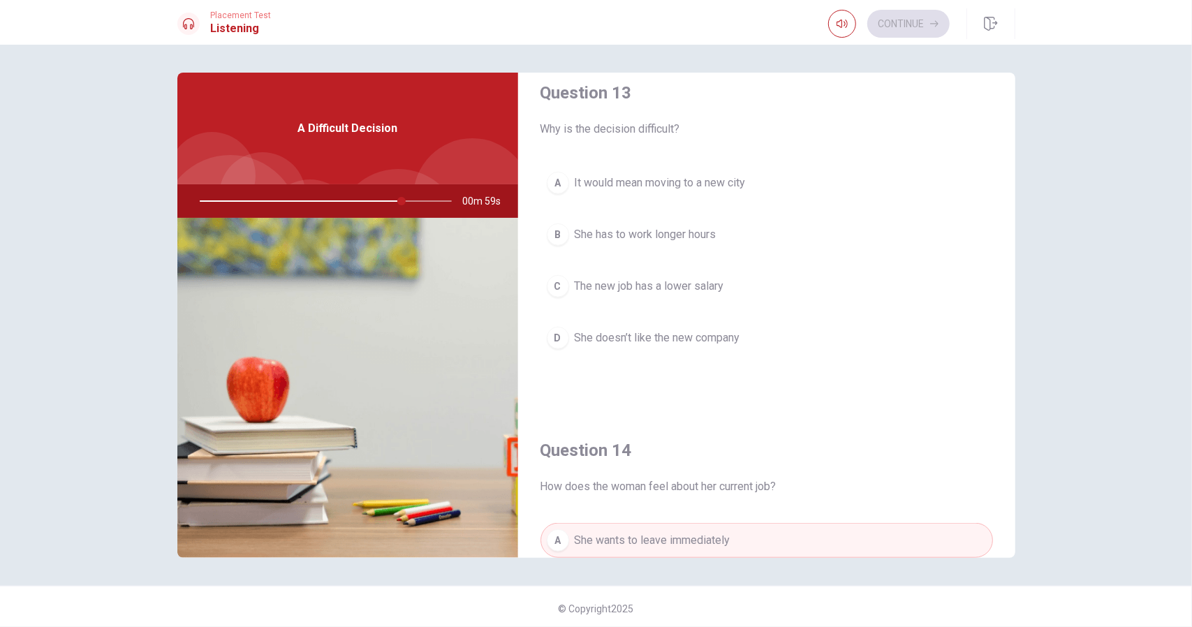
scroll to position [664, 0]
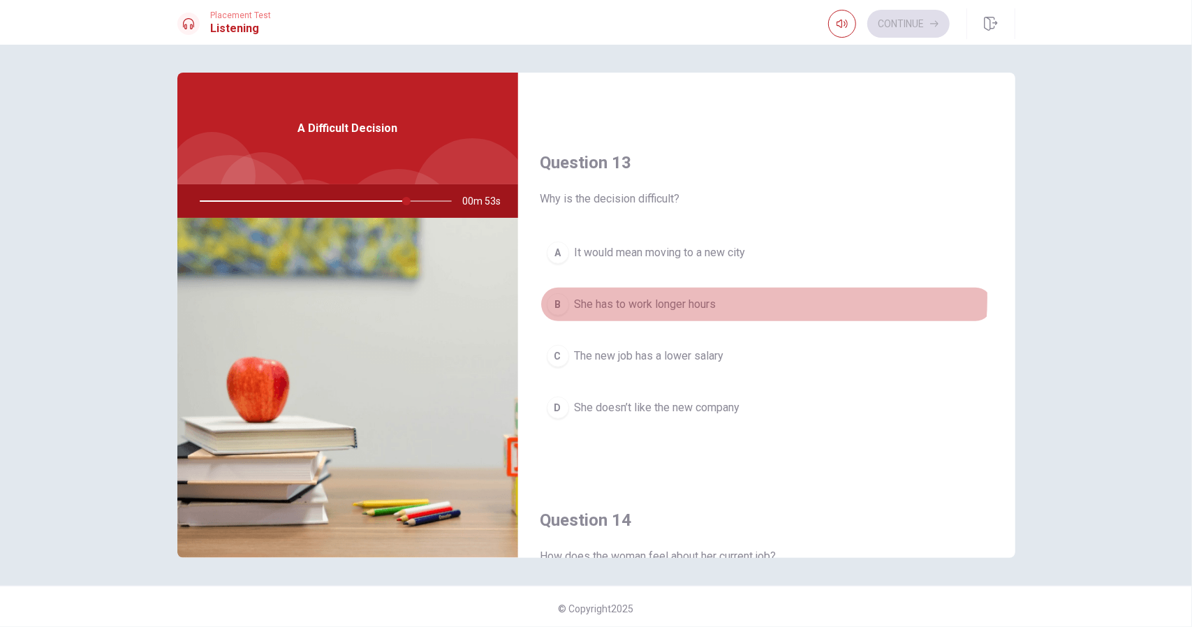
click at [682, 296] on span "She has to work longer hours" at bounding box center [646, 304] width 142 height 17
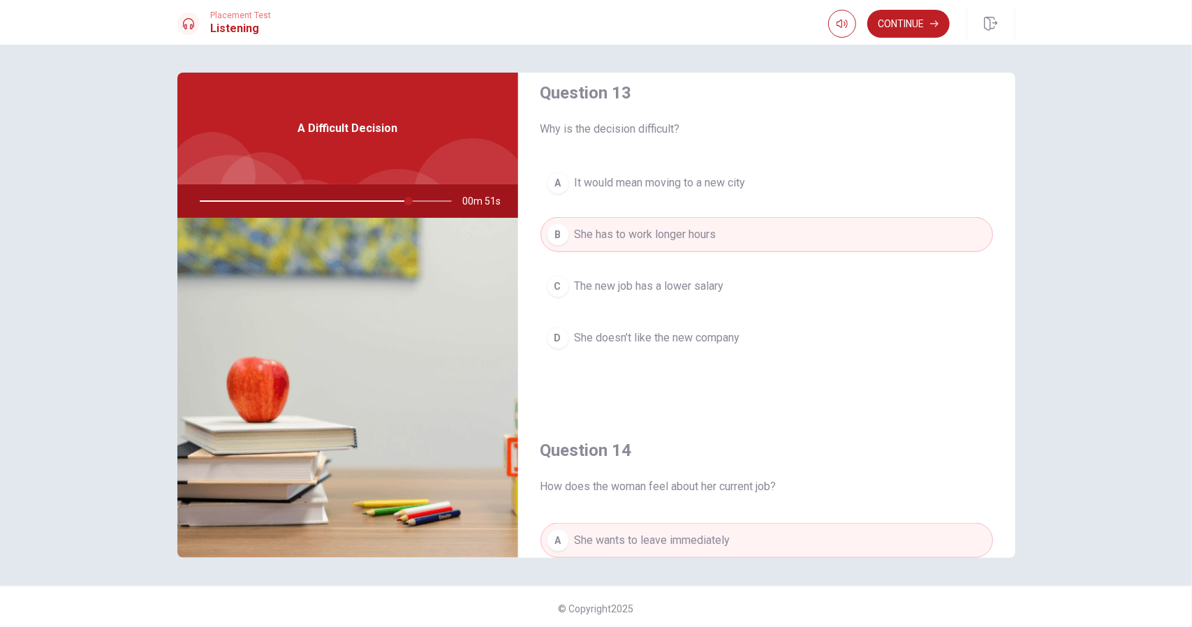
scroll to position [1013, 0]
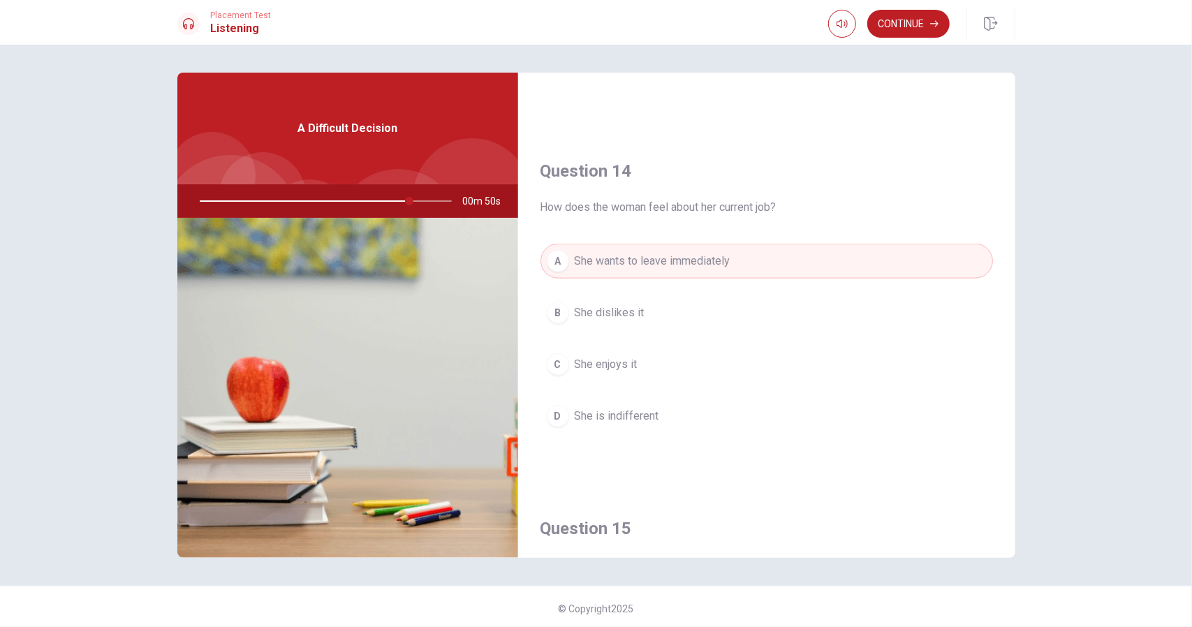
click at [636, 311] on span "She dislikes it" at bounding box center [610, 313] width 70 height 17
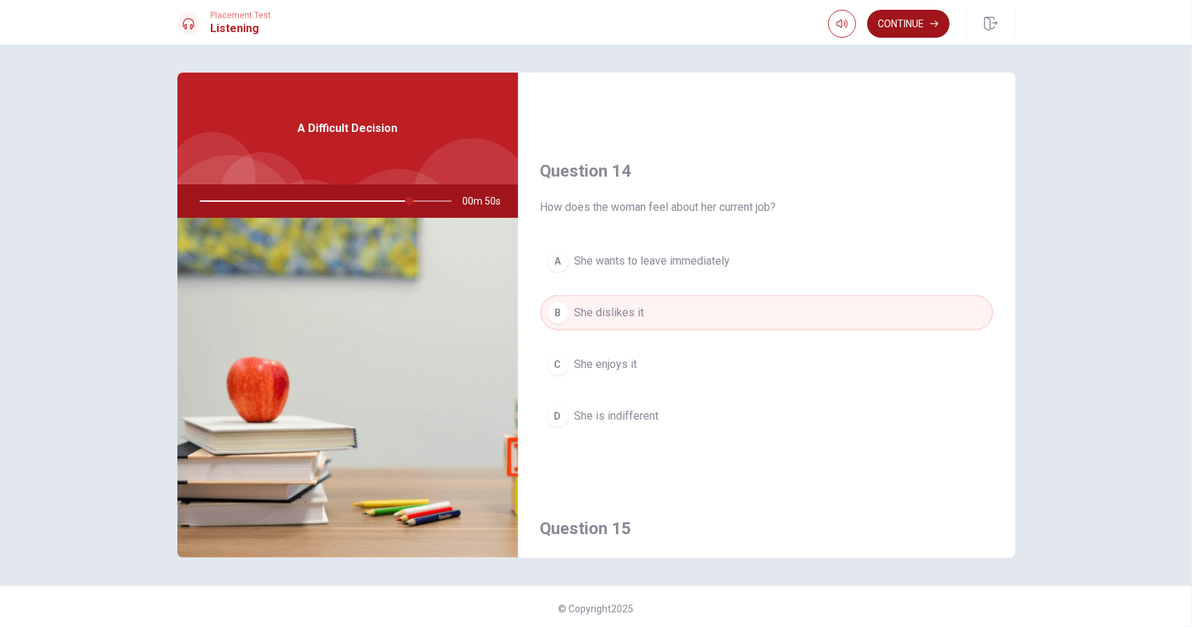
click at [909, 20] on button "Continue" at bounding box center [908, 24] width 82 height 28
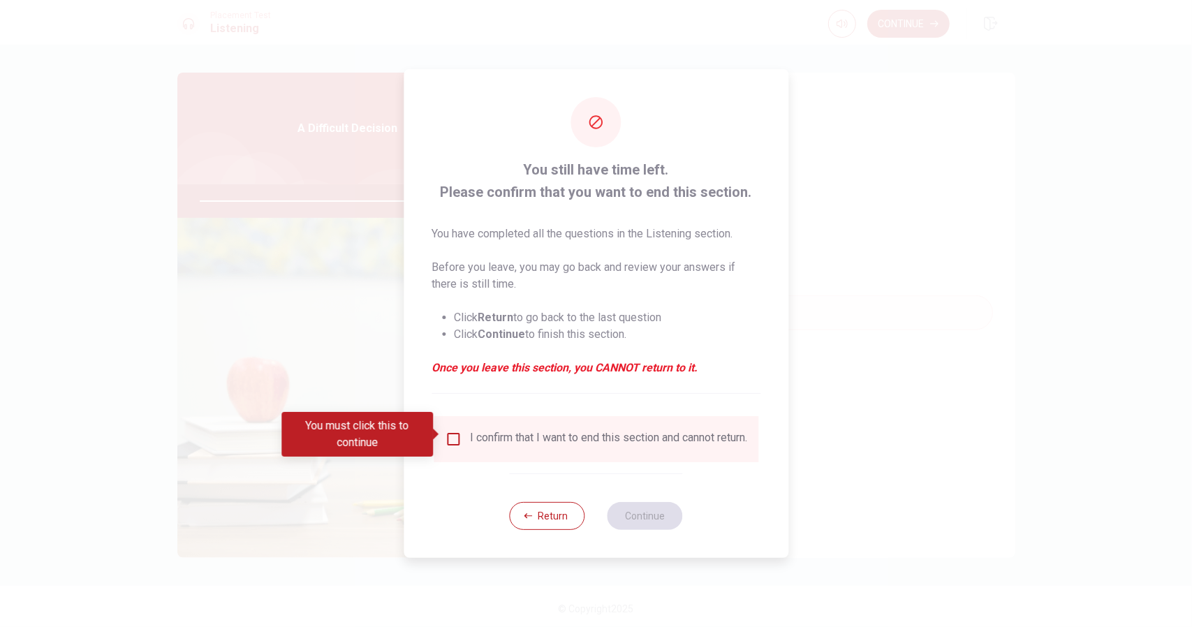
drag, startPoint x: 490, startPoint y: 435, endPoint x: 480, endPoint y: 443, distance: 13.4
click at [490, 435] on div "I confirm that I want to end this section and cannot return." at bounding box center [608, 439] width 277 height 17
click at [462, 434] on div "I confirm that I want to end this section and cannot return." at bounding box center [596, 439] width 302 height 17
click at [461, 434] on div "I confirm that I want to end this section and cannot return." at bounding box center [596, 439] width 302 height 17
drag, startPoint x: 447, startPoint y: 434, endPoint x: 494, endPoint y: 443, distance: 48.5
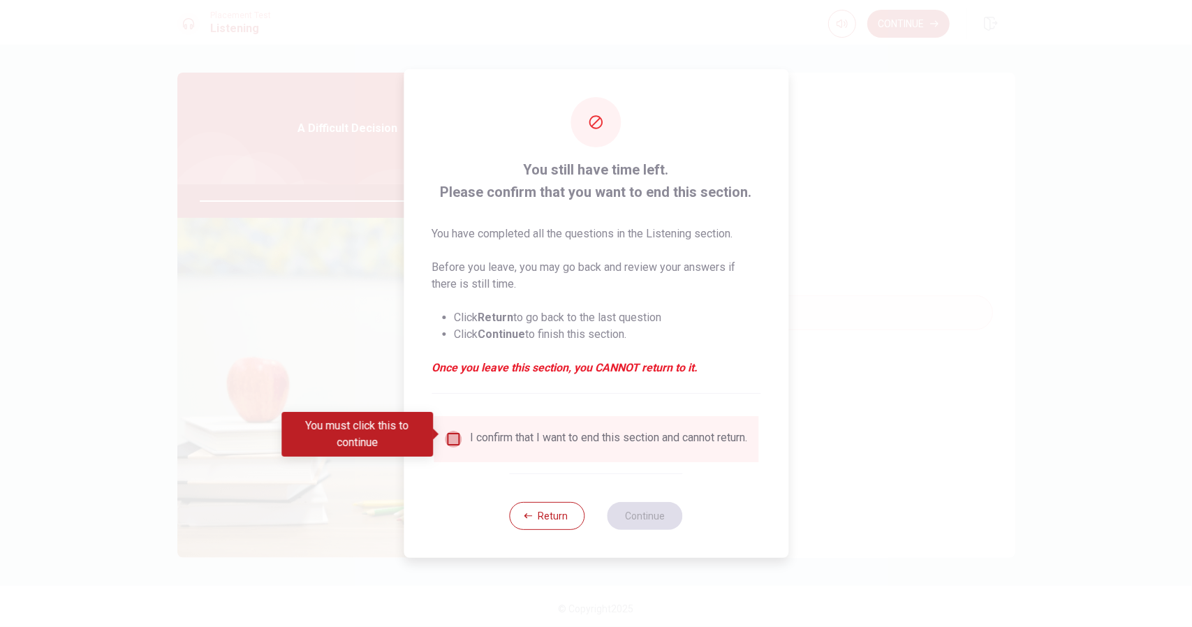
click at [451, 434] on input "You must click this to continue" at bounding box center [453, 439] width 17 height 17
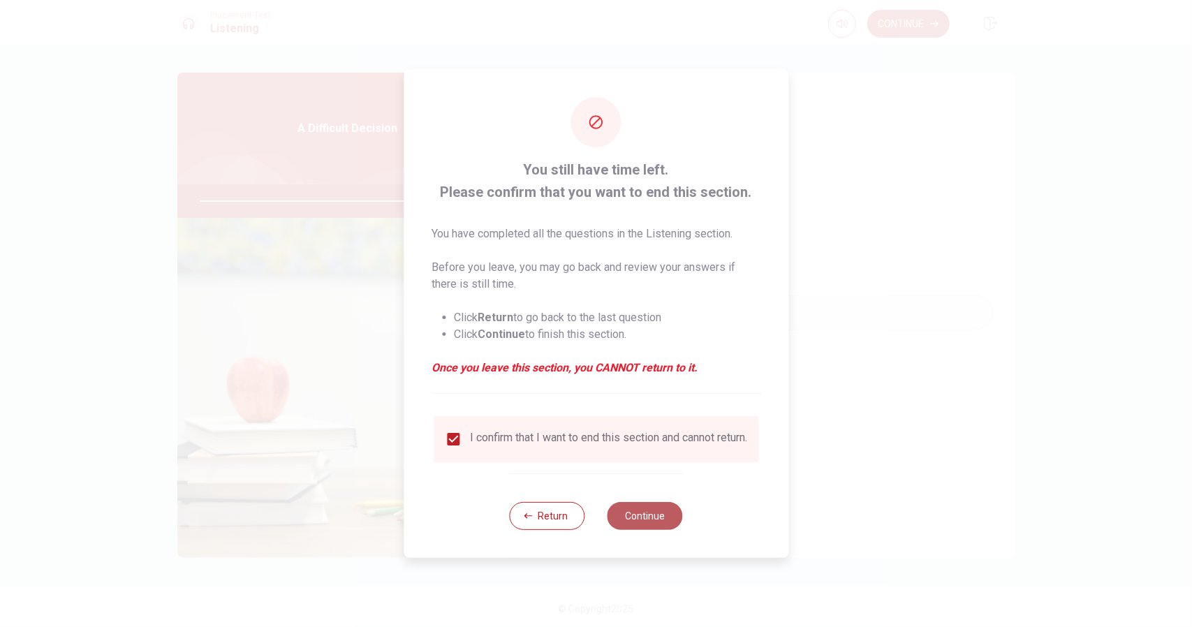
click at [651, 529] on button "Continue" at bounding box center [645, 516] width 75 height 28
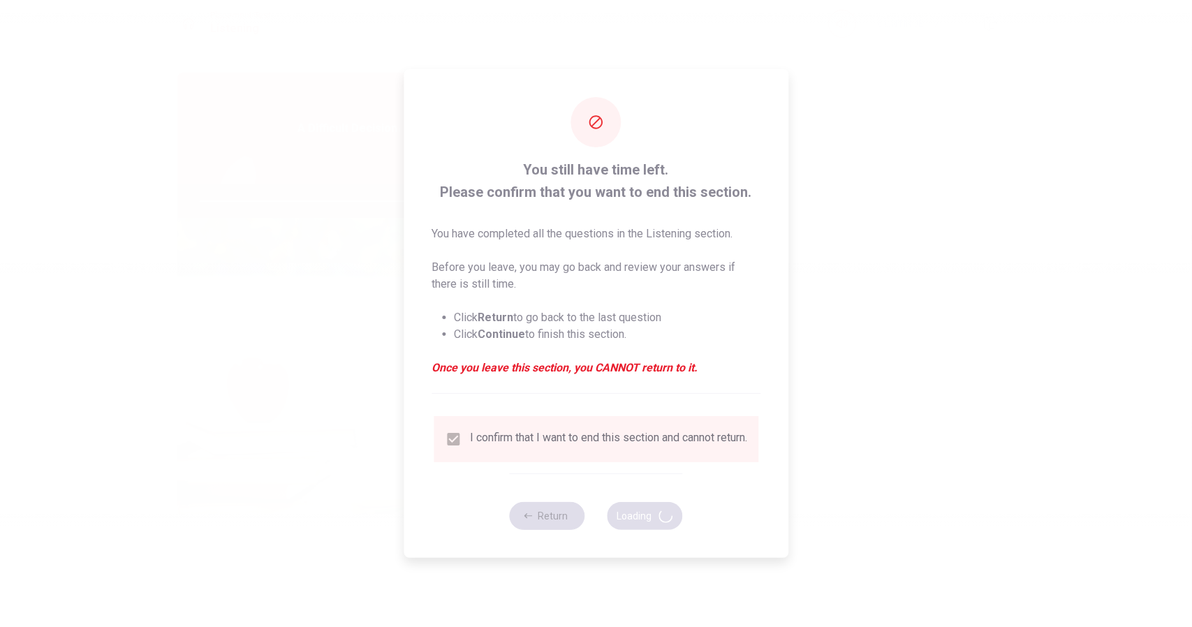
type input "85"
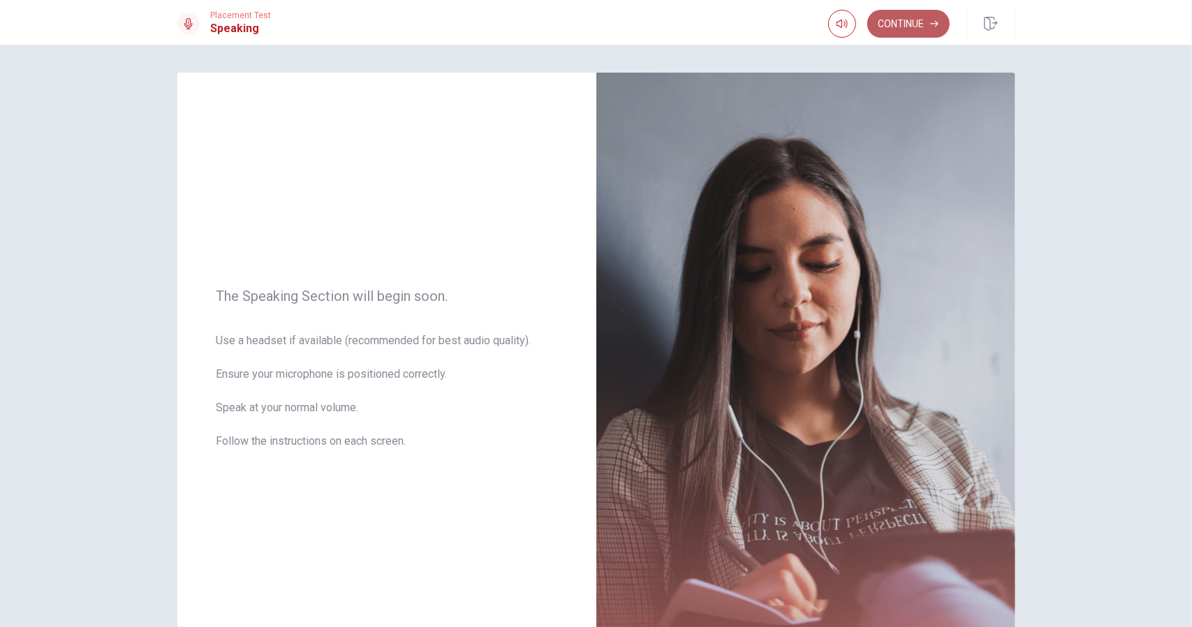
click at [895, 19] on button "Continue" at bounding box center [908, 24] width 82 height 28
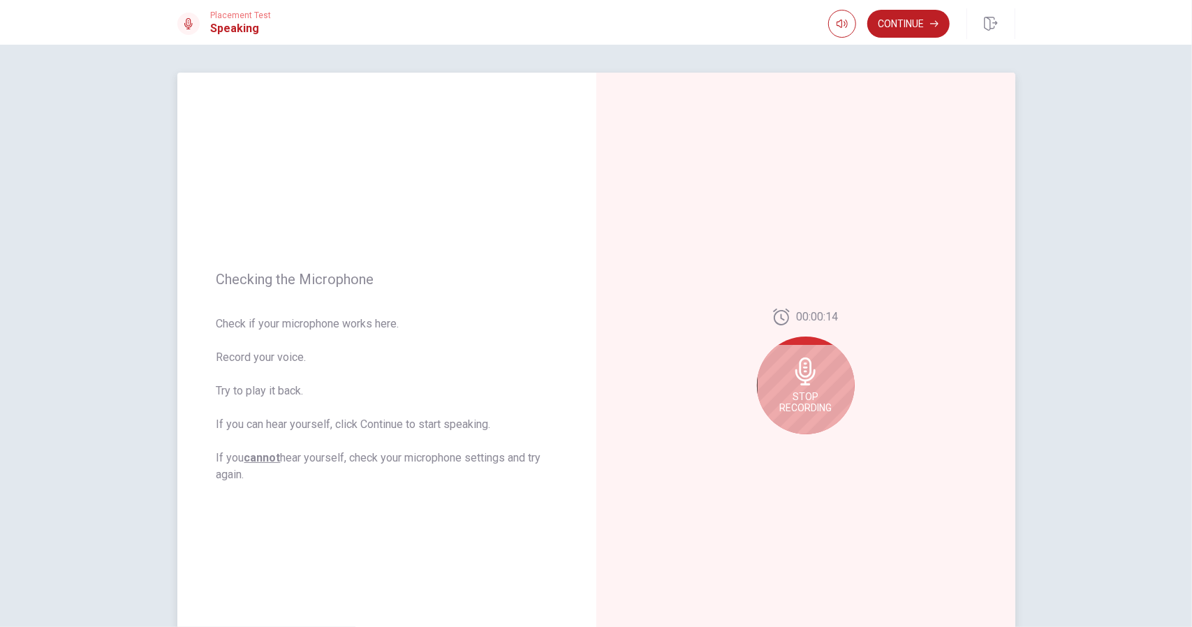
click at [796, 386] on div "Stop Recording" at bounding box center [806, 386] width 98 height 98
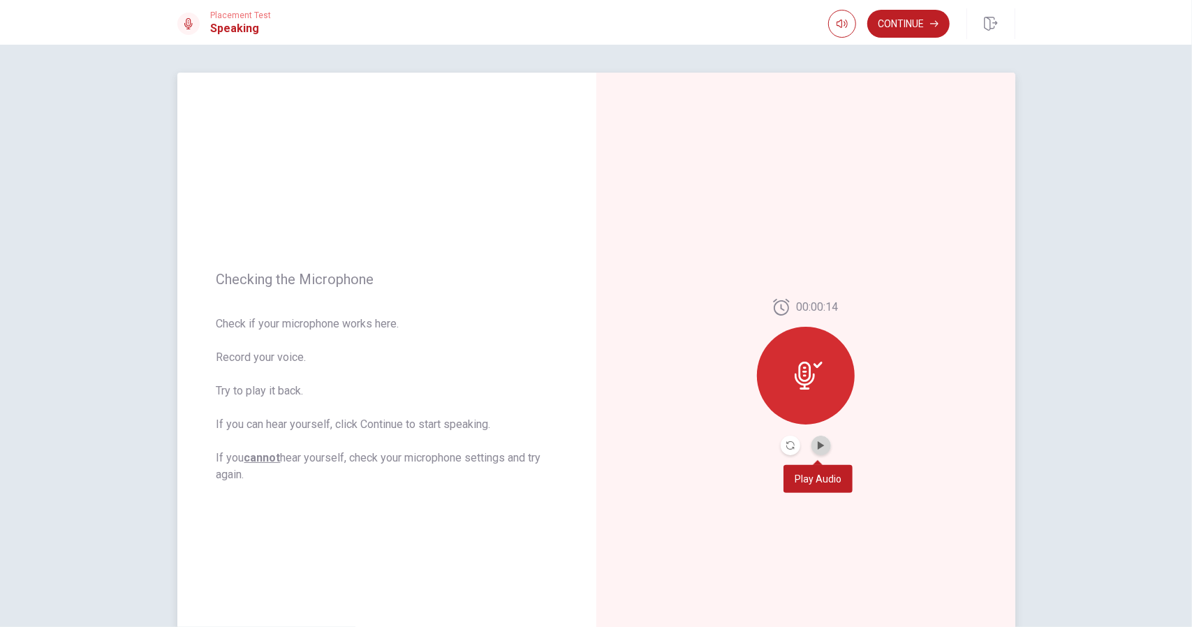
click at [814, 450] on button "Play Audio" at bounding box center [822, 446] width 20 height 20
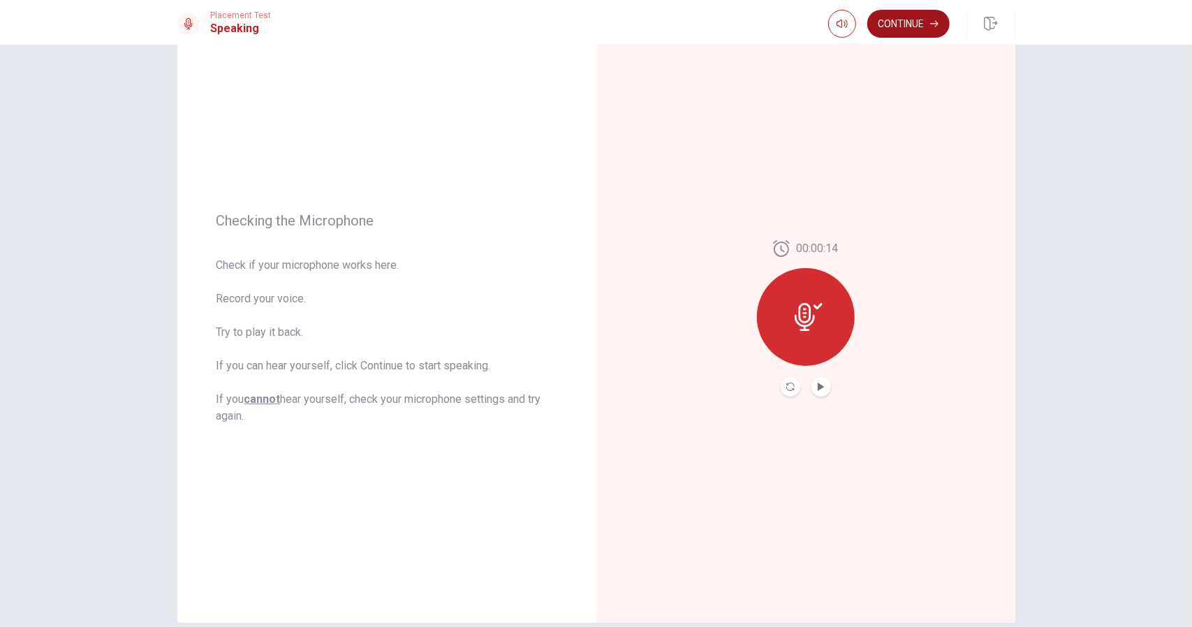
scroll to position [0, 0]
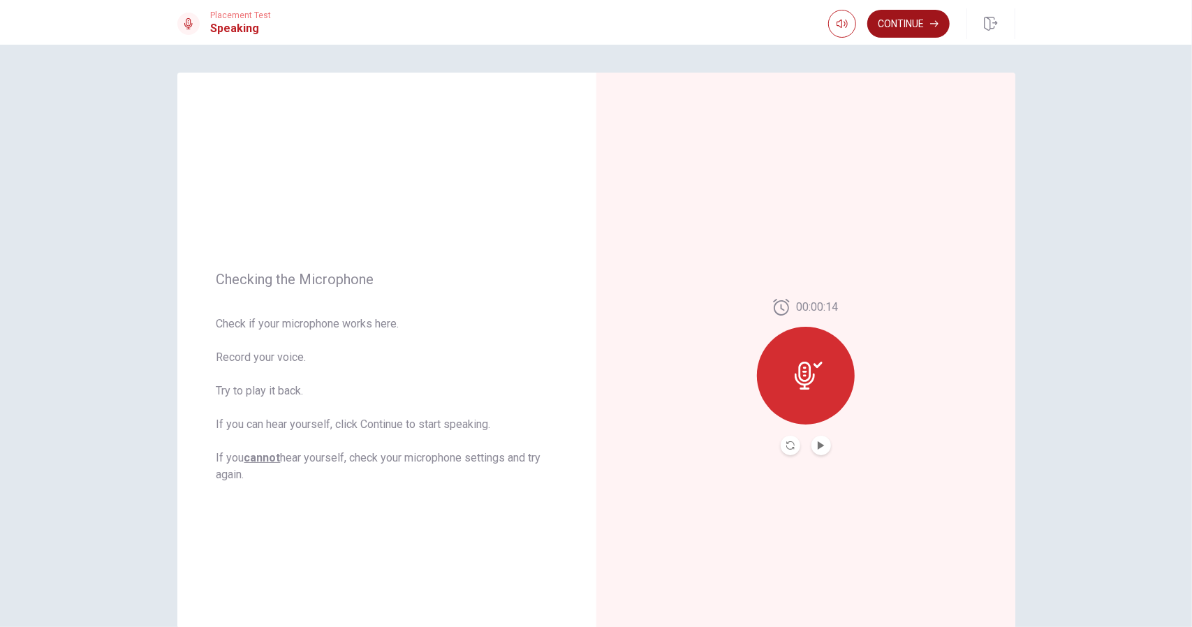
click at [904, 18] on button "Continue" at bounding box center [908, 24] width 82 height 28
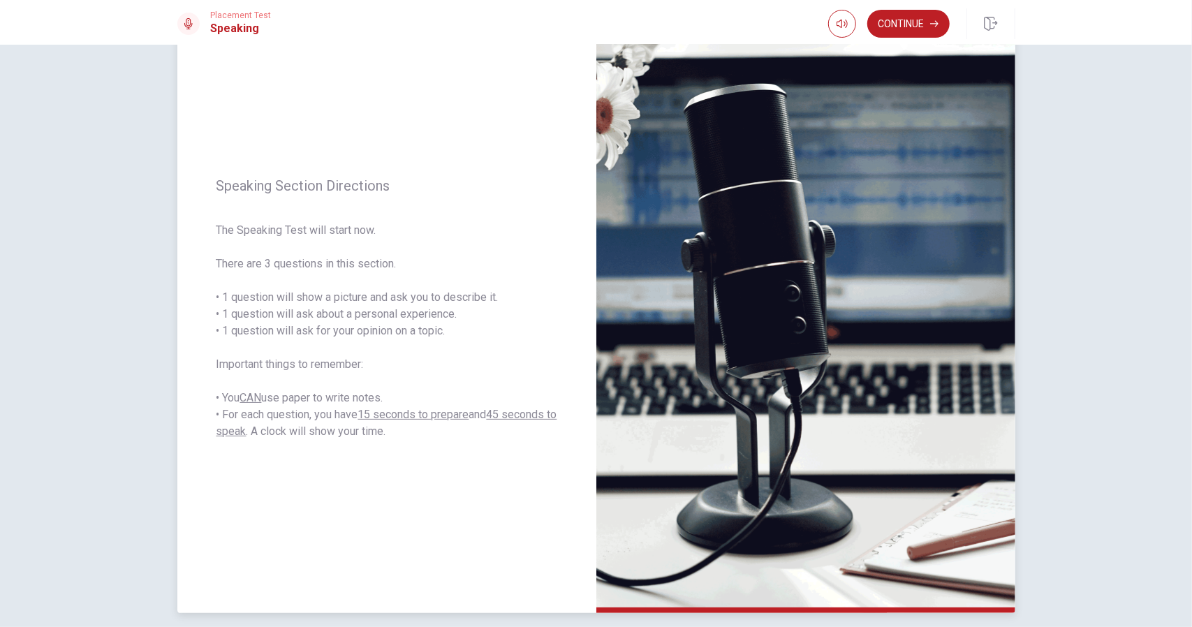
scroll to position [127, 0]
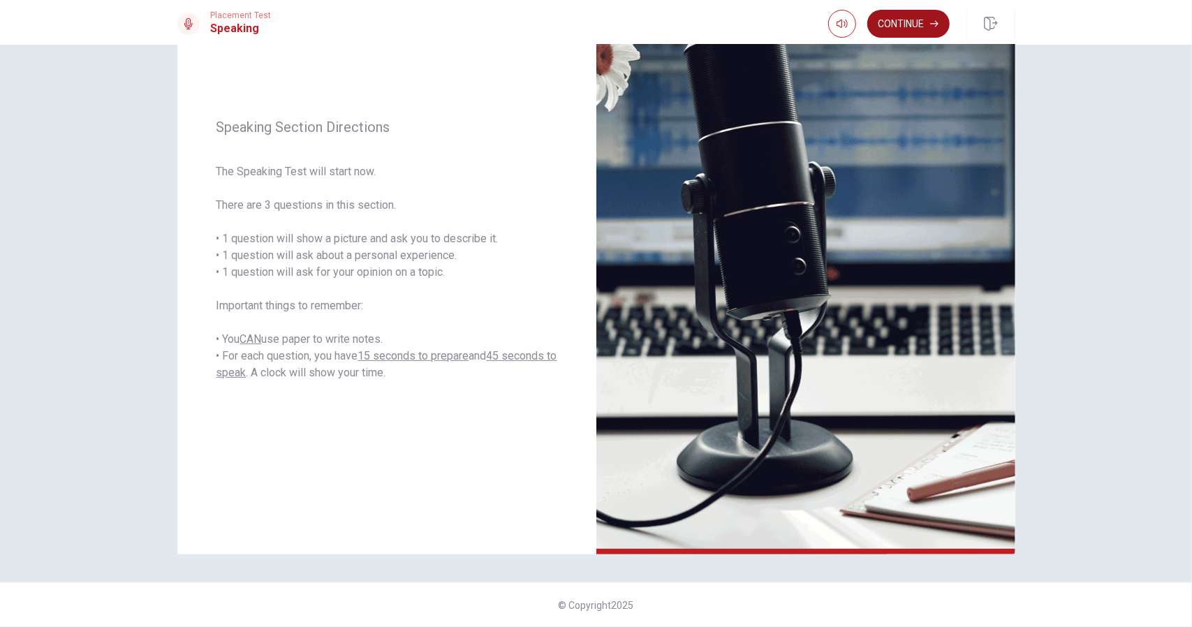
click at [900, 14] on button "Continue" at bounding box center [908, 24] width 82 height 28
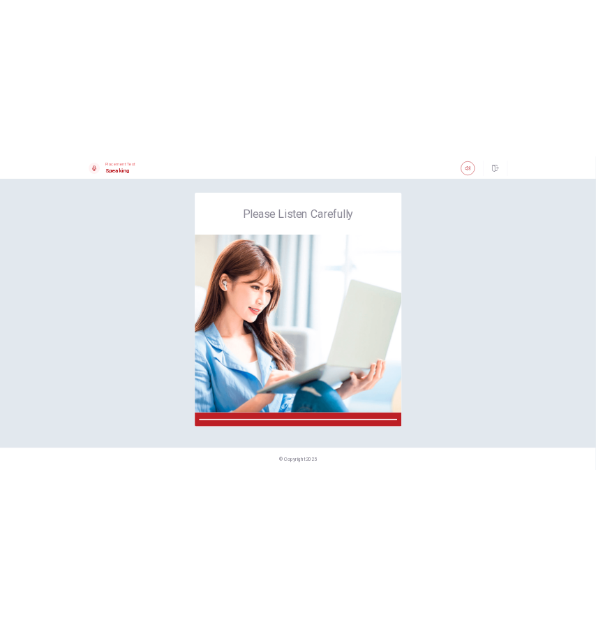
scroll to position [0, 0]
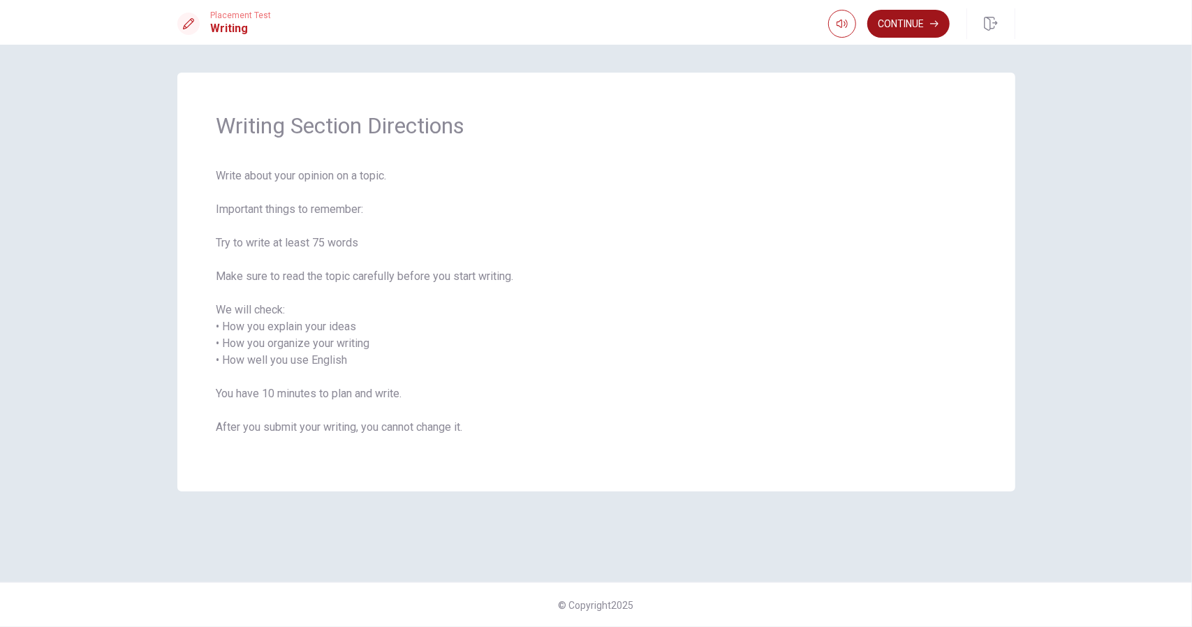
click at [916, 29] on button "Continue" at bounding box center [908, 24] width 82 height 28
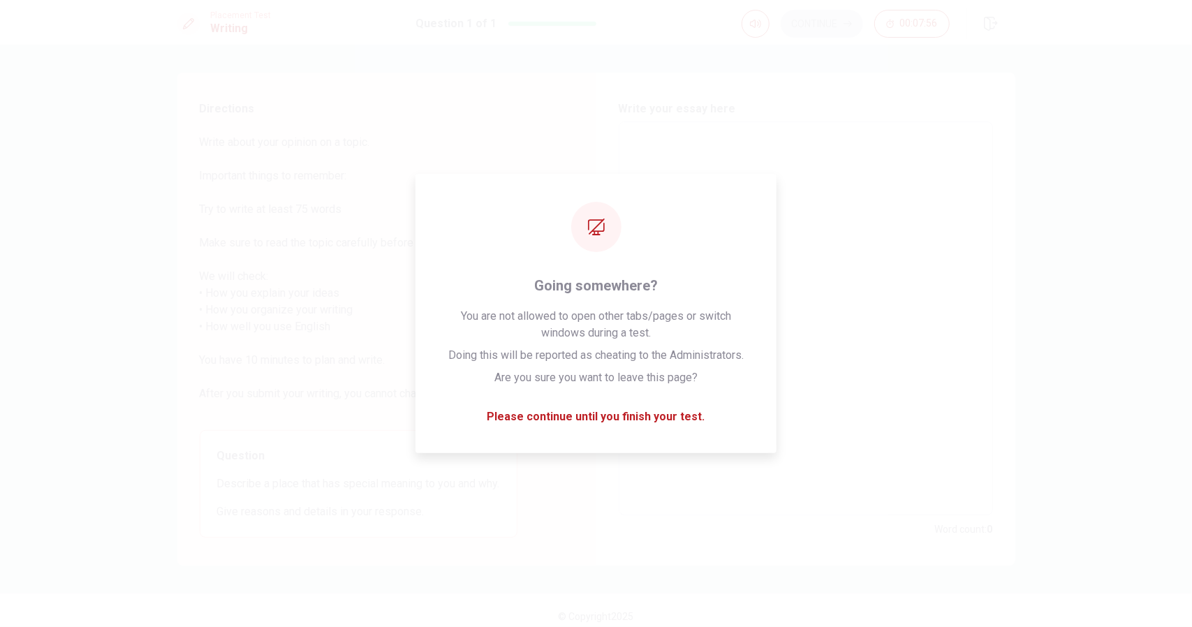
click at [523, 225] on div "Directions Write about your opinion on a topic. Important things to remember: T…" at bounding box center [358, 319] width 362 height 493
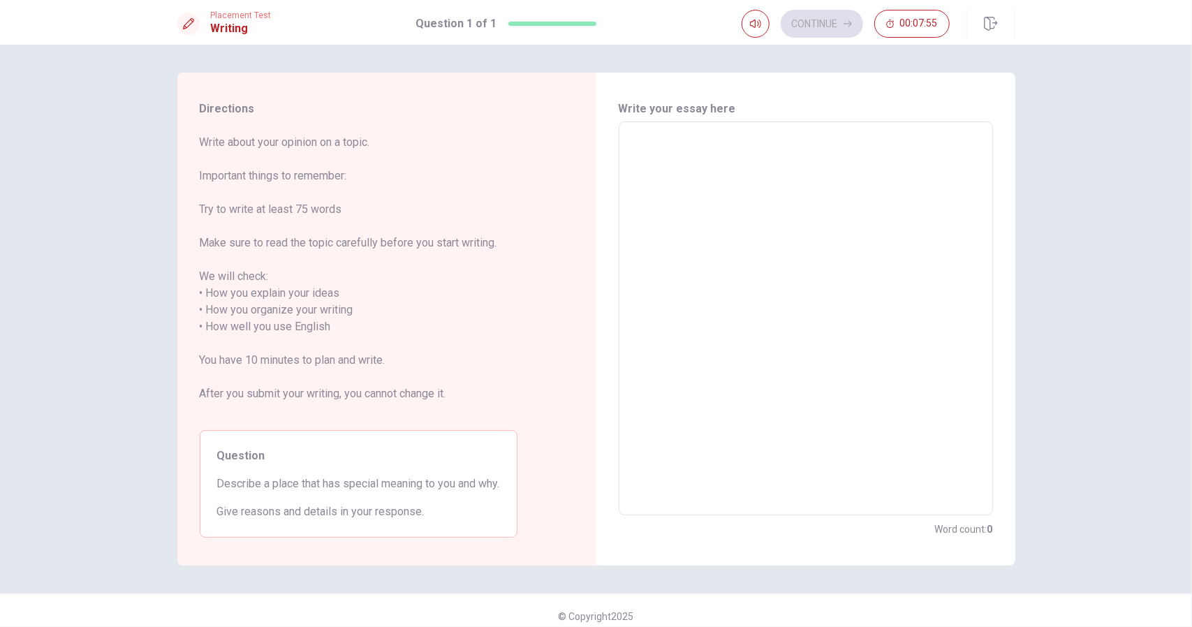
click at [705, 213] on textarea at bounding box center [806, 318] width 355 height 371
click at [633, 149] on textarea at bounding box center [806, 318] width 355 height 371
type textarea "h"
type textarea "x"
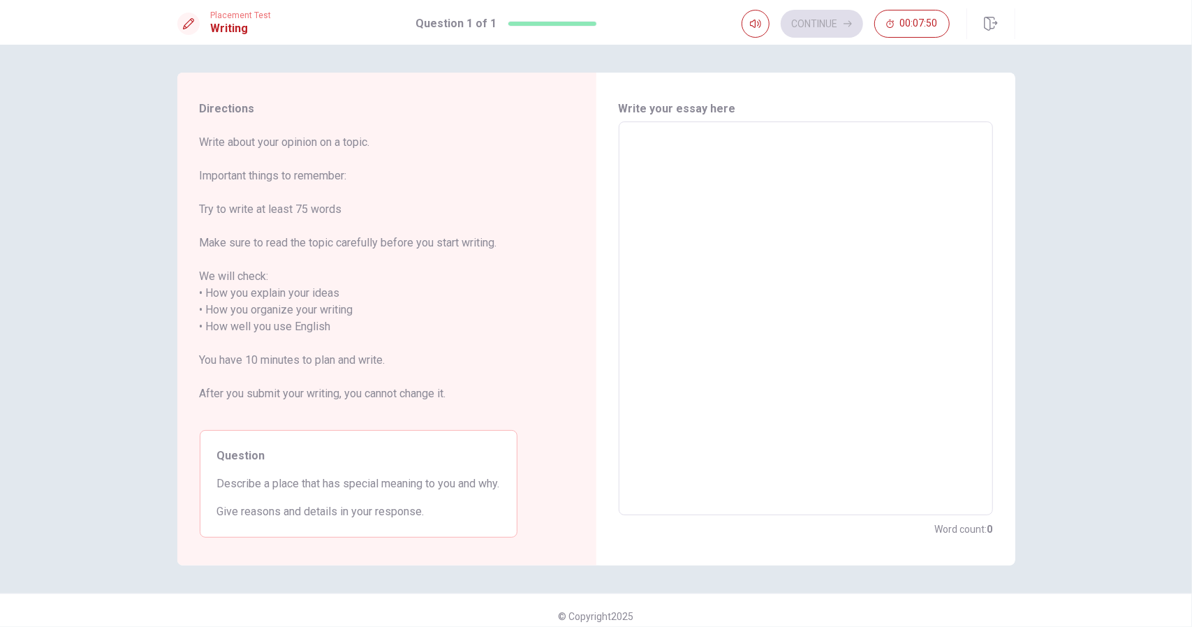
type textarea "J"
type textarea "x"
type textarea "Je"
type textarea "x"
type textarea "Jej"
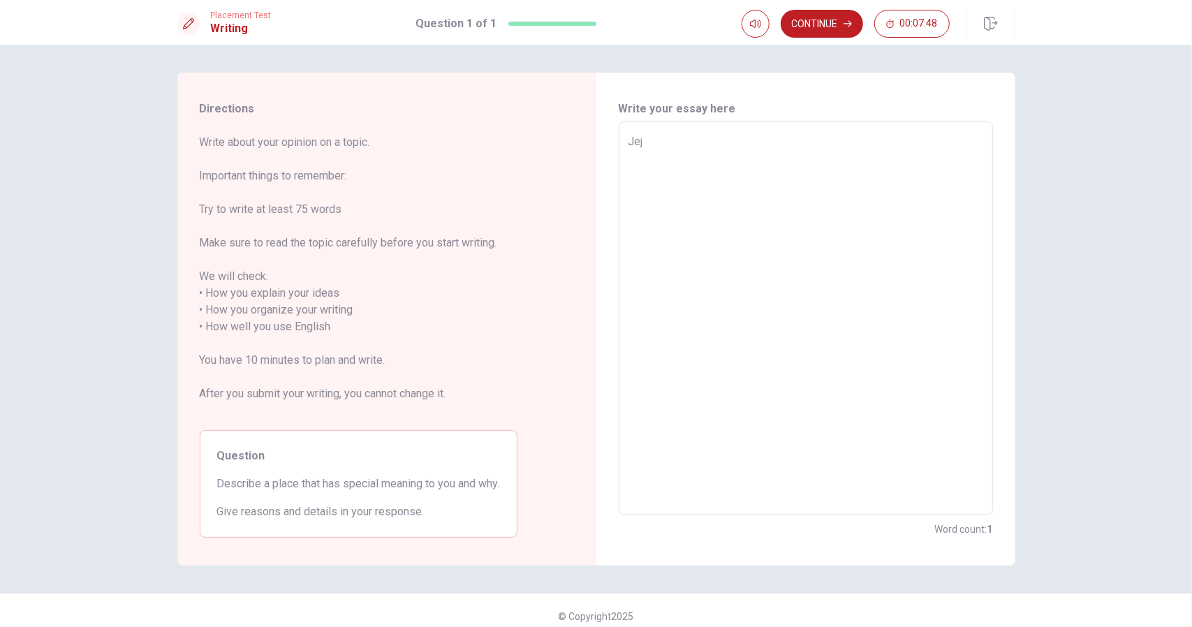
type textarea "x"
type textarea "Jeju"
type textarea "x"
type textarea "Jeju"
type textarea "x"
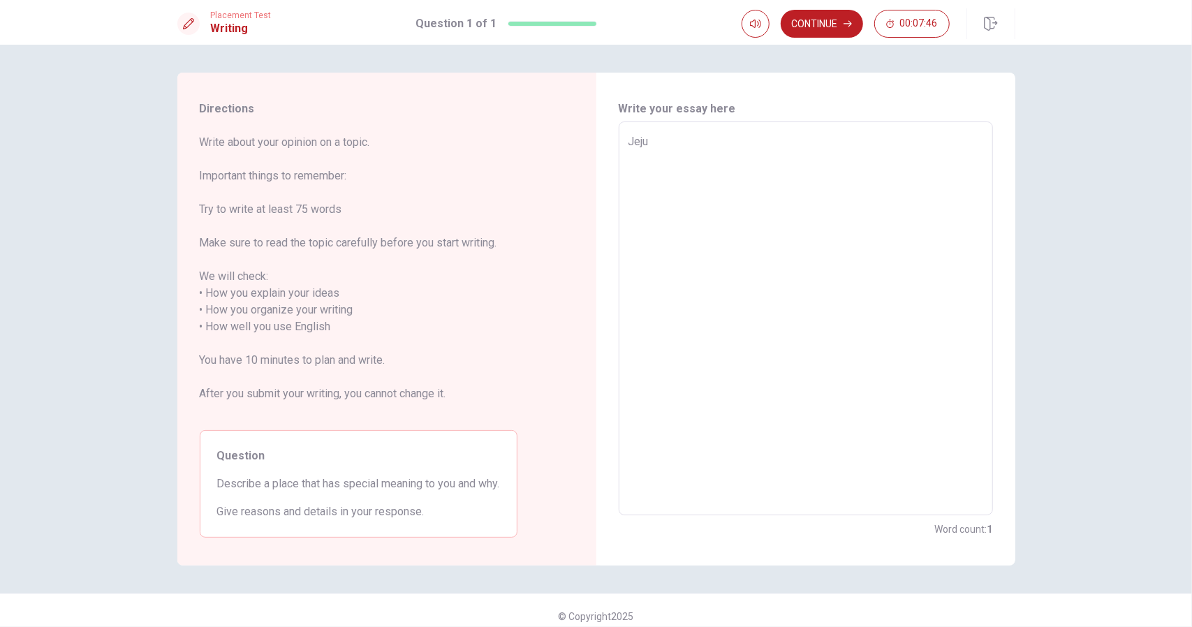
type textarea "Jeju l"
type textarea "x"
type textarea "Jeju ls"
type textarea "x"
type textarea "Jeju lsa"
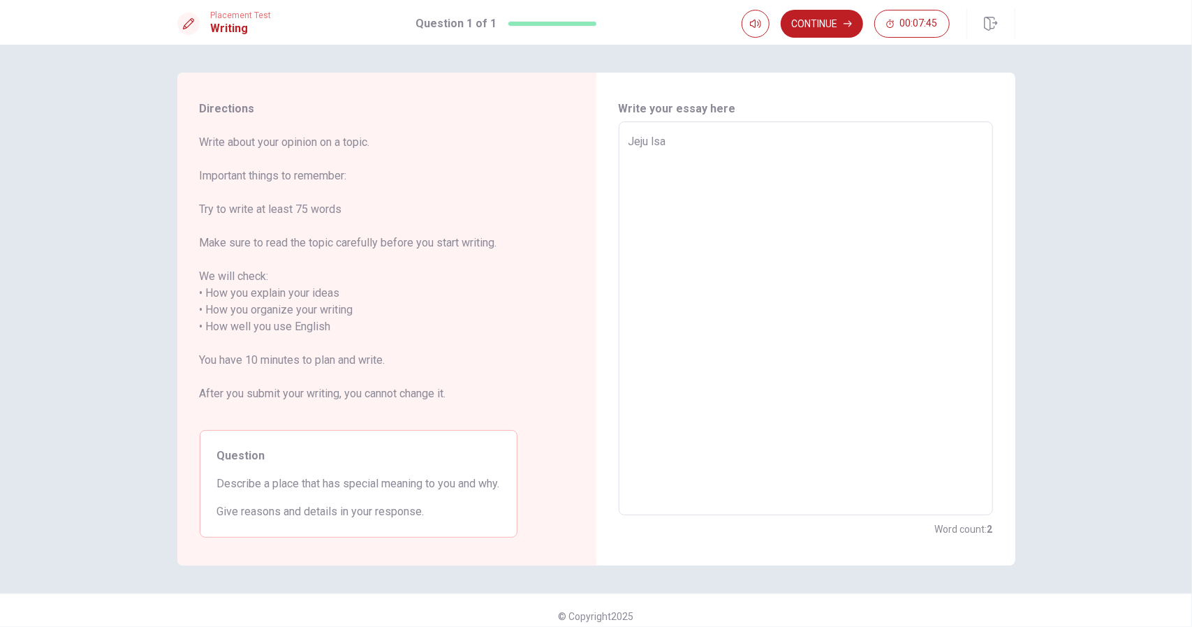
type textarea "x"
type textarea "Jeju ls"
type textarea "x"
type textarea "Jeju lsl"
type textarea "x"
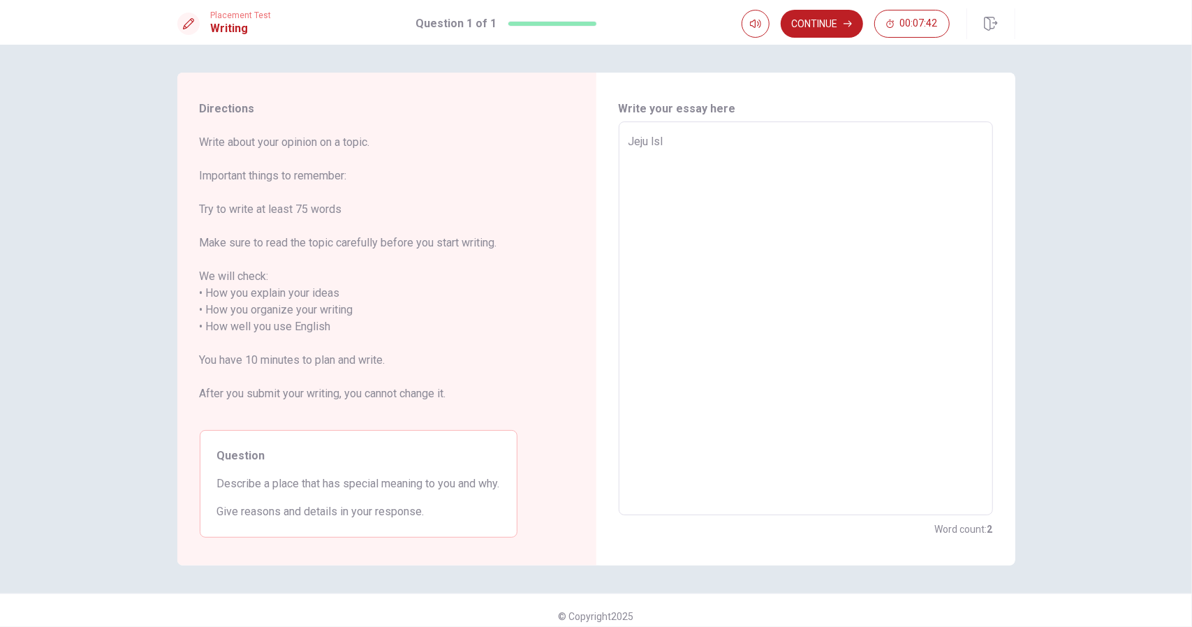
type textarea "Jeju lsla"
type textarea "x"
type textarea "Jeju lslan"
type textarea "x"
type textarea "Jeju lsland"
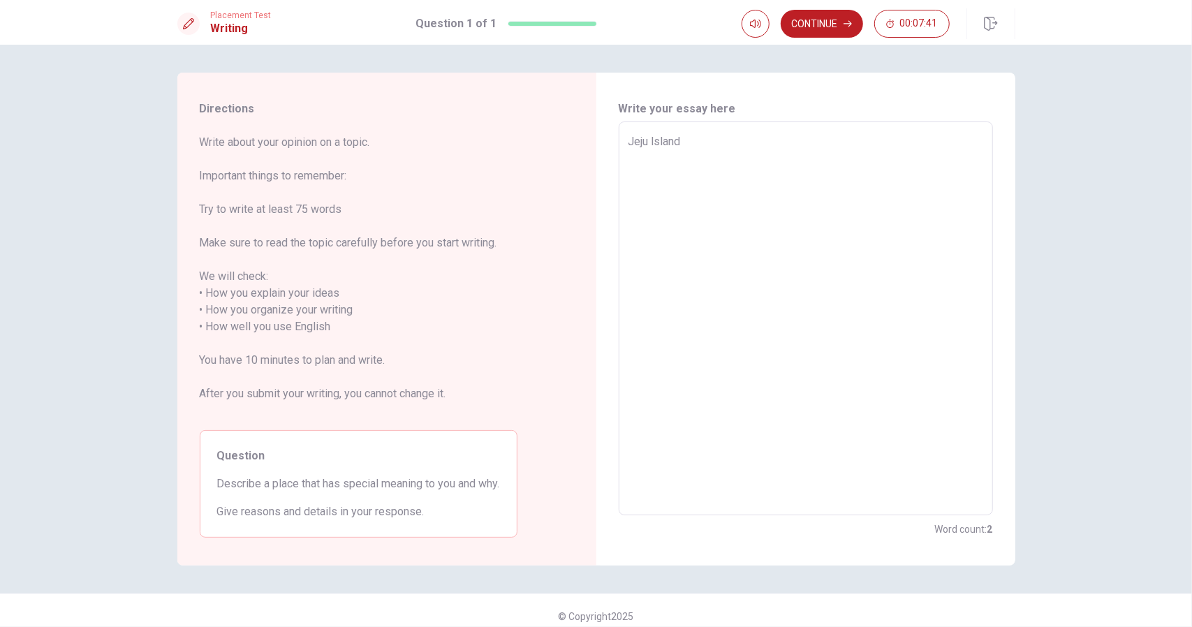
type textarea "x"
type textarea "Jeju lsland"
type textarea "x"
type textarea "Jeju lsland i"
type textarea "x"
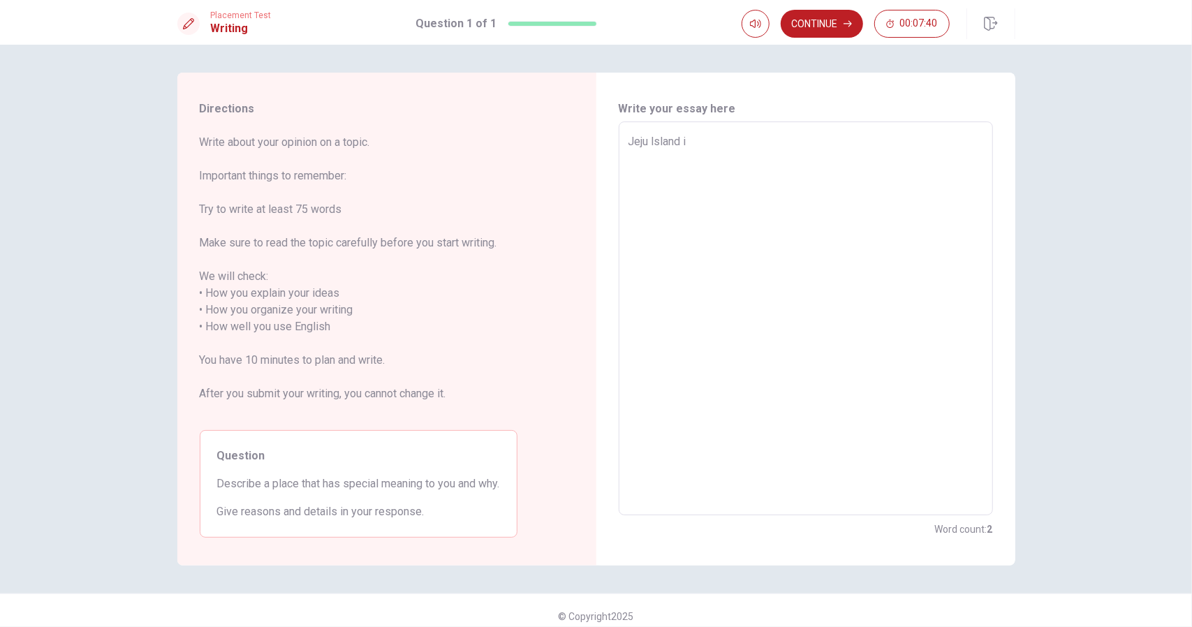
type textarea "Jeju lsland is"
type textarea "x"
type textarea "Jeju lsland is"
type textarea "x"
type textarea "Jeju lsland is m"
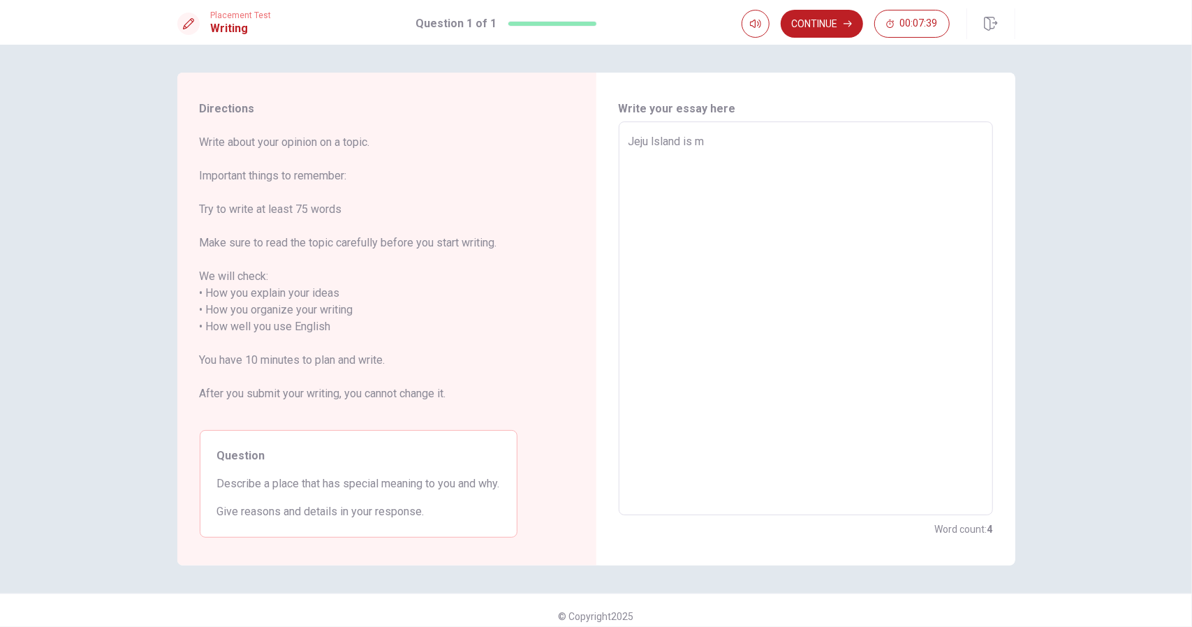
type textarea "x"
type textarea "Jeju lsland is my"
type textarea "x"
type textarea "Jeju lsland is my"
type textarea "x"
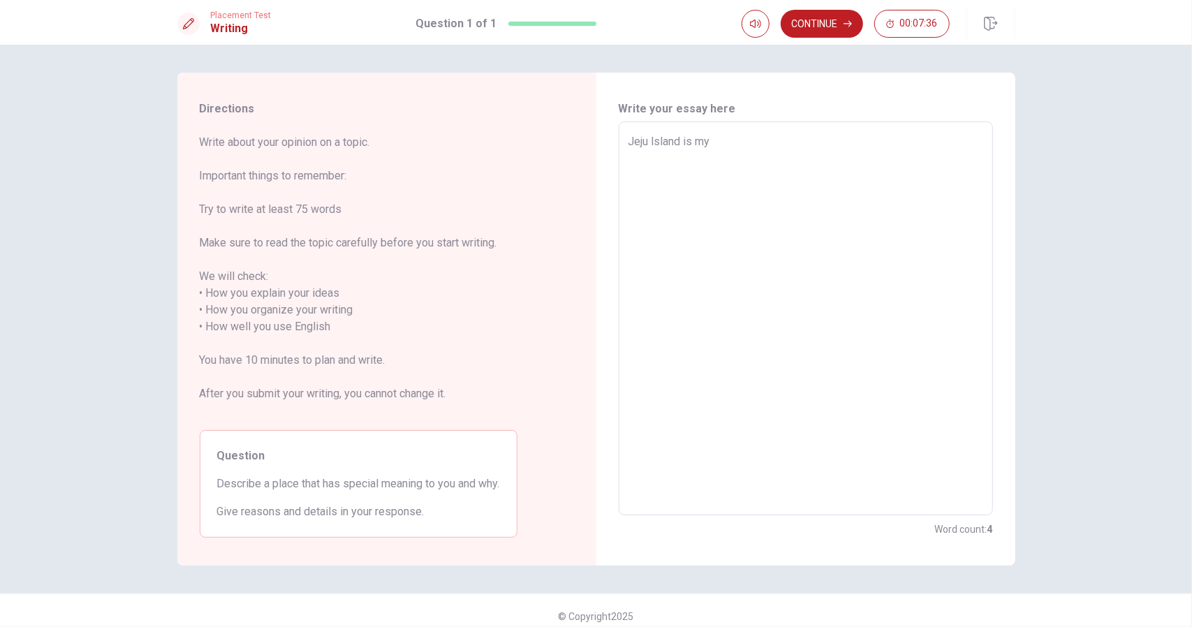
type textarea "Jeju lsland is my s"
type textarea "x"
type textarea "Jeju lsland is my sp"
type textarea "x"
type textarea "Jeju lsland is my spe"
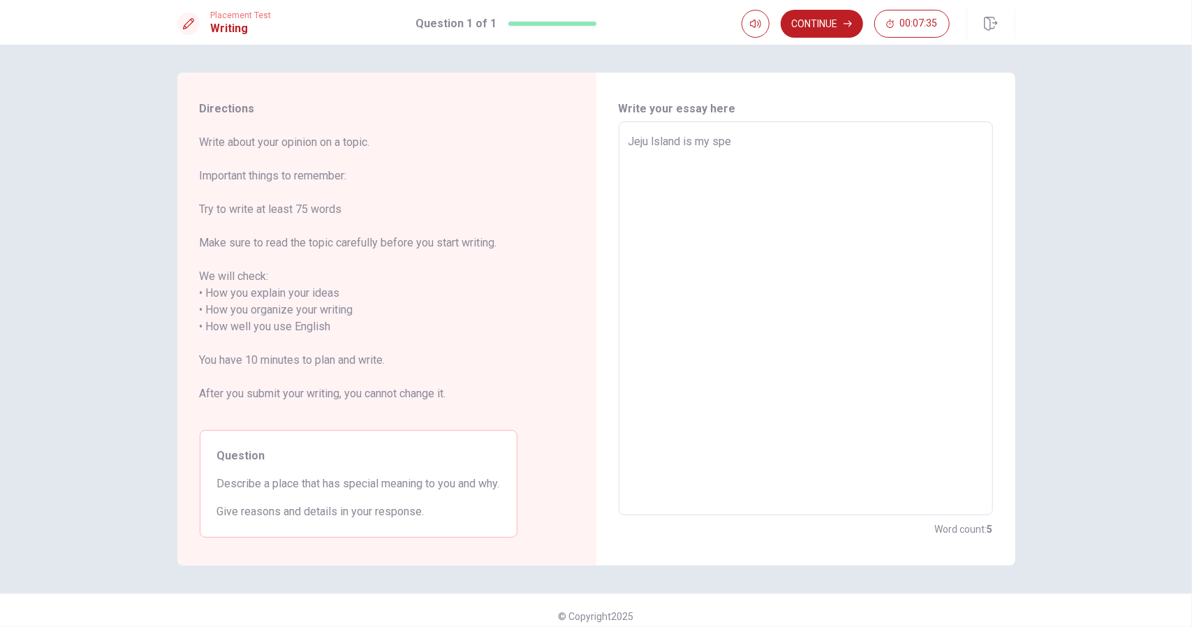
type textarea "x"
type textarea "Jeju lsland is my spec"
type textarea "x"
type textarea "Jeju lsland is my speci"
type textarea "x"
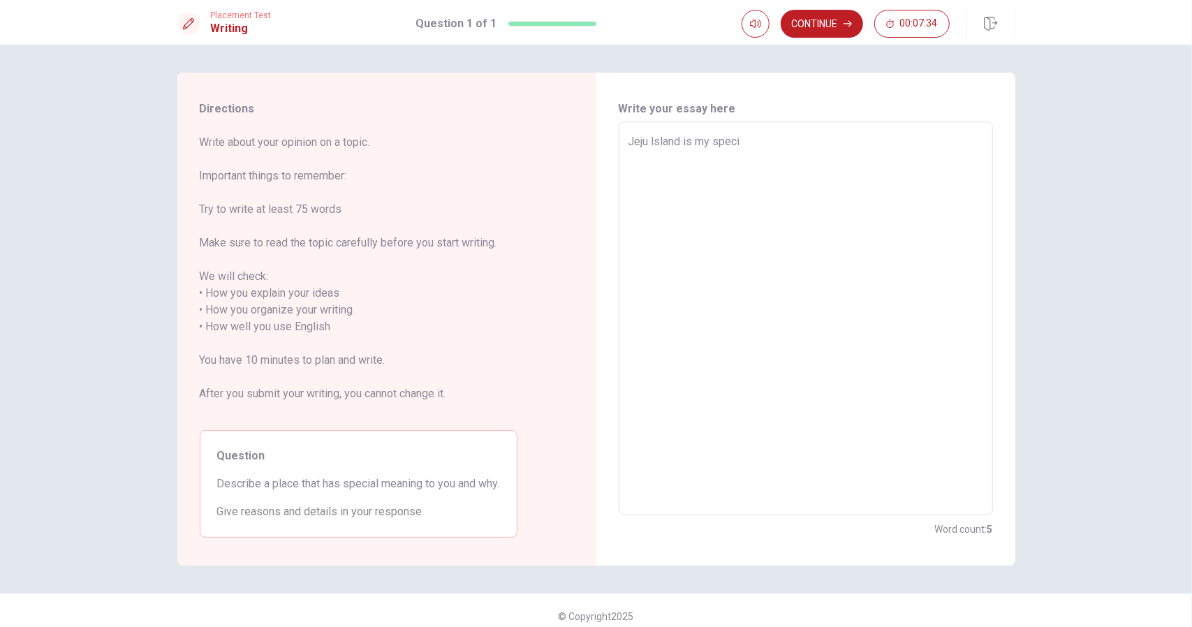
type textarea "Jeju lsland is my specia"
type textarea "x"
type textarea "Jeju lsland is my special"
type textarea "x"
type textarea "Jeju lsland is my special"
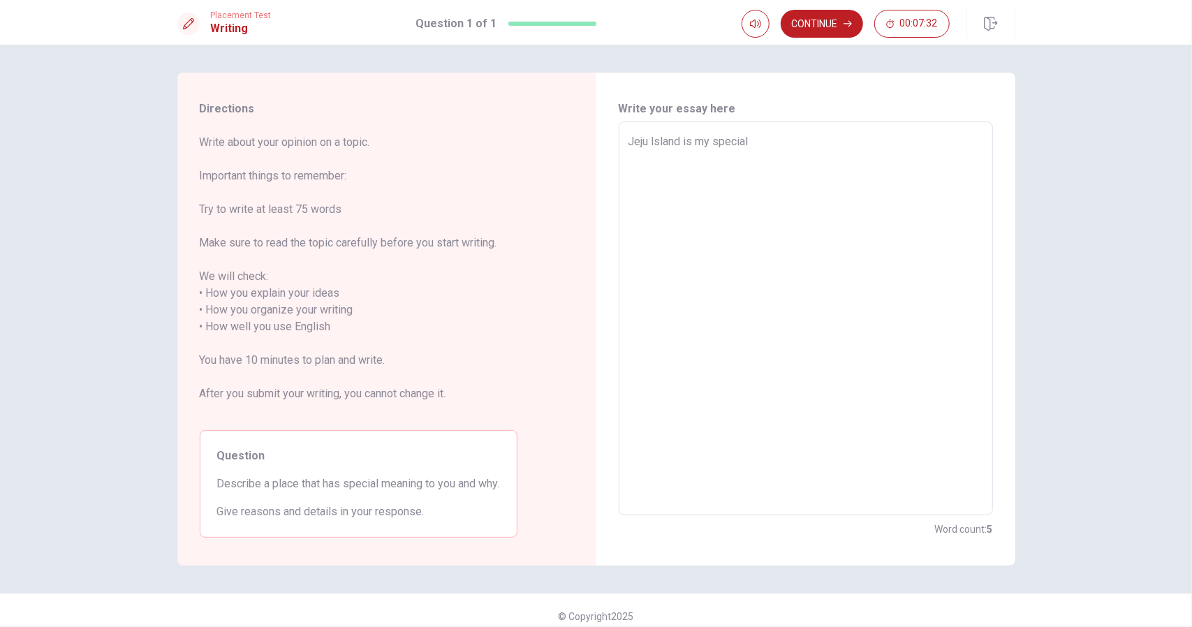
type textarea "x"
type textarea "Jeju lsland is my special p"
type textarea "x"
type textarea "Jeju lsland is my special pa"
type textarea "x"
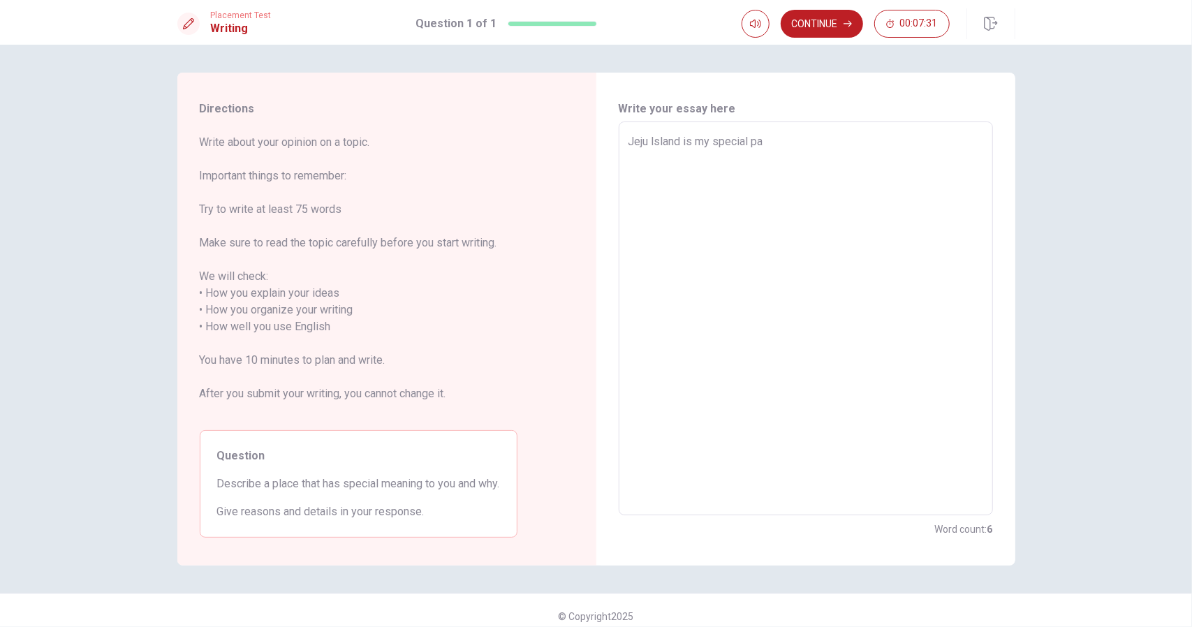
type textarea "Jeju lsland is my special pal"
type textarea "x"
type textarea "Jeju lsland is my special palc"
type textarea "x"
type textarea "Jeju lsland is my special palce"
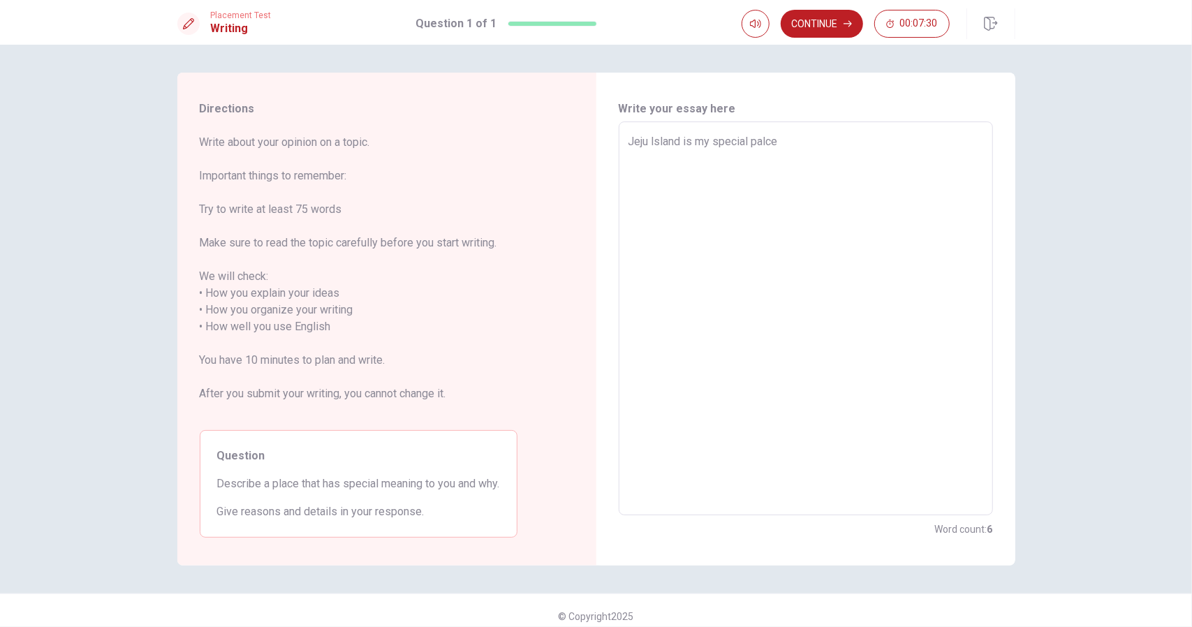
type textarea "x"
type textarea "Jeju lsland is my special palce."
type textarea "x"
type textarea "Jeju lsland is my special palce.b"
type textarea "x"
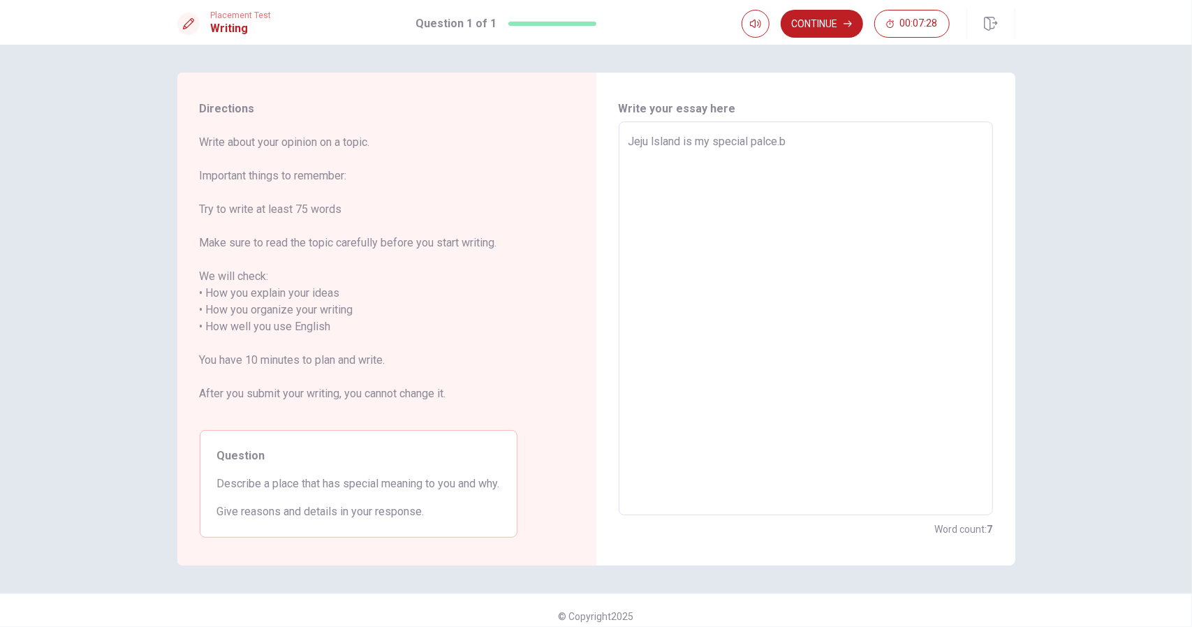
type textarea "Jeju lsland is my special [DOMAIN_NAME]"
type textarea "x"
type textarea "Jeju lsland is my special palce.bes"
type textarea "x"
type textarea "Jeju lsland is my special palce.besc"
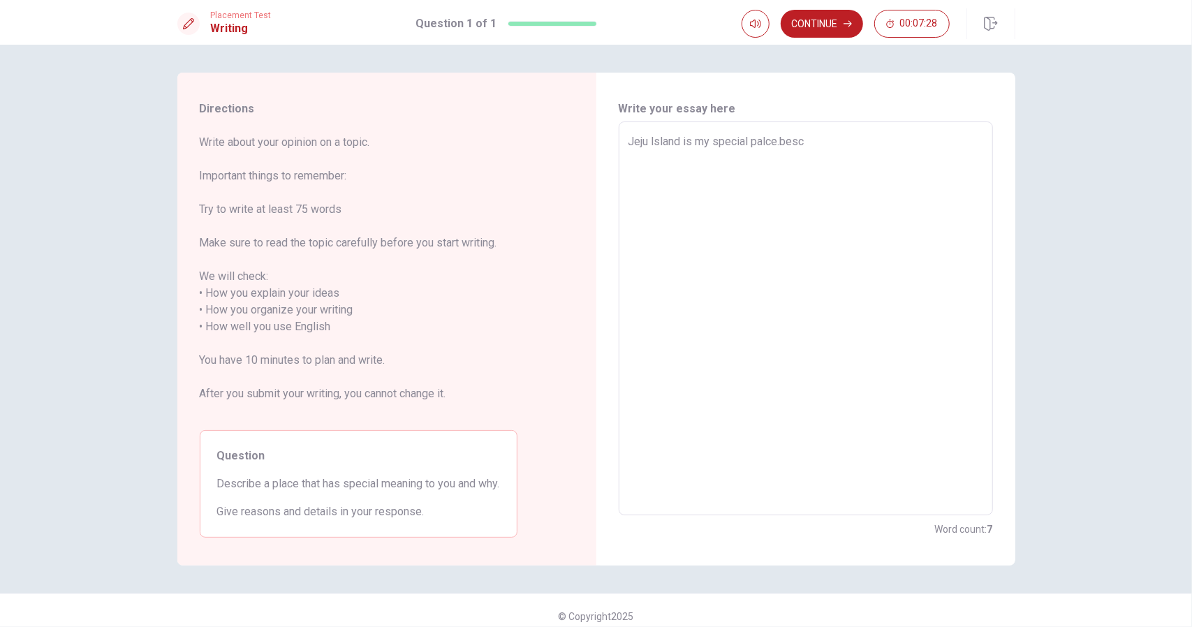
type textarea "x"
type textarea "Jeju lsland is my special palce.besca"
type textarea "x"
type textarea "Jeju lsland is my special palce.besc"
type textarea "x"
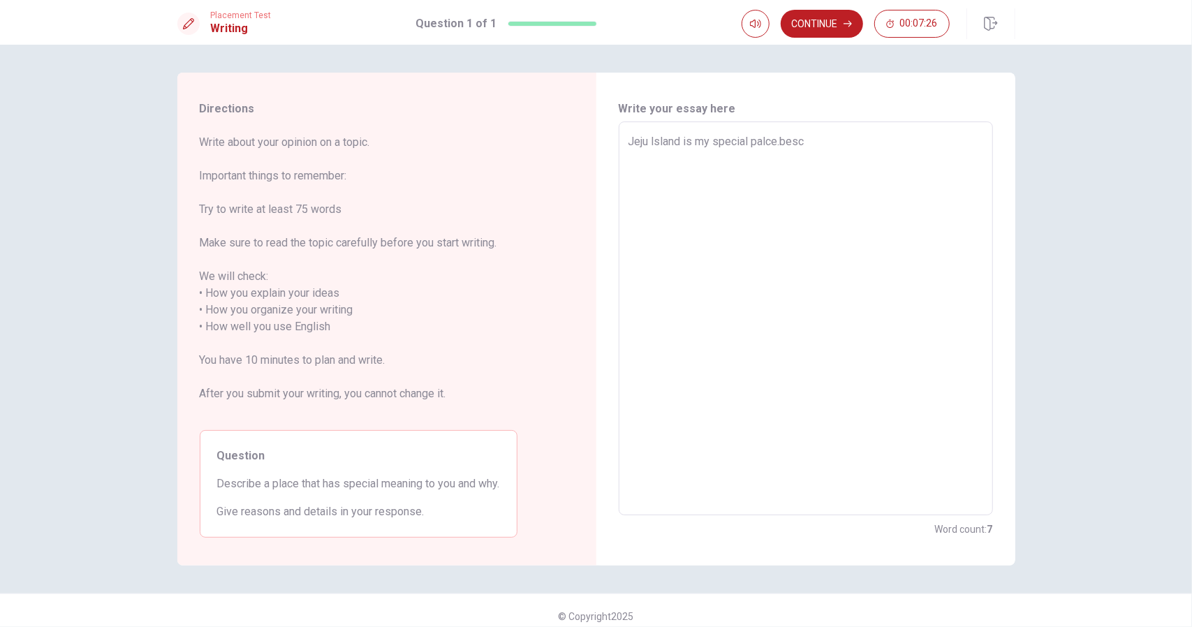
type textarea "Jeju lsland is my special palce.bes"
type textarea "x"
type textarea "Jeju lsland is my special [DOMAIN_NAME]"
type textarea "x"
type textarea "Jeju lsland is my special palce.bec"
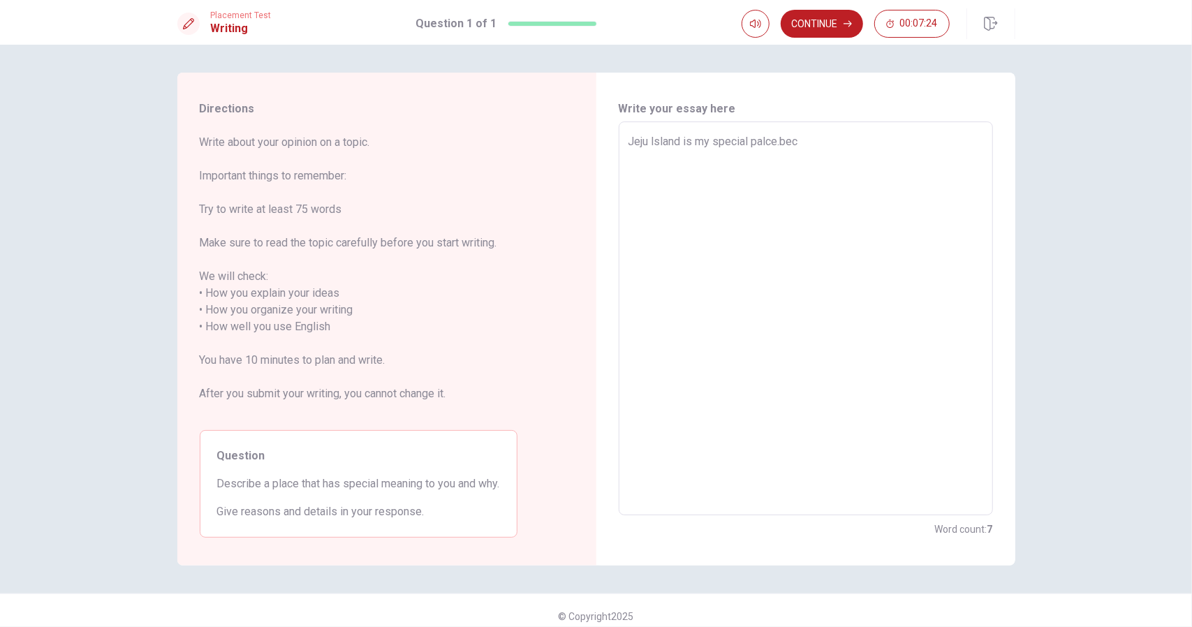
type textarea "x"
type textarea "Jeju lsland is my special palce.beca"
type textarea "x"
type textarea "Jeju lsland is my special palce.becau"
type textarea "x"
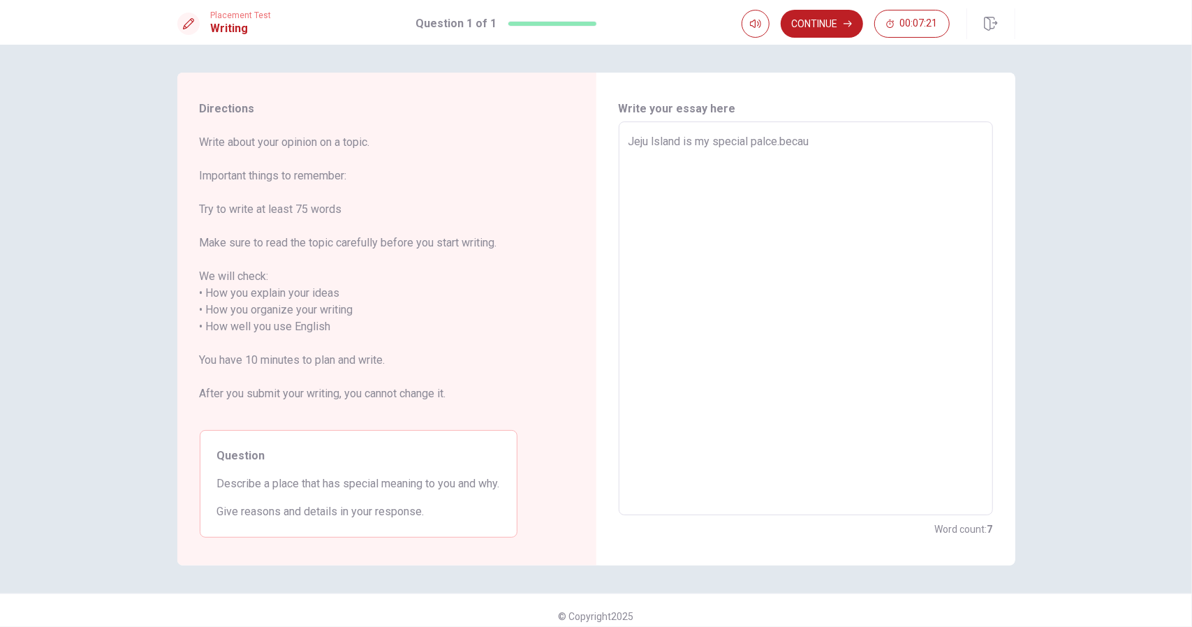
type textarea "Jeju lsland is my special palce.becaus"
type textarea "x"
type textarea "Jeju lsland is my special palce.because"
type textarea "x"
type textarea "Jeju lsland is my special palce.because"
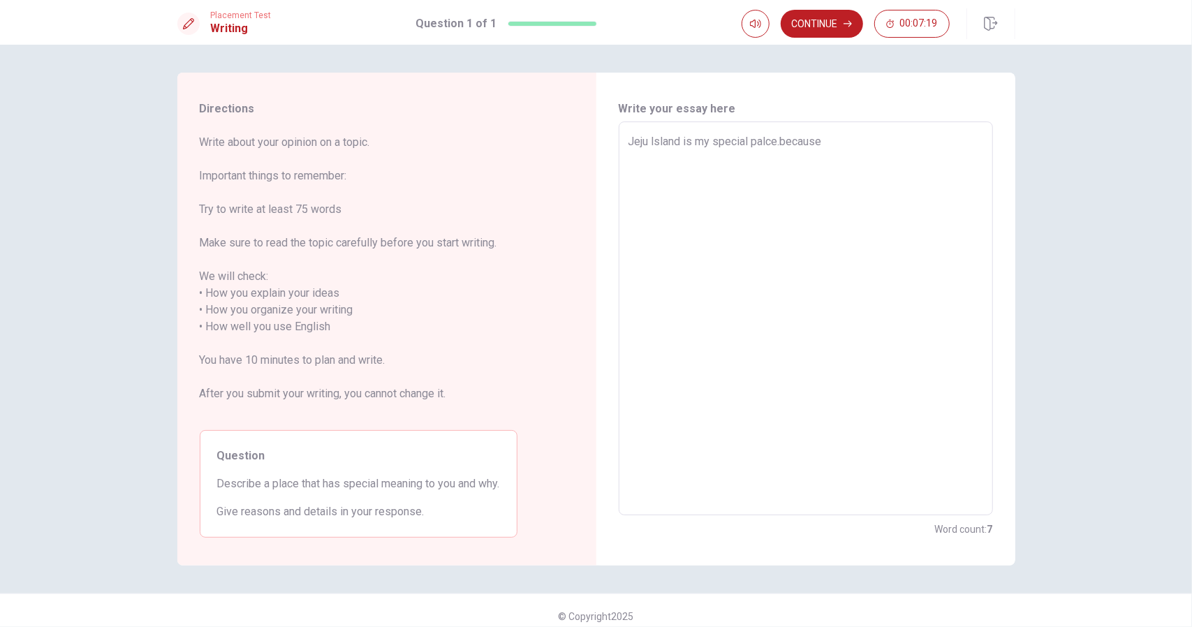
type textarea "x"
type textarea "Jeju lsland is my special palce.because i"
type textarea "x"
type textarea "Jeju lsland is my special palce.because it"
type textarea "x"
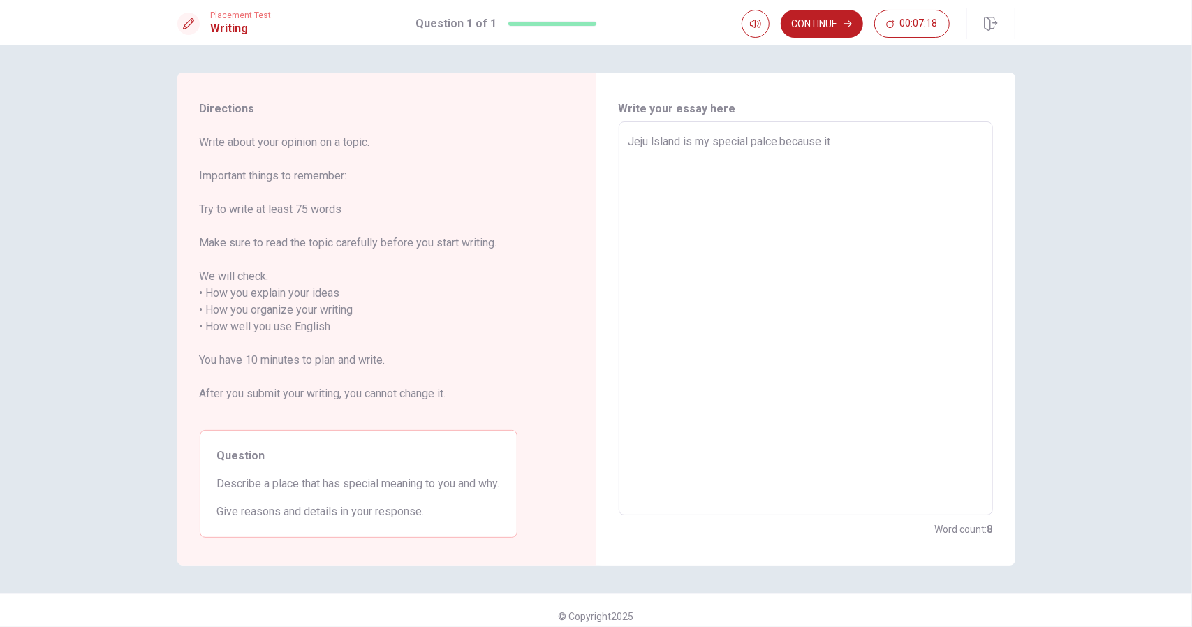
type textarea "Jeju lsland is my special palce.because it"
type textarea "x"
type textarea "Jeju lsland is my special palce.because it i"
type textarea "x"
type textarea "Jeju lsland is my special palce.because it is"
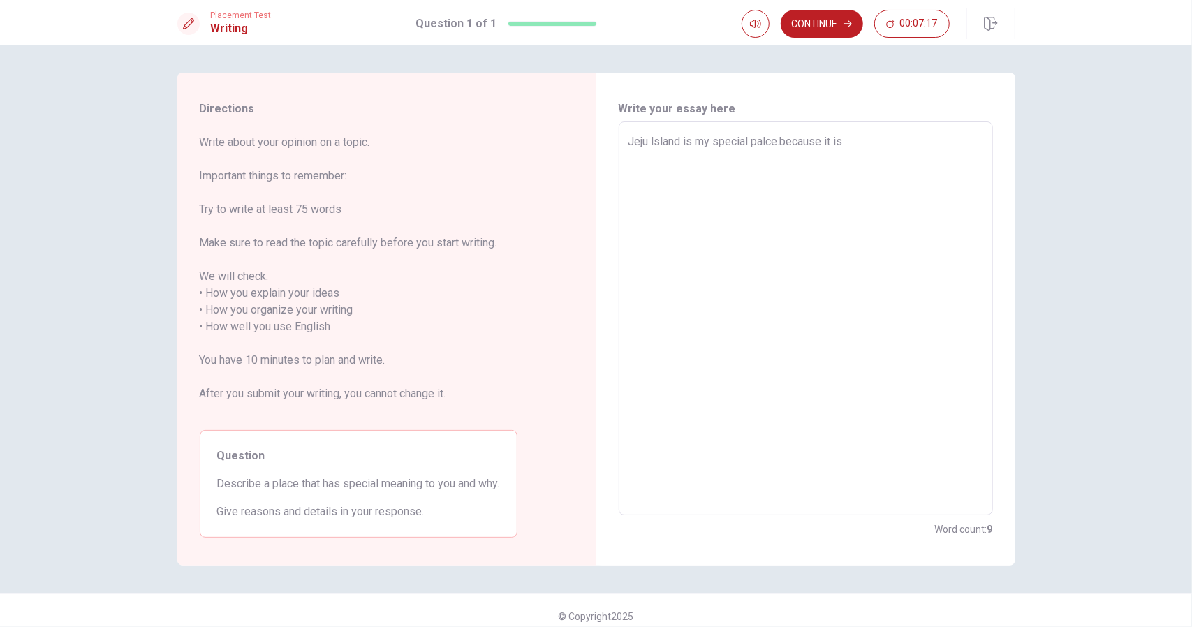
type textarea "x"
type textarea "Jeju lsland is my special palce.because it is"
type textarea "x"
type textarea "Jeju lsland is my special palce.because it is f"
type textarea "x"
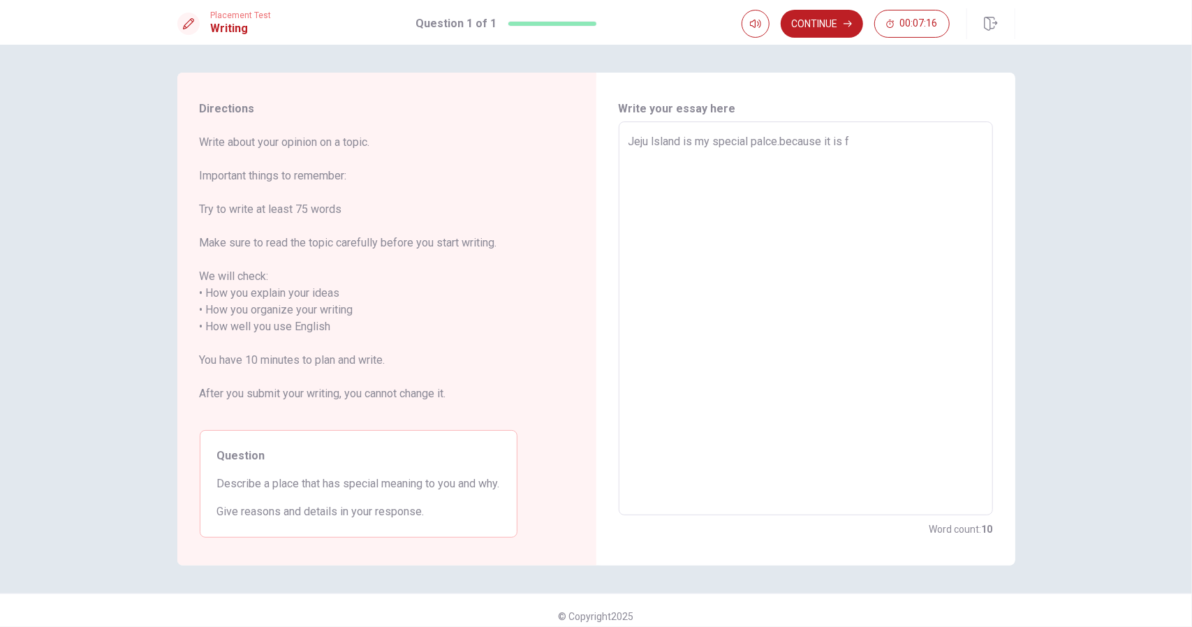
type textarea "Jeju lsland is my special palce.because it is fi"
type textarea "x"
type textarea "Jeju lsland is my special palce.because it is fil"
type textarea "x"
type textarea "Jeju lsland is my special palce.because it is fill"
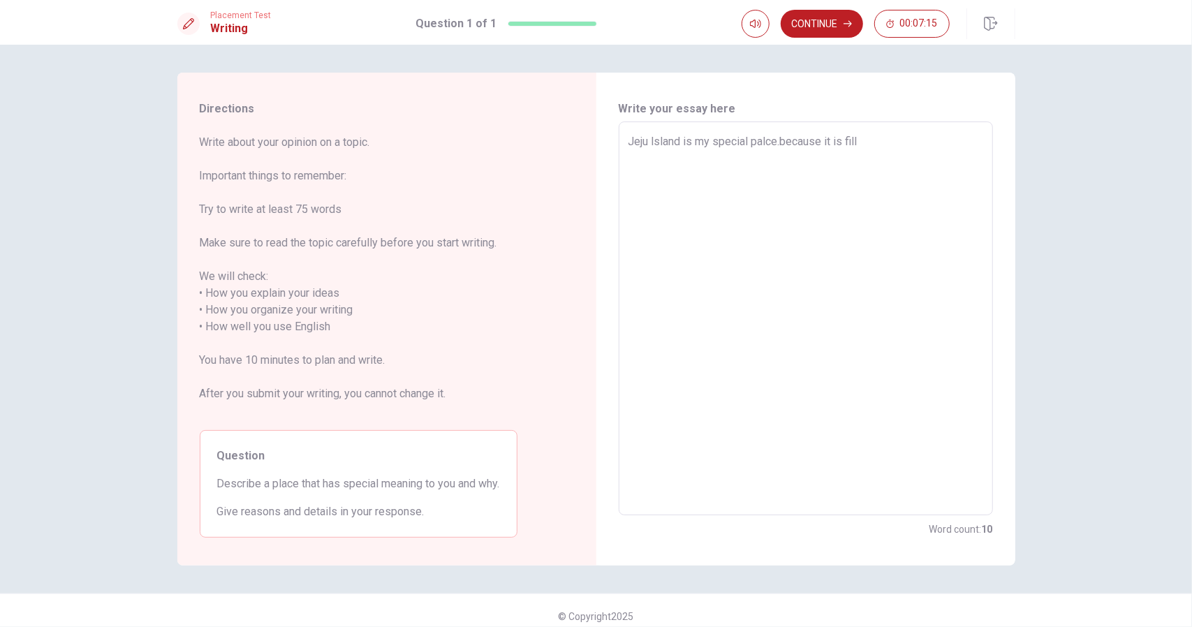
type textarea "x"
type textarea "Jeju lsland is my special palce.because it is fille"
type textarea "x"
type textarea "Jeju lsland is my special palce.because it is filled"
type textarea "x"
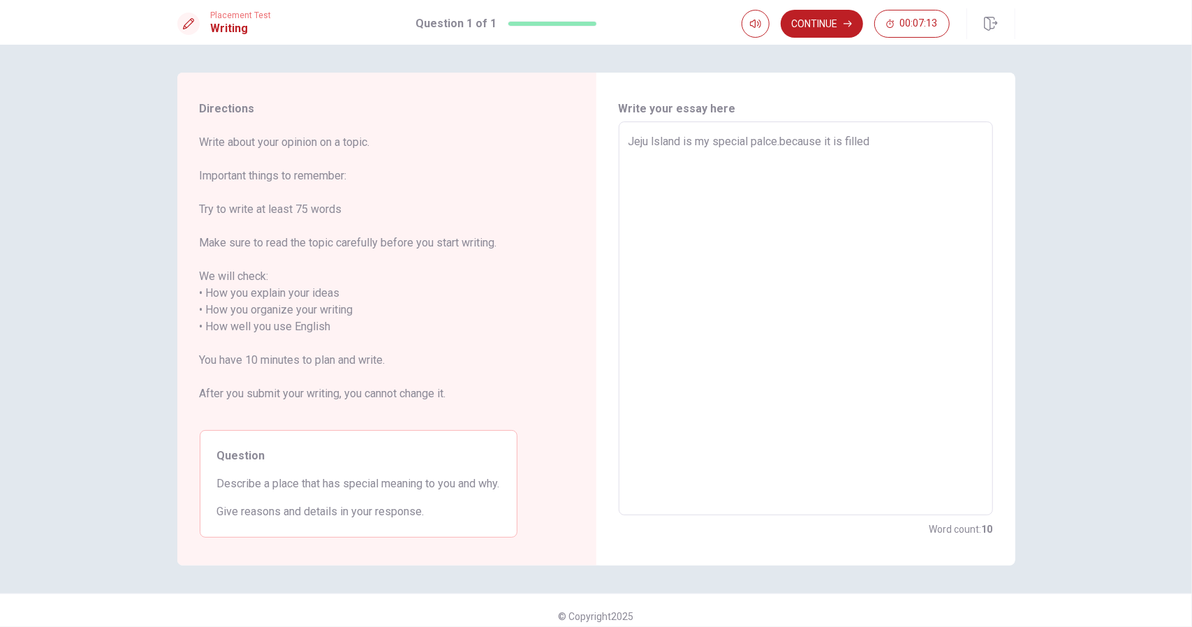
type textarea "Jeju lsland is my special palce.because it is filled"
type textarea "x"
type textarea "Jeju lsland is my special palce.because it is filled w"
type textarea "x"
type textarea "Jeju lsland is my special palce.because it is filled wi"
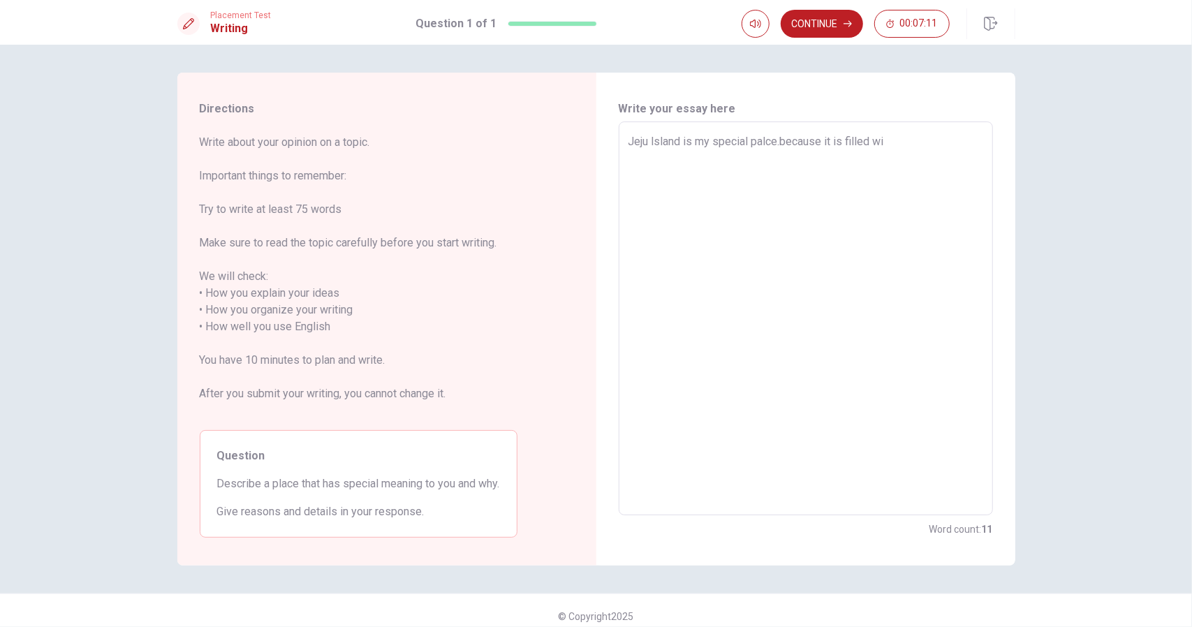
type textarea "x"
type textarea "Jeju lsland is my special palce.because it is filled wit"
type textarea "x"
type textarea "Jeju lsland is my special palce.because it is filled with"
type textarea "x"
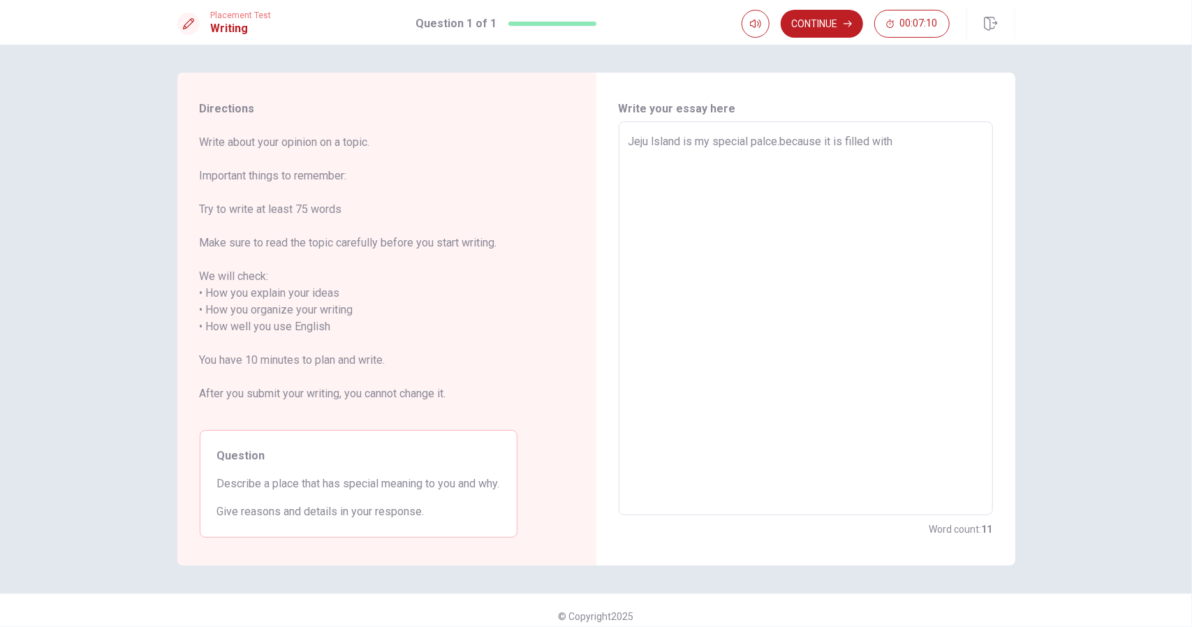
type textarea "Jeju lsland is my special palce.because it is filled with"
type textarea "x"
type textarea "Jeju lsland is my special palce.because it is filled with c"
type textarea "x"
type textarea "Jeju lsland is my special palce.because it is filled with cl"
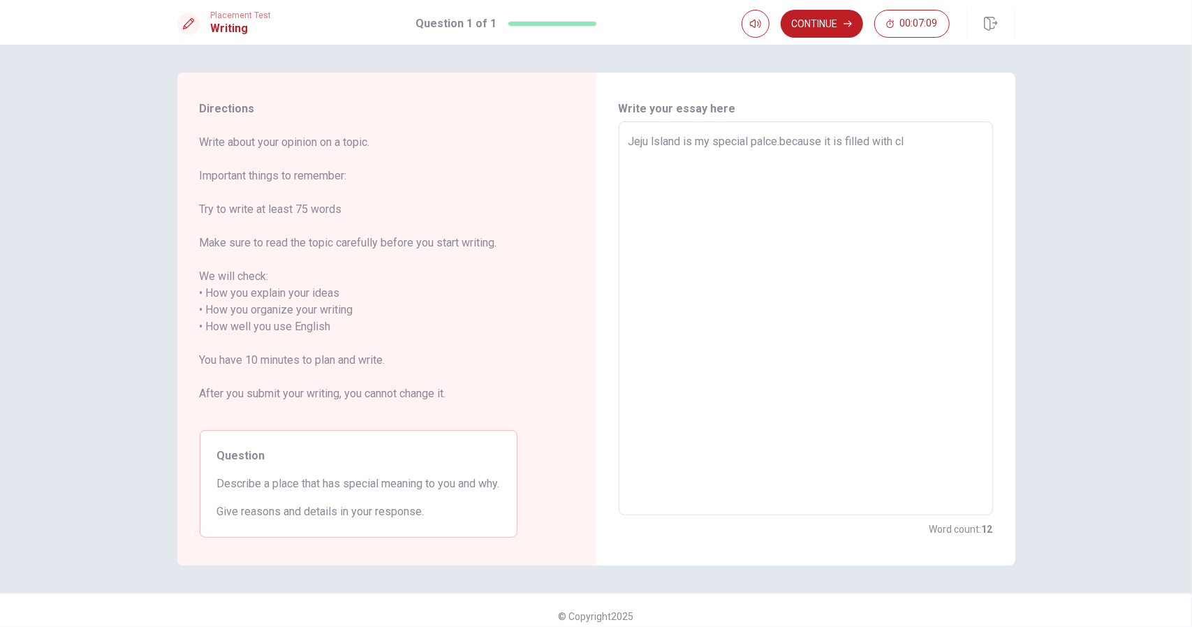
type textarea "x"
type textarea "Jeju lsland is my special palce.because it is filled with cle"
type textarea "x"
type textarea "Jeju lsland is my special palce.because it is filled with clea"
type textarea "x"
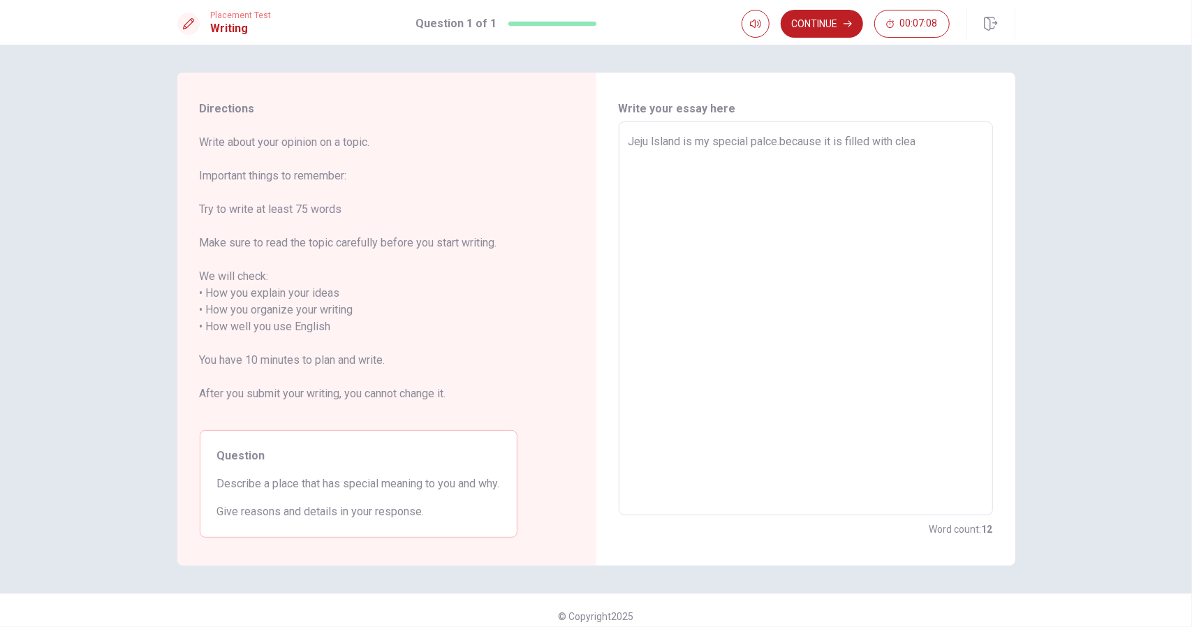
type textarea "Jeju lsland is my special palce.because it is filled with clear"
type textarea "x"
type textarea "Jeju lsland is my special palce.because it is filled with clear"
type textarea "x"
type textarea "Jeju lsland is my special palce.because it is filled with clear s"
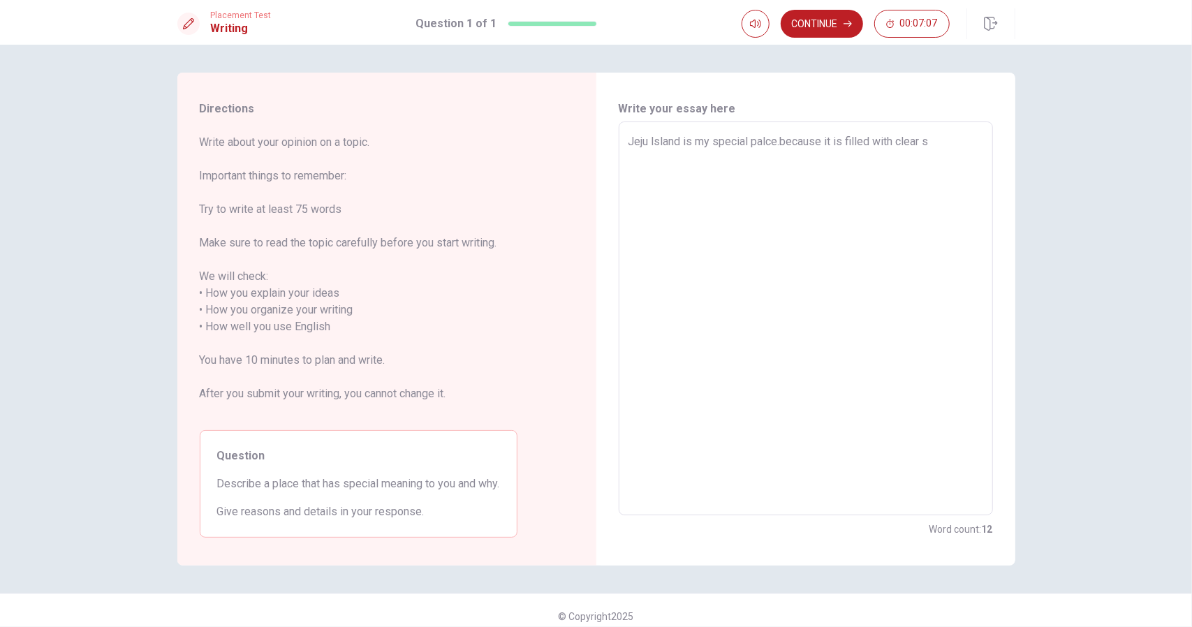
type textarea "x"
type textarea "Jeju lsland is my special palce.because it is filled with clear se"
type textarea "x"
type textarea "Jeju lsland is my special palce.because it is filled with clear sea"
type textarea "x"
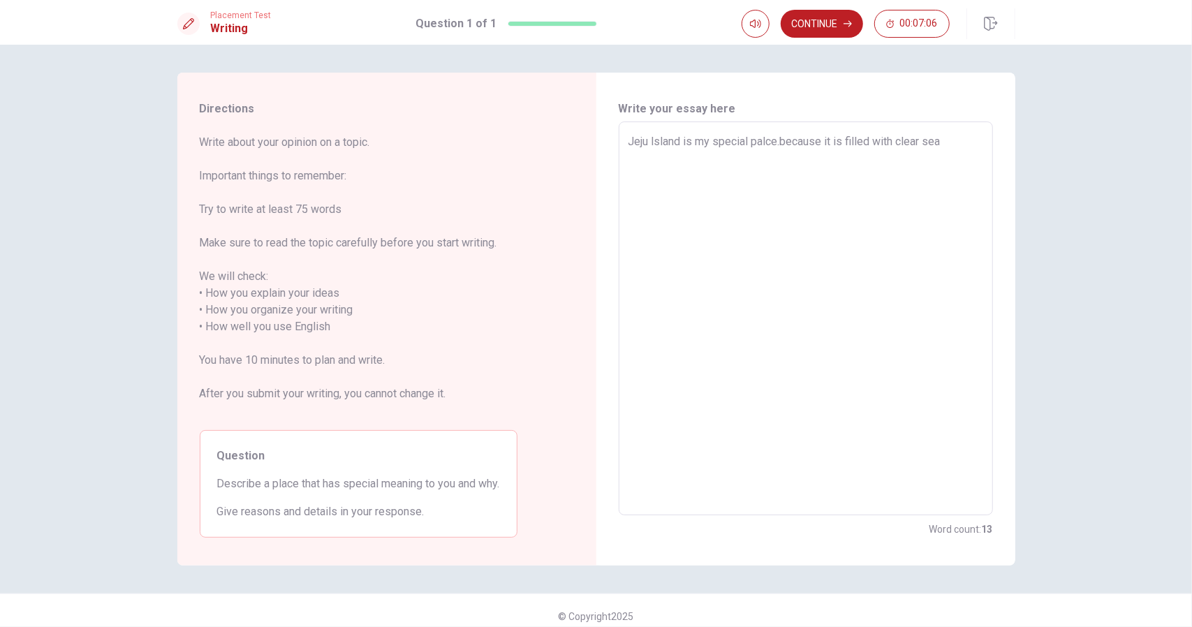
type textarea "Jeju lsland is my special palce.because it is filled with clear seas"
type textarea "x"
type textarea "Jeju lsland is my special palce.because it is filled with clear seas,"
type textarea "x"
type textarea "Jeju lsland is my special palce.because it is filled with clear seas,"
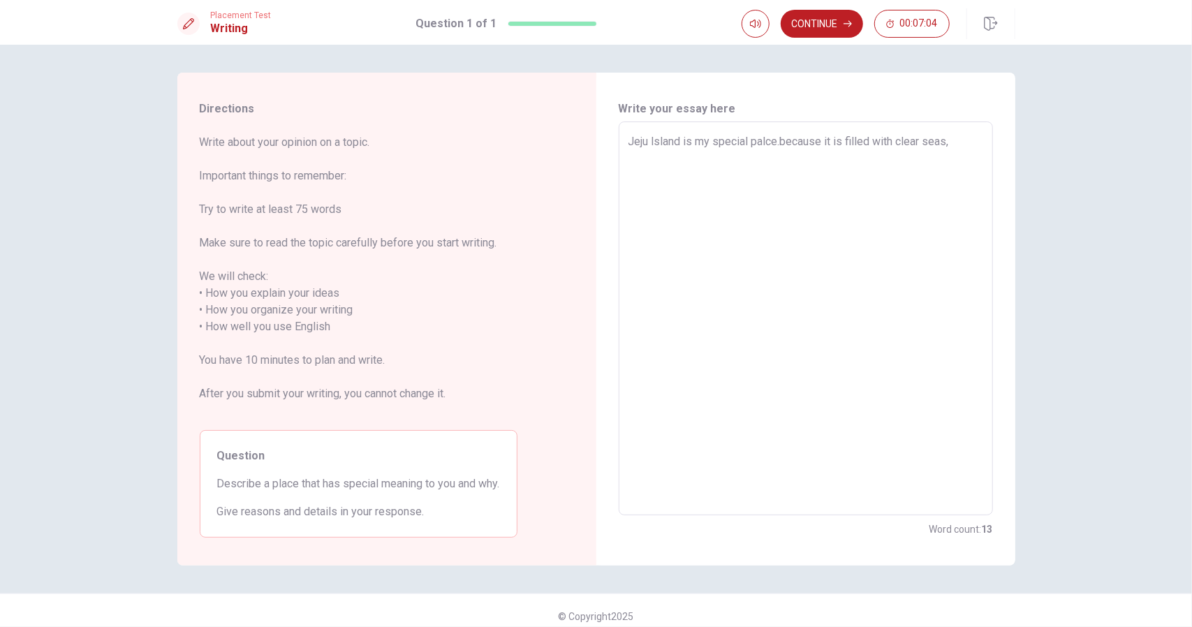
type textarea "x"
type textarea "Jeju lsland is my special palce.because it is filled with clear seas, u"
type textarea "x"
type textarea "Jeju lsland is my special palce.because it is filled with clear seas, un"
type textarea "x"
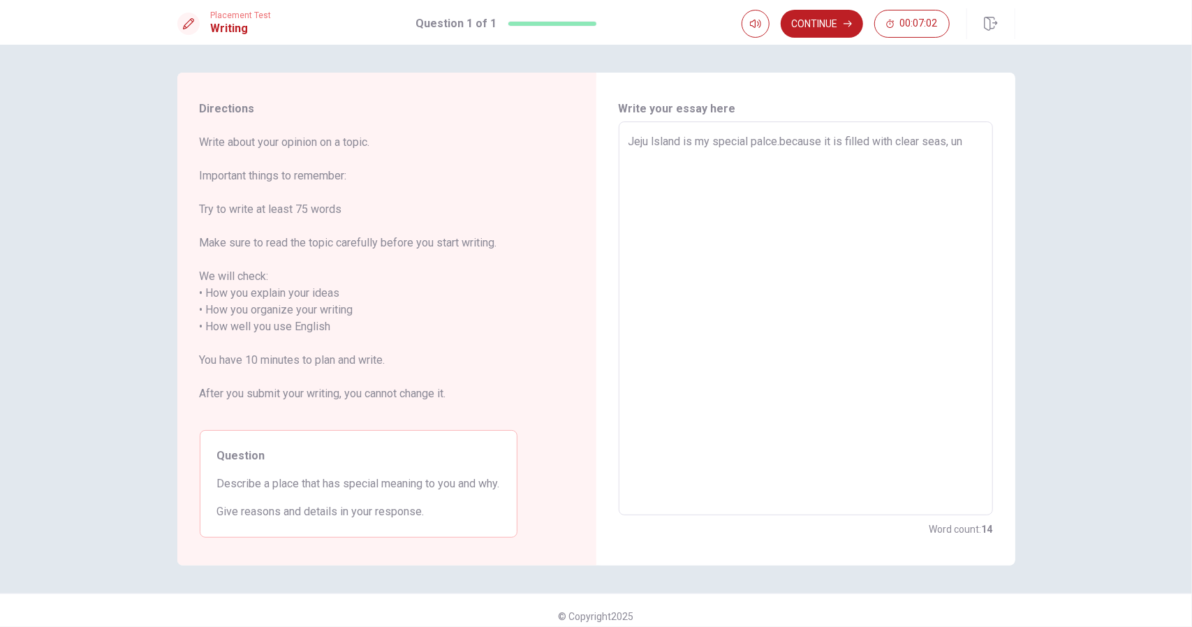
type textarea "Jeju lsland is my special palce.because it is filled with clear seas, u"
type textarea "x"
type textarea "Jeju lsland is my special palce.because it is filled with clear seas, un"
type textarea "x"
type textarea "Jeju lsland is my special palce.because it is filled with clear seas, uni"
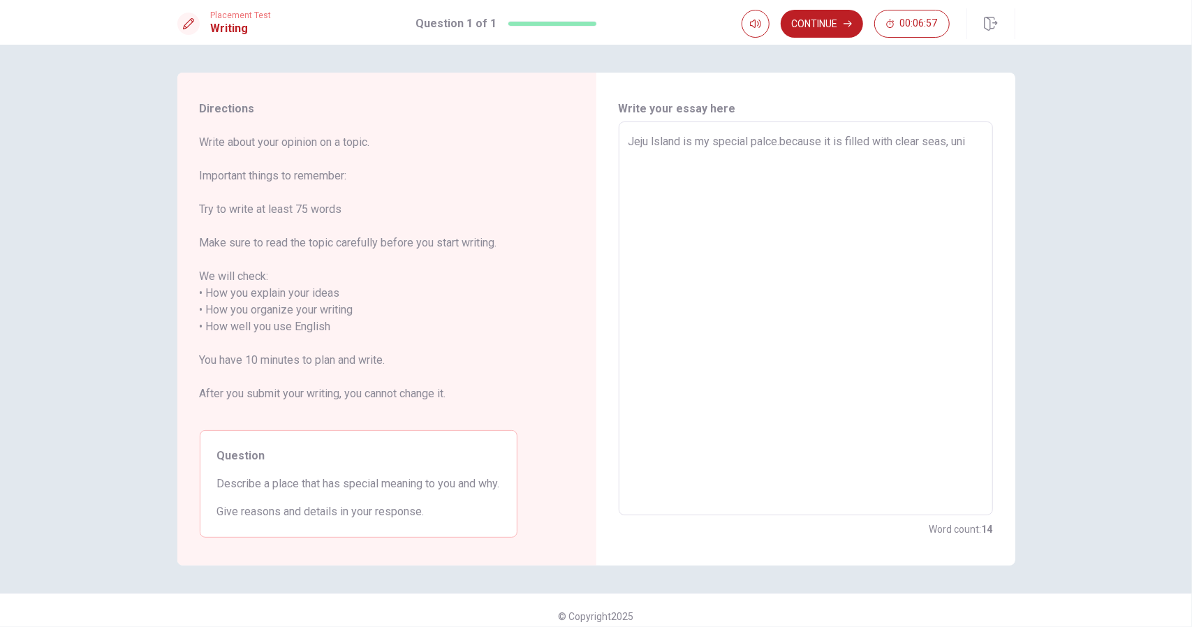
type textarea "x"
type textarea "Jeju lsland is my special palce.because it is filled with clear seas, uniq"
type textarea "x"
type textarea "Jeju lsland is my special palce.because it is filled with clear seas, uniqu"
type textarea "x"
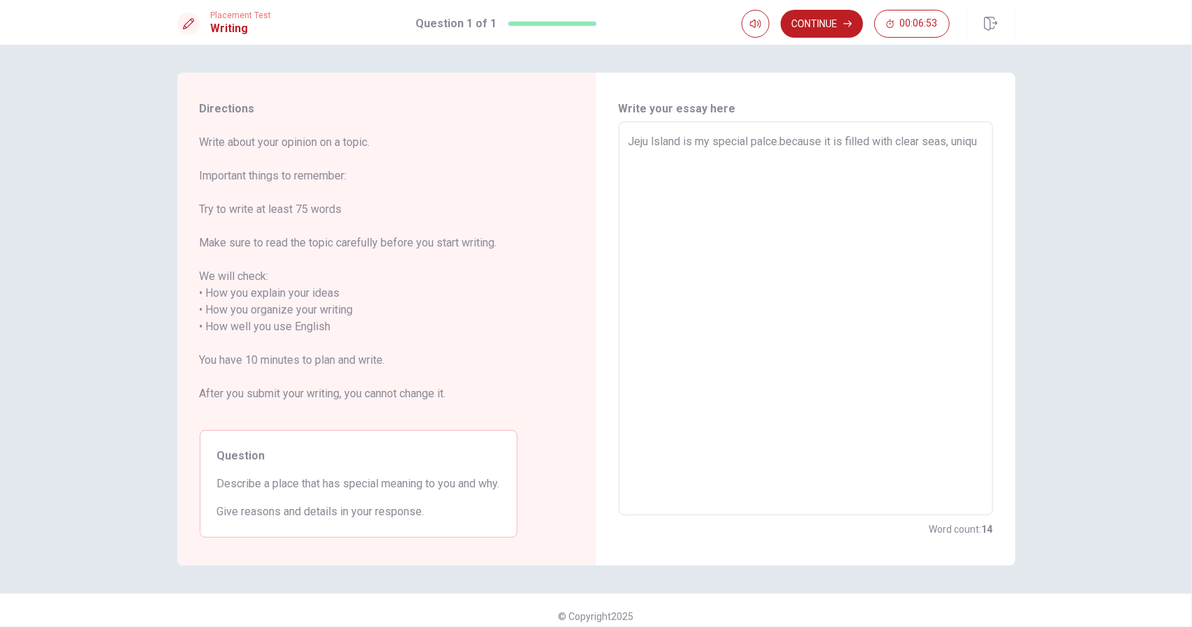
type textarea "Jeju lsland is my special palce.because it is filled with clear seas, unique"
type textarea "x"
type textarea "Jeju lsland is my special palce.because it is filled with clear seas, unique"
type textarea "x"
type textarea "Jeju lsland is my special palce.because it is filled with clear seas, unique s"
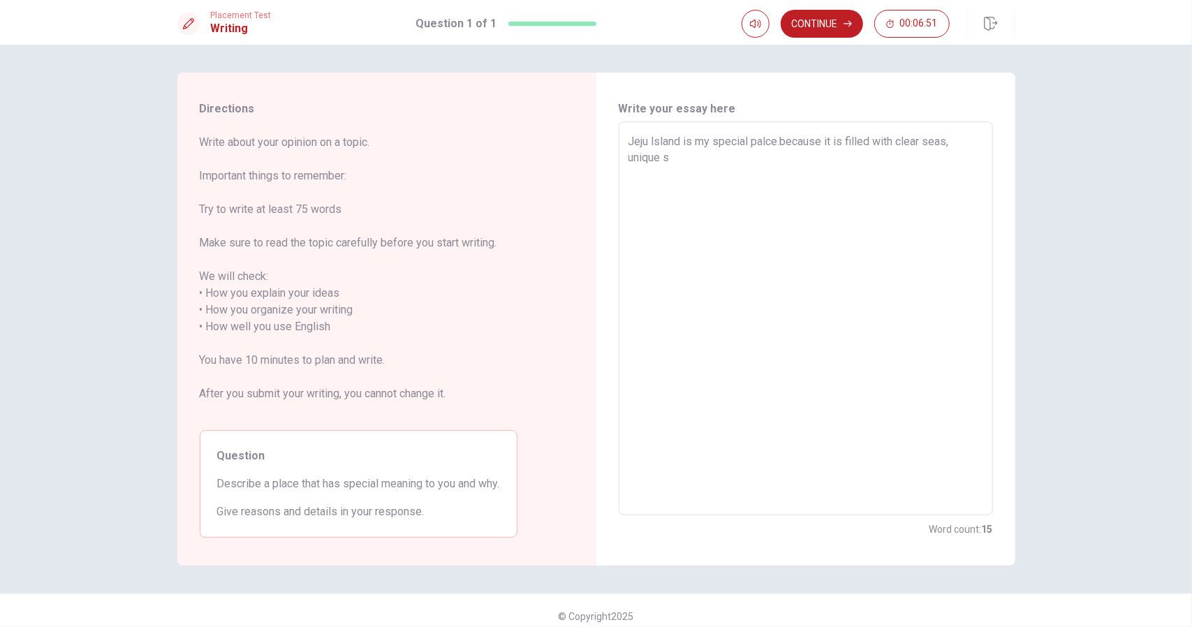
type textarea "x"
type textarea "Jeju lsland is my special palce.because it is filled with clear seas, unique st"
type textarea "x"
type textarea "Jeju lsland is my special palce.because it is filled with clear seas, unique sto"
type textarea "x"
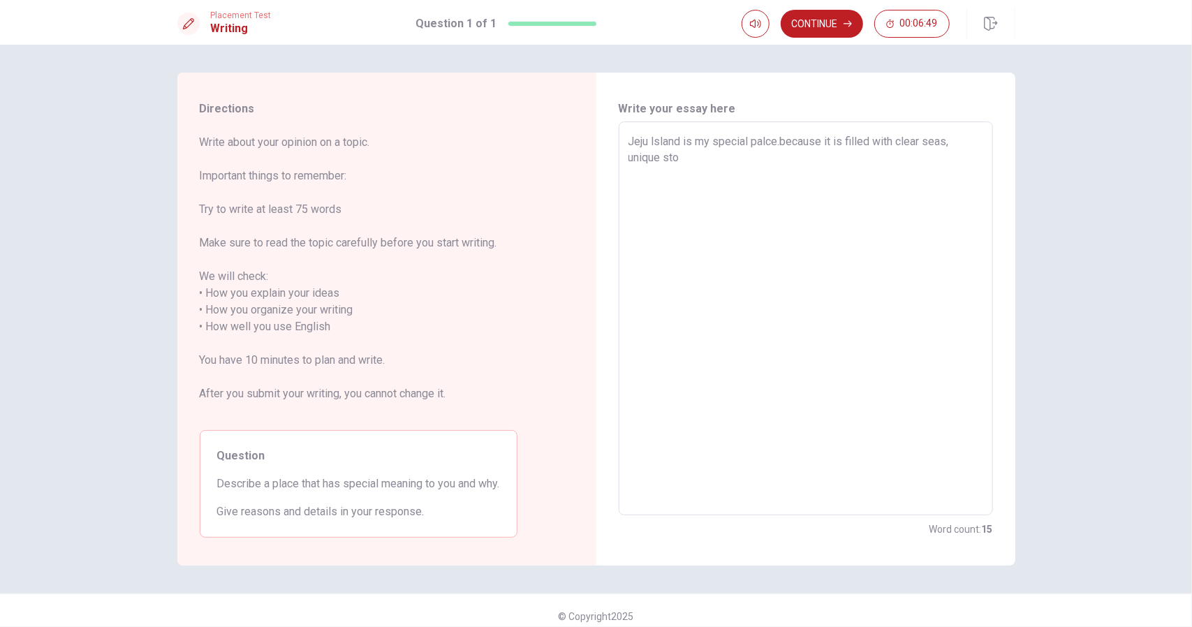
type textarea "Jeju lsland is my special palce.because it is filled with clear seas, unique st…"
type textarea "x"
type textarea "Jeju lsland is my special palce.because it is filled with clear seas, unique st…"
type textarea "x"
type textarea "Jeju lsland is my special palce.because it is filled with clear seas, unique st…"
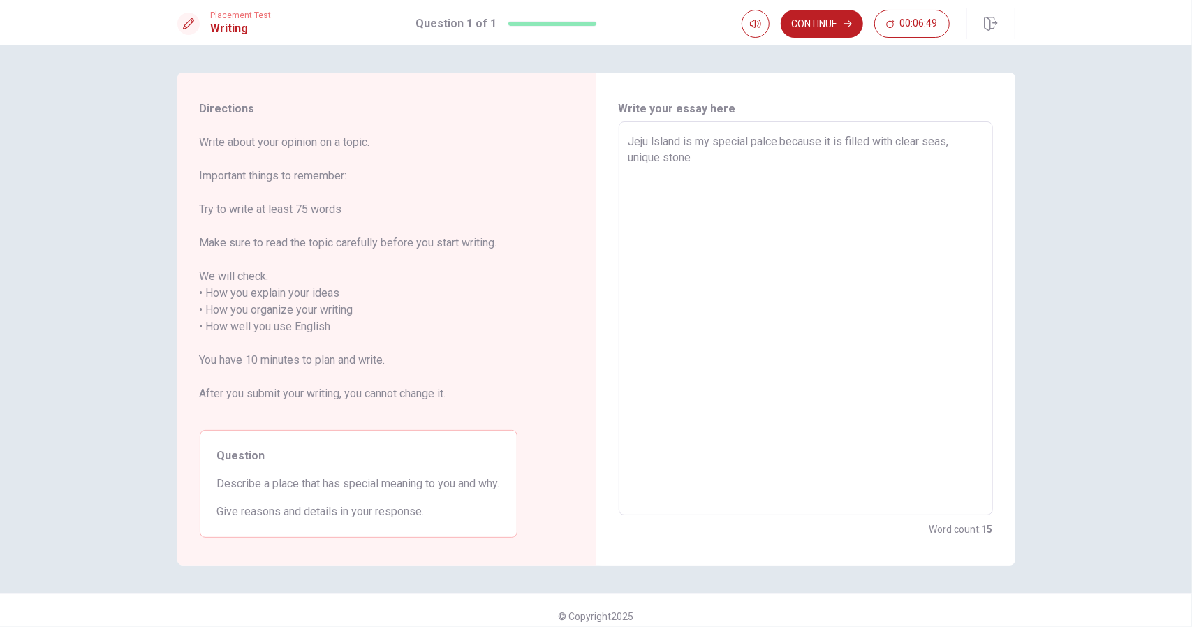
type textarea "x"
type textarea "Jeju lsland is my special palce.because it is filled with clear seas, unique st…"
type textarea "x"
type textarea "Jeju lsland is my special palce.because it is filled with clear seas, unique st…"
type textarea "x"
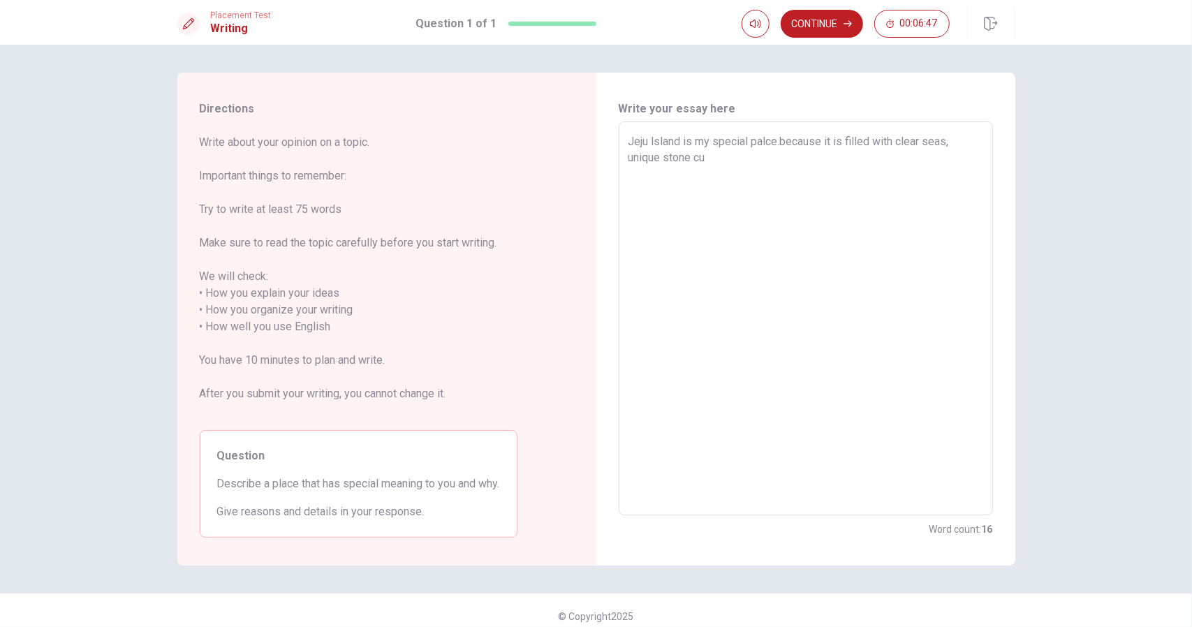
type textarea "Jeju lsland is my special palce.because it is filled with clear seas, unique st…"
type textarea "x"
type textarea "Jeju lsland is my special palce.because it is filled with clear seas, unique st…"
click at [822, 10] on div "Placement Test Writing Question 1 of 1 Continue 00:05:49" at bounding box center [596, 22] width 1192 height 45
click at [823, 16] on button "Continue" at bounding box center [822, 24] width 82 height 28
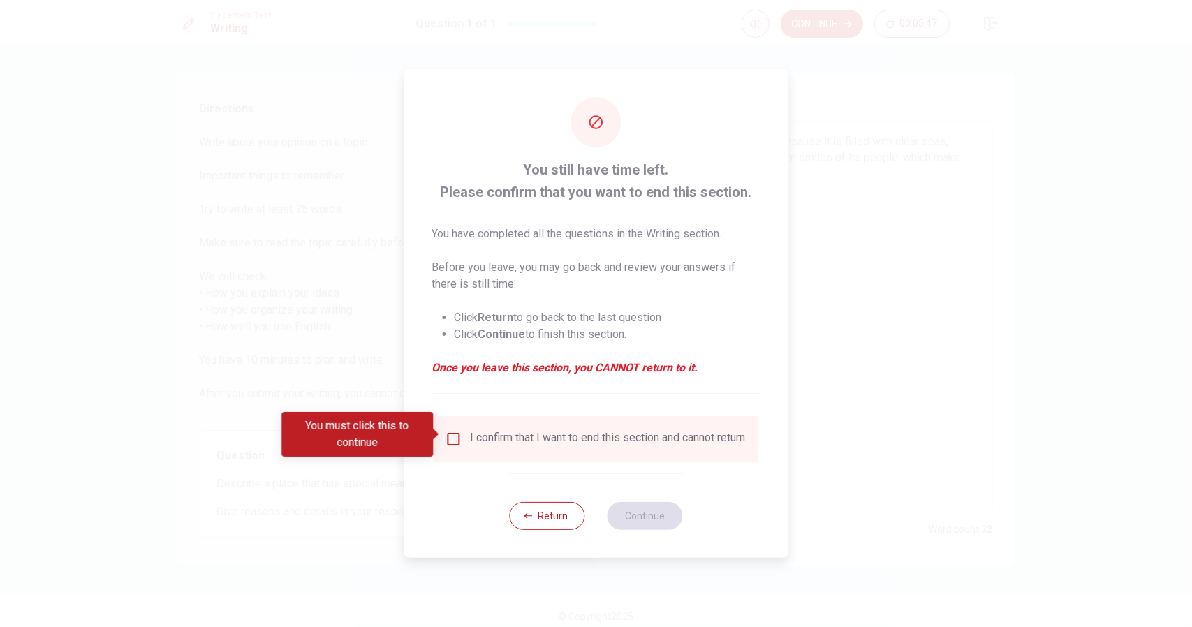
click at [462, 434] on div "I confirm that I want to end this section and cannot return." at bounding box center [596, 439] width 302 height 17
click at [450, 435] on input "You must click this to continue" at bounding box center [453, 439] width 17 height 17
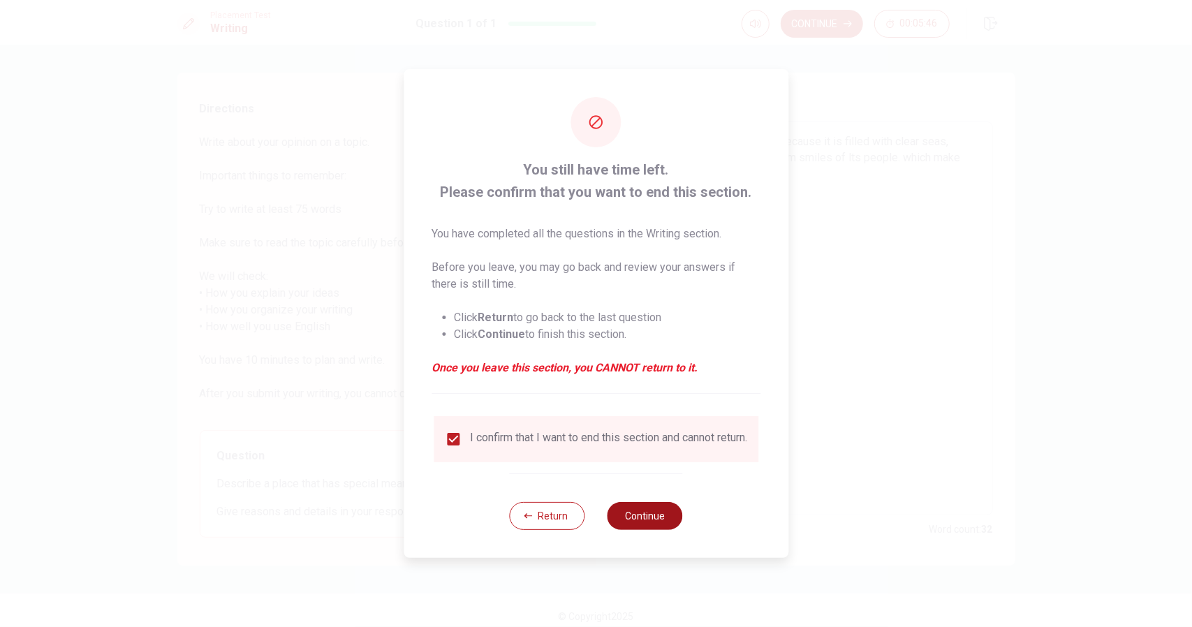
click at [663, 522] on button "Continue" at bounding box center [645, 516] width 75 height 28
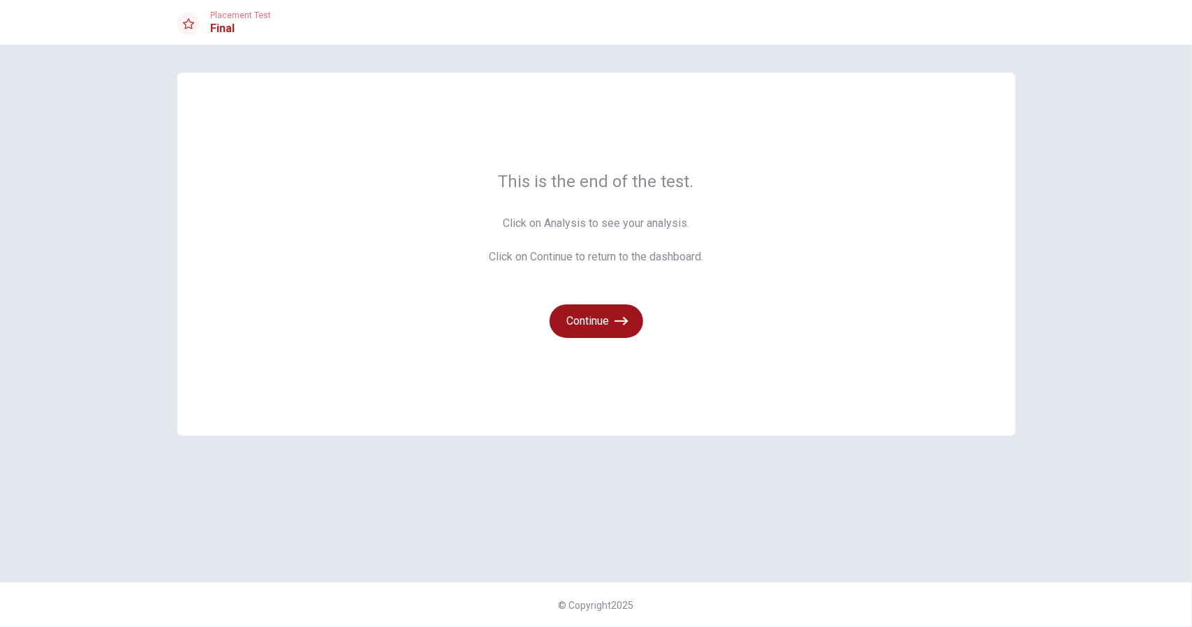
click at [599, 313] on button "Continue" at bounding box center [597, 322] width 94 height 34
